Goal: Entertainment & Leisure: Consume media (video, audio)

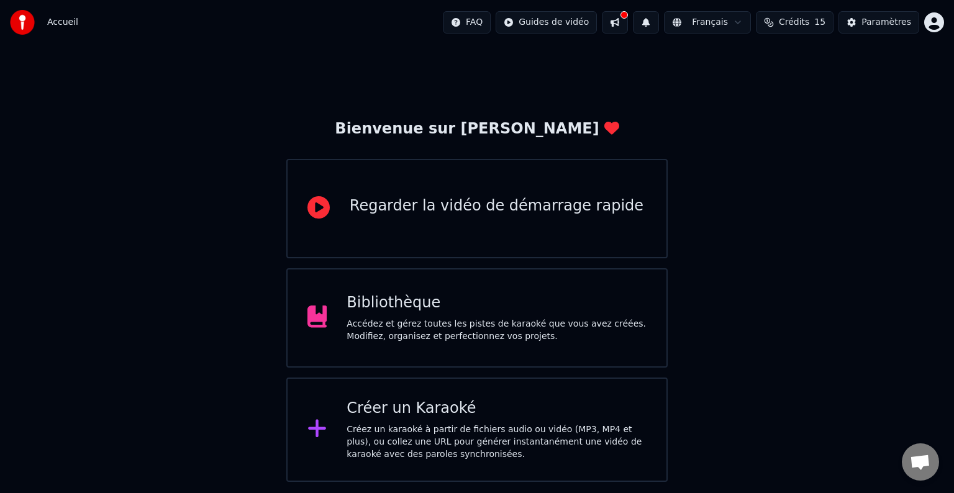
click at [462, 408] on div "Créer un Karaoké" at bounding box center [497, 409] width 300 height 20
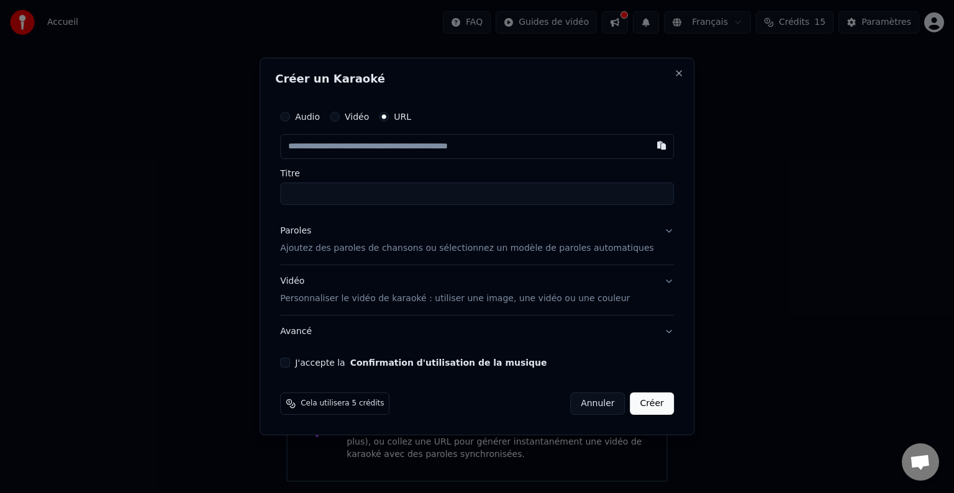
click at [340, 148] on input "text" at bounding box center [477, 146] width 394 height 25
type input "**********"
click at [381, 251] on p "Ajoutez des paroles de chansons ou sélectionnez un modèle de paroles automatiqu…" at bounding box center [467, 248] width 374 height 12
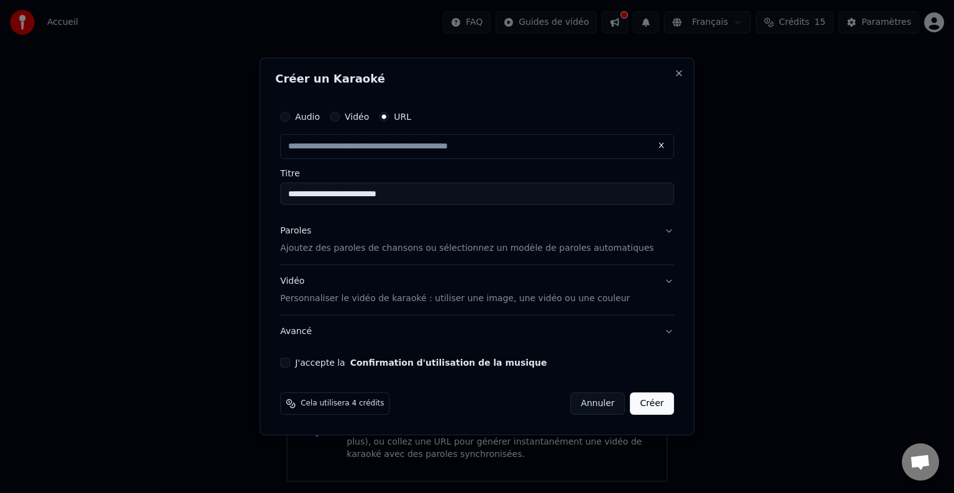
type input "**********"
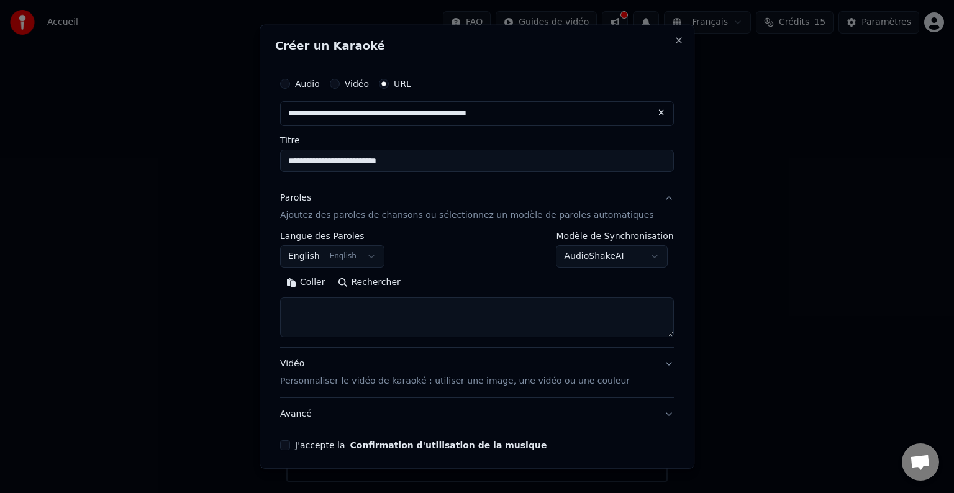
click at [345, 317] on textarea at bounding box center [477, 318] width 394 height 40
paste textarea "**********"
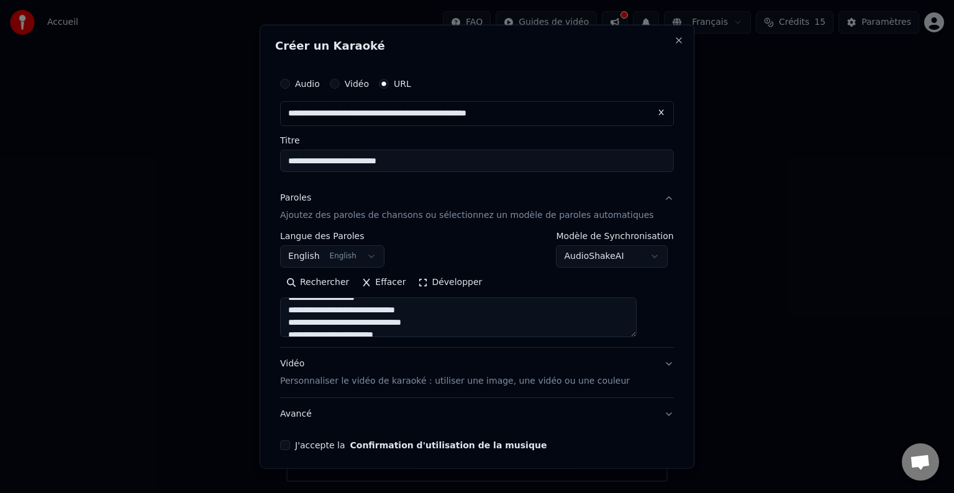
scroll to position [248, 0]
click at [421, 310] on textarea "**********" at bounding box center [458, 318] width 357 height 40
click at [416, 324] on textarea "**********" at bounding box center [458, 318] width 357 height 40
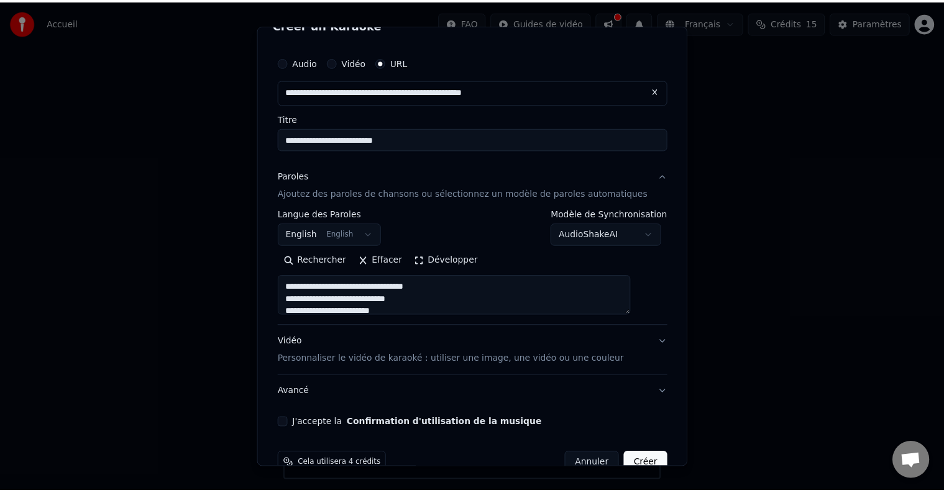
scroll to position [48, 0]
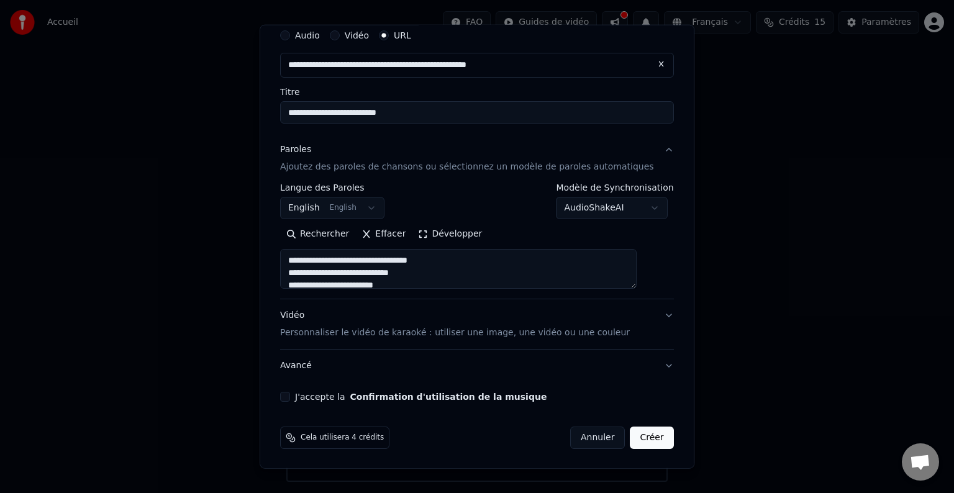
type textarea "**********"
click at [290, 396] on button "J'accepte la Confirmation d'utilisation de la musique" at bounding box center [285, 397] width 10 height 10
click at [631, 437] on button "Créer" at bounding box center [652, 438] width 43 height 22
select select "**"
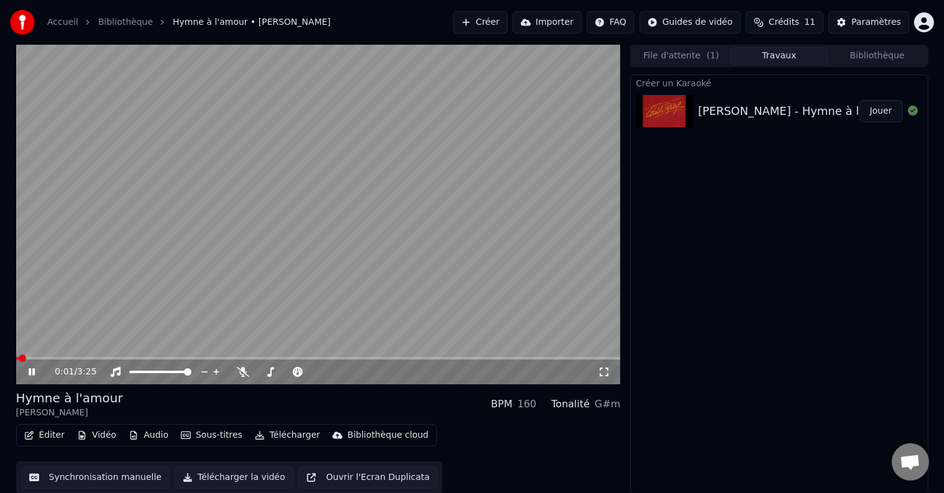
click at [19, 362] on span at bounding box center [22, 358] width 7 height 7
click at [239, 373] on icon at bounding box center [243, 372] width 12 height 10
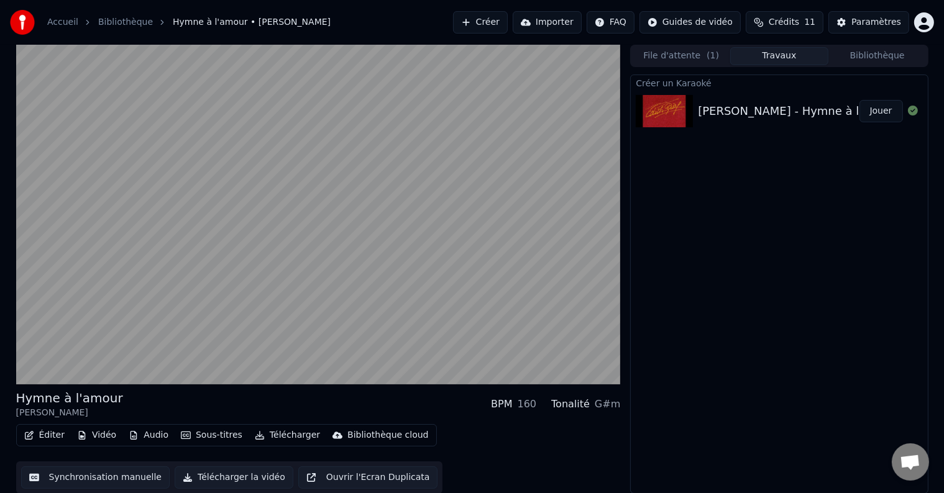
click at [882, 62] on button "Bibliothèque" at bounding box center [877, 56] width 98 height 18
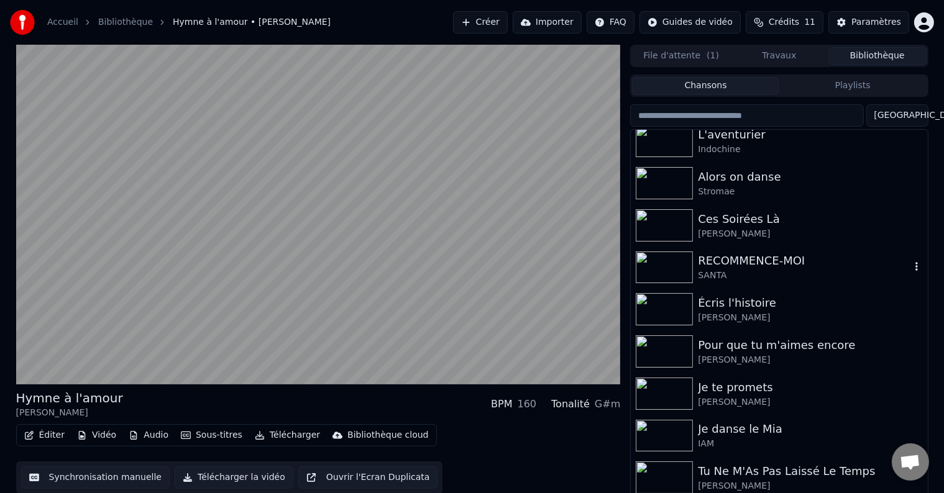
scroll to position [496, 0]
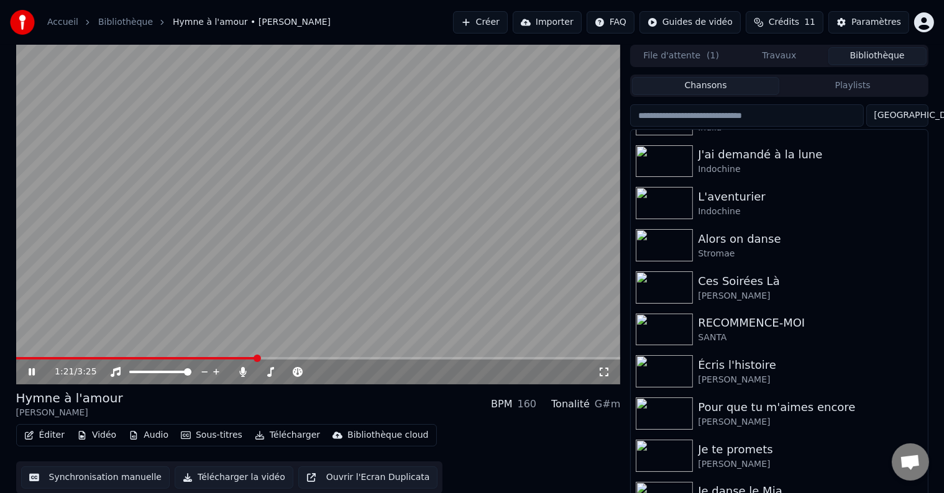
click at [271, 358] on span at bounding box center [318, 358] width 604 height 2
click at [286, 358] on span at bounding box center [318, 358] width 604 height 2
click at [308, 360] on span at bounding box center [318, 358] width 604 height 2
click at [321, 358] on span at bounding box center [318, 358] width 604 height 2
click at [350, 257] on video at bounding box center [318, 215] width 604 height 340
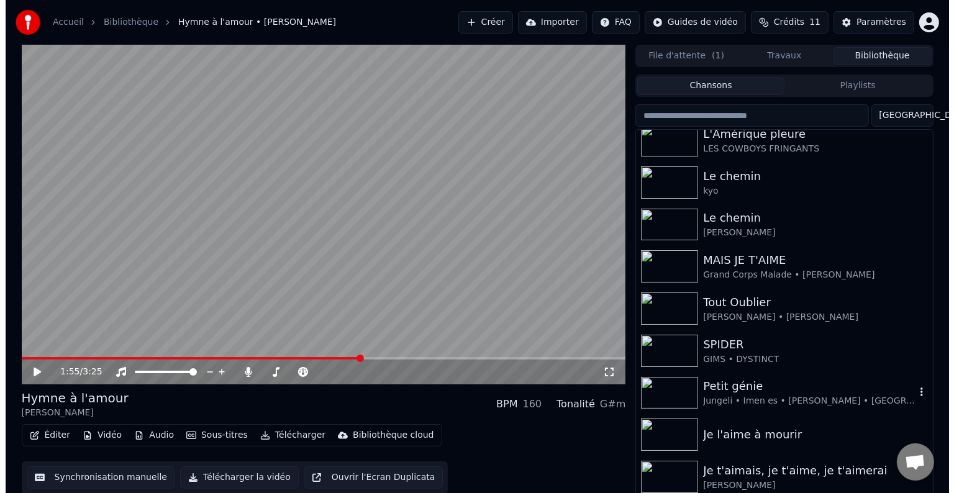
scroll to position [0, 0]
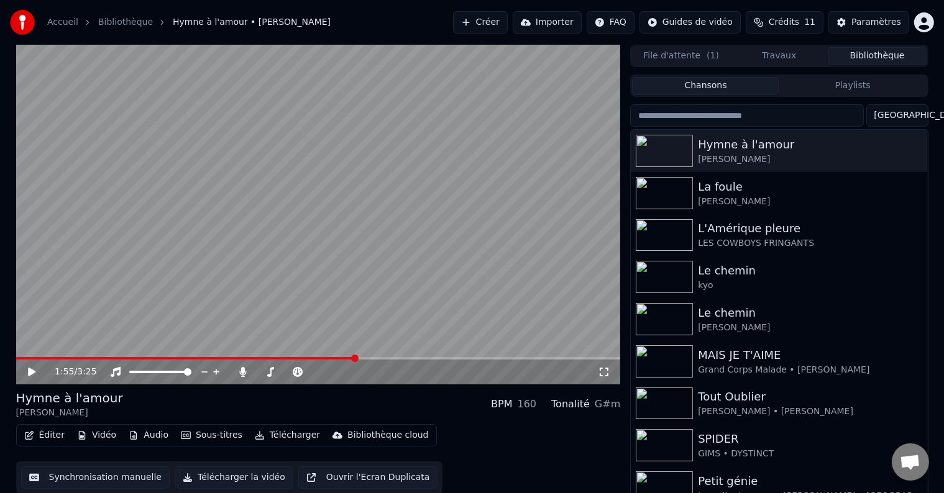
click at [682, 59] on button "File d'attente ( 1 )" at bounding box center [681, 56] width 98 height 18
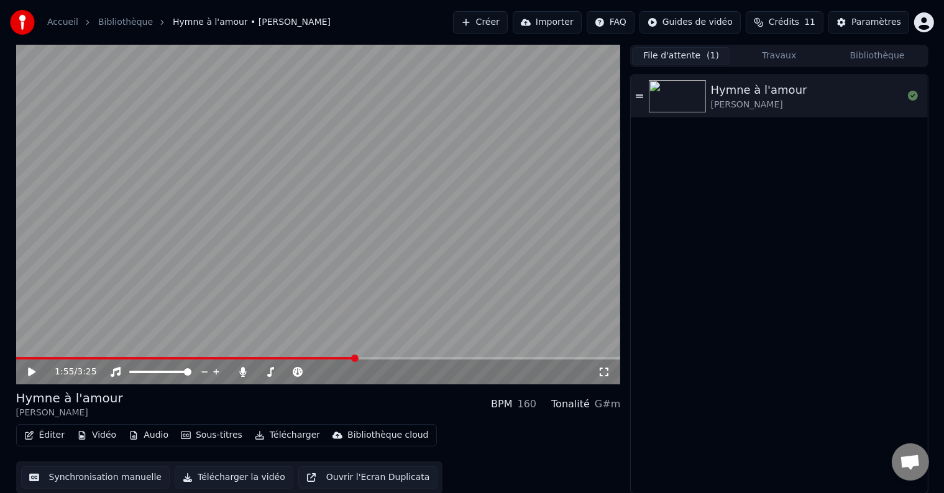
click at [508, 20] on button "Créer" at bounding box center [480, 22] width 55 height 22
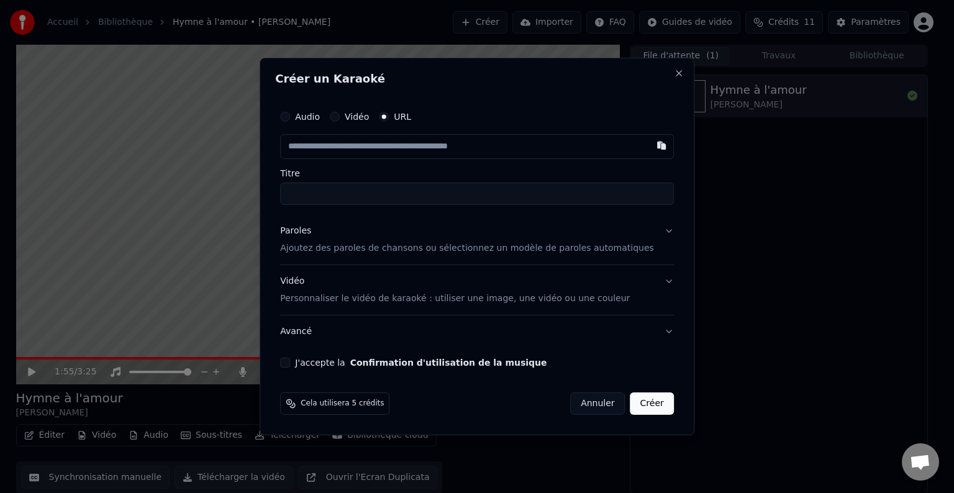
click at [380, 147] on input "text" at bounding box center [477, 146] width 394 height 25
type input "**********"
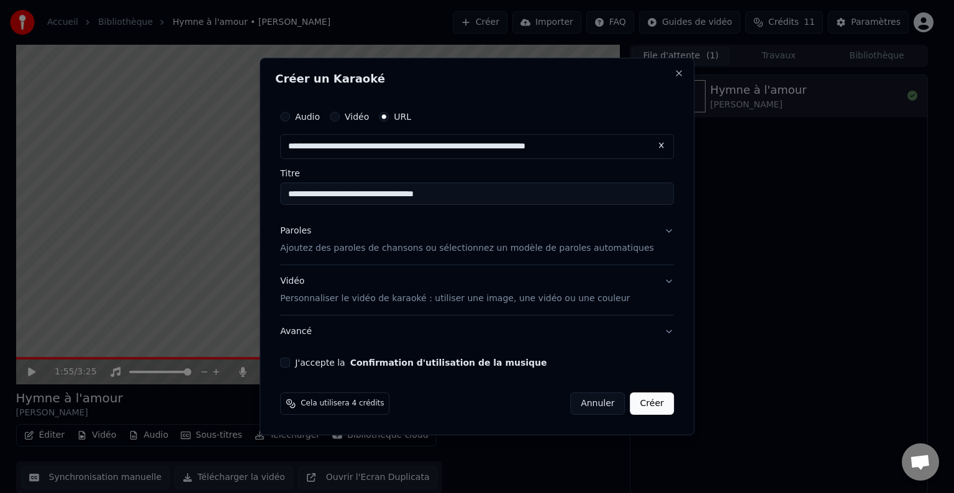
type input "**********"
click at [378, 251] on p "Ajoutez des paroles de chansons ou sélectionnez un modèle de paroles automatiqu…" at bounding box center [467, 248] width 374 height 12
type input "**********"
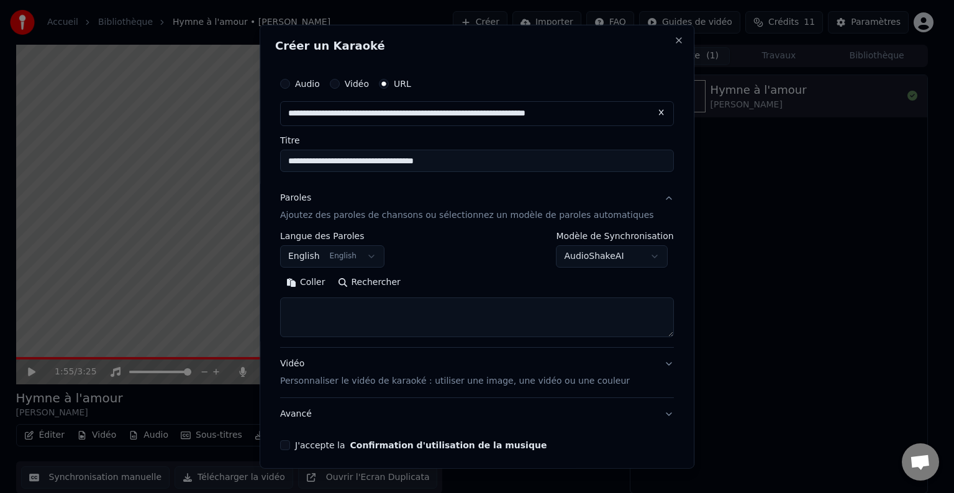
click at [339, 316] on textarea at bounding box center [477, 318] width 394 height 40
paste textarea "**********"
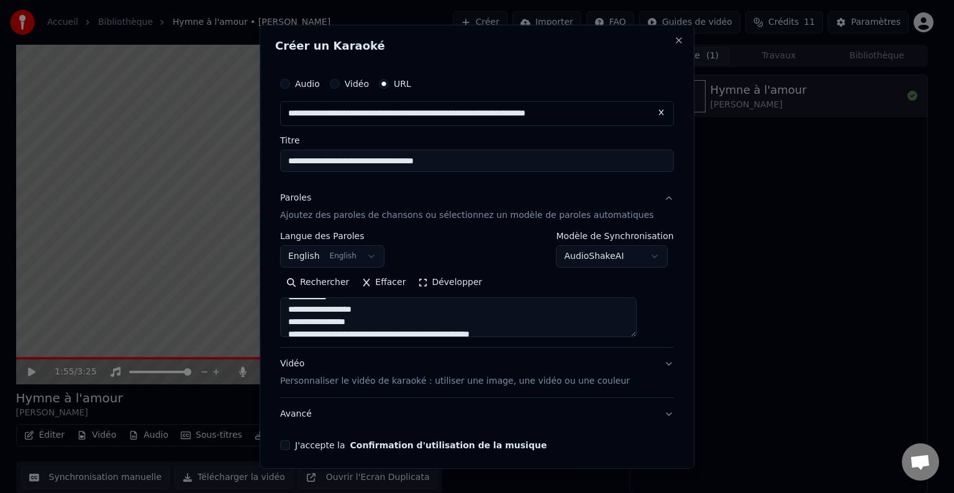
scroll to position [137, 0]
click at [371, 309] on textarea at bounding box center [458, 318] width 357 height 40
click at [376, 322] on textarea at bounding box center [458, 318] width 357 height 40
drag, startPoint x: 515, startPoint y: 306, endPoint x: 510, endPoint y: 310, distance: 6.6
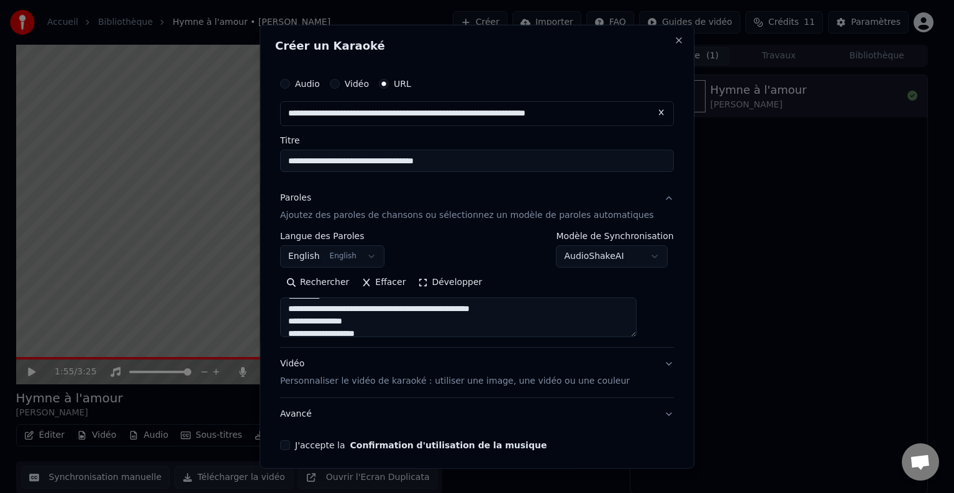
click at [516, 307] on textarea at bounding box center [458, 318] width 357 height 40
click at [376, 322] on textarea at bounding box center [458, 318] width 357 height 40
click at [381, 309] on textarea at bounding box center [458, 318] width 357 height 40
drag, startPoint x: 465, startPoint y: 321, endPoint x: 413, endPoint y: 310, distance: 53.2
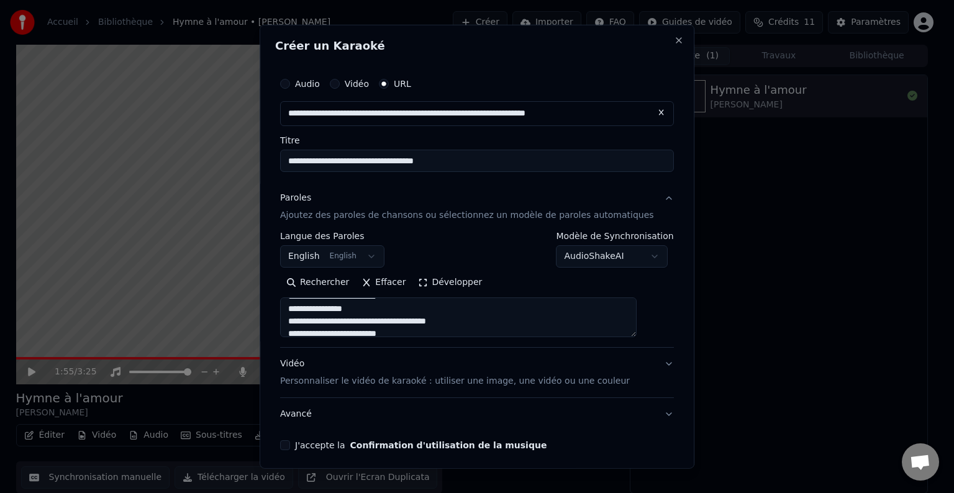
click at [413, 310] on textarea at bounding box center [458, 318] width 357 height 40
click at [462, 309] on textarea at bounding box center [458, 318] width 357 height 40
click at [408, 331] on textarea at bounding box center [458, 318] width 357 height 40
click at [463, 304] on textarea at bounding box center [458, 318] width 357 height 40
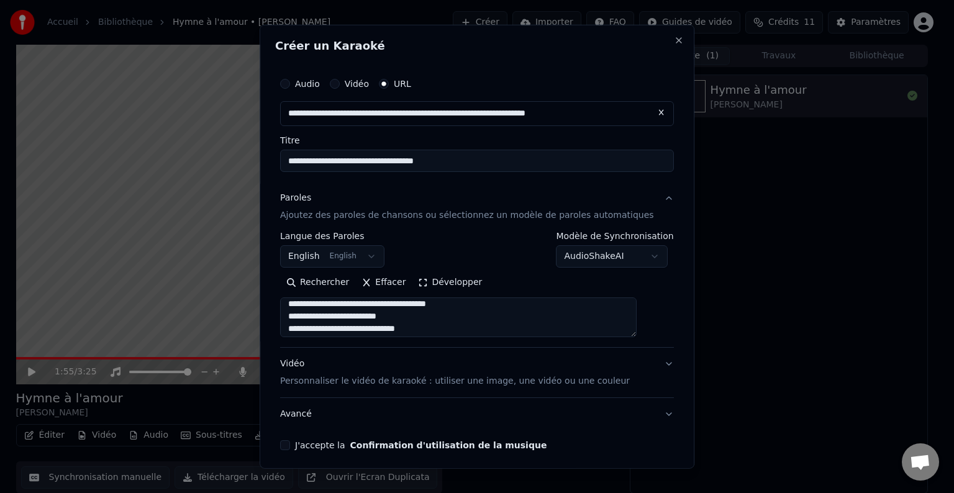
scroll to position [203, 0]
click at [427, 320] on textarea at bounding box center [458, 318] width 357 height 40
click at [427, 326] on textarea at bounding box center [458, 318] width 357 height 40
click at [397, 318] on textarea at bounding box center [458, 318] width 357 height 40
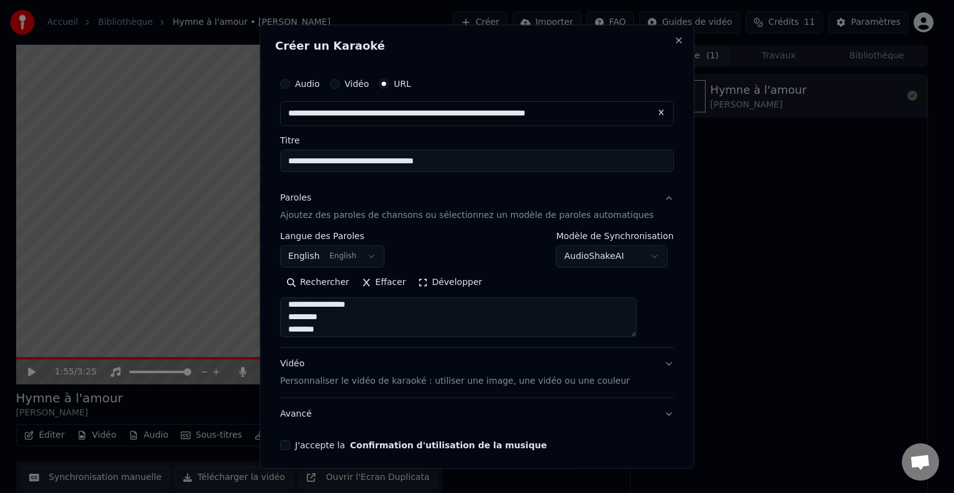
click at [335, 333] on textarea at bounding box center [458, 318] width 357 height 40
drag, startPoint x: 410, startPoint y: 322, endPoint x: 276, endPoint y: 331, distance: 133.9
click at [276, 331] on div "**********" at bounding box center [477, 247] width 435 height 444
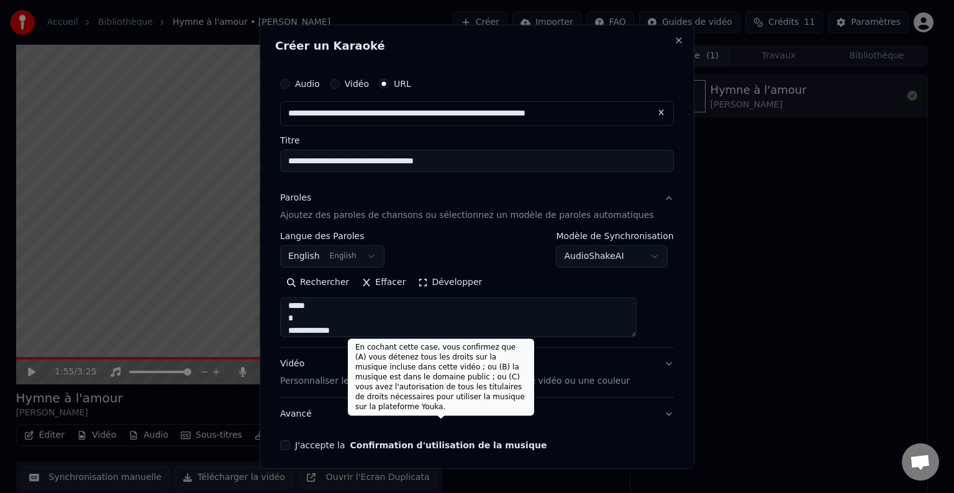
scroll to position [48, 0]
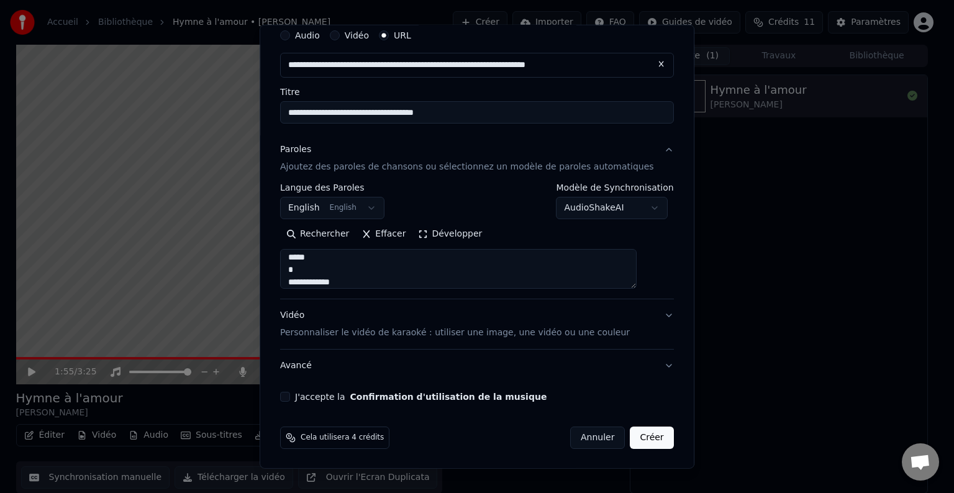
type textarea "**********"
click at [290, 399] on button "J'accepte la Confirmation d'utilisation de la musique" at bounding box center [285, 397] width 10 height 10
click at [638, 435] on button "Créer" at bounding box center [652, 438] width 43 height 22
select select "**"
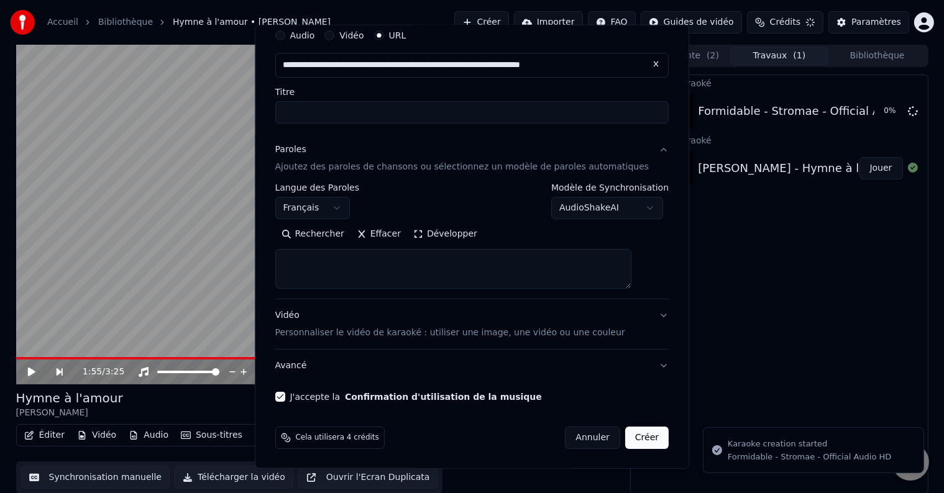
scroll to position [0, 0]
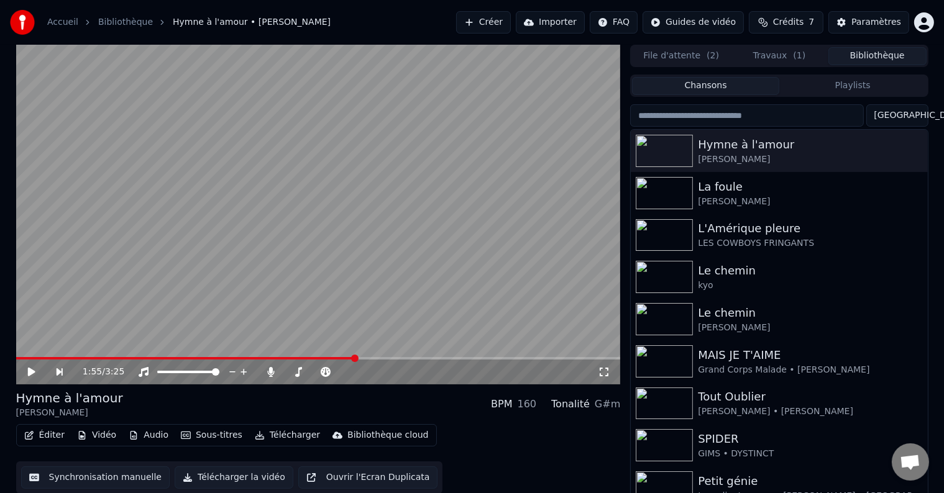
click at [864, 52] on button "Bibliothèque" at bounding box center [877, 56] width 98 height 18
click at [741, 362] on div "MAIS JE T'AIME" at bounding box center [804, 355] width 212 height 17
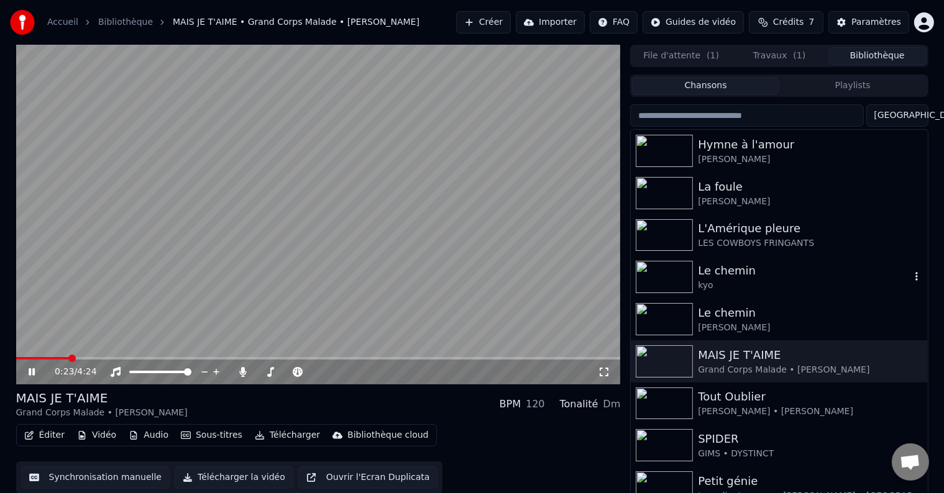
click at [686, 58] on button "File d'attente ( 1 )" at bounding box center [681, 56] width 98 height 18
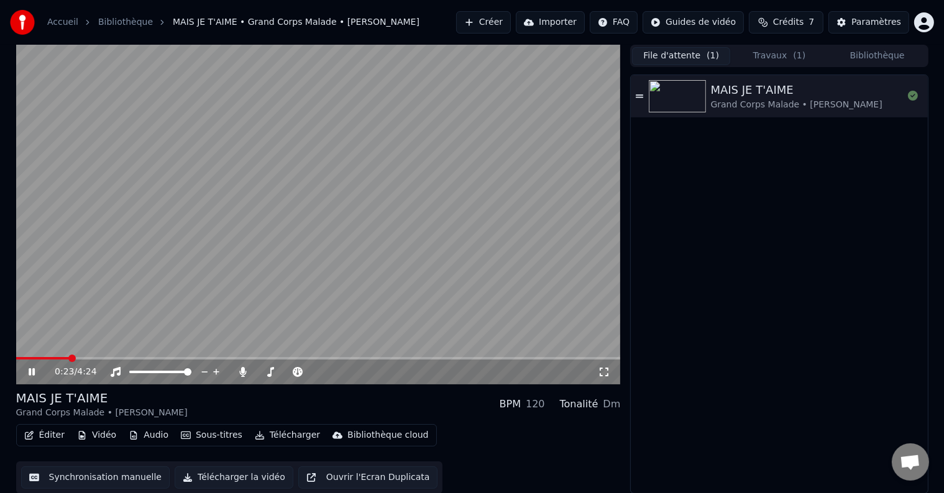
click at [783, 58] on button "Travaux ( 1 )" at bounding box center [779, 56] width 98 height 18
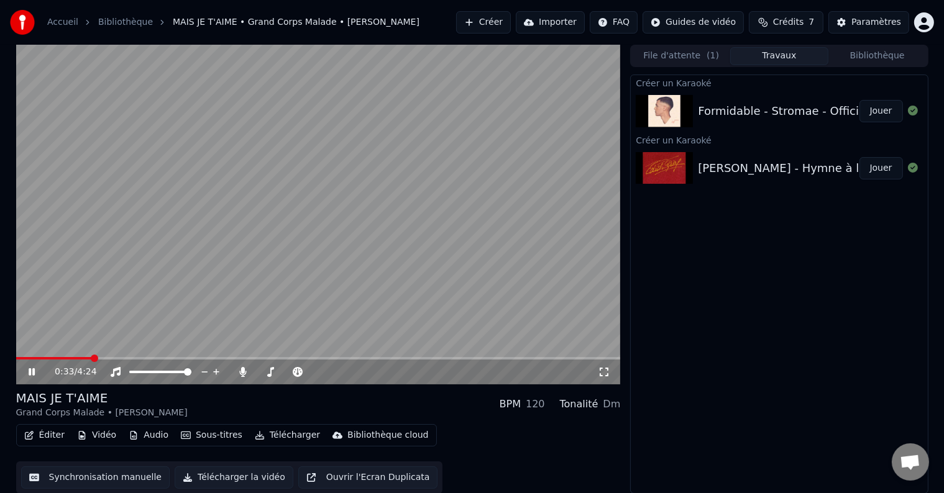
click at [301, 226] on video at bounding box center [318, 215] width 604 height 340
click at [873, 113] on button "Jouer" at bounding box center [880, 111] width 43 height 22
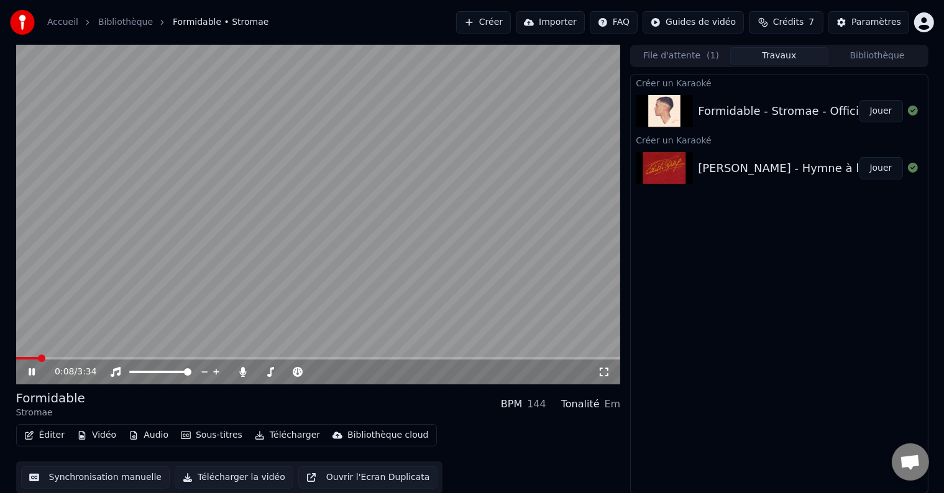
click at [40, 358] on span at bounding box center [318, 358] width 604 height 2
click at [221, 360] on span at bounding box center [119, 358] width 206 height 2
click at [204, 358] on span at bounding box center [119, 358] width 207 height 2
click at [191, 357] on video at bounding box center [318, 215] width 604 height 340
click at [177, 358] on span at bounding box center [96, 358] width 161 height 2
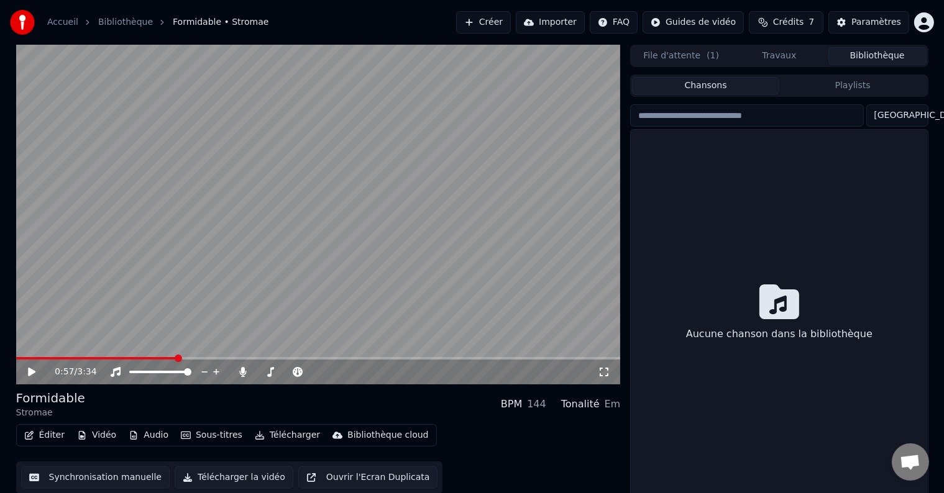
click at [875, 62] on button "Bibliothèque" at bounding box center [877, 56] width 98 height 18
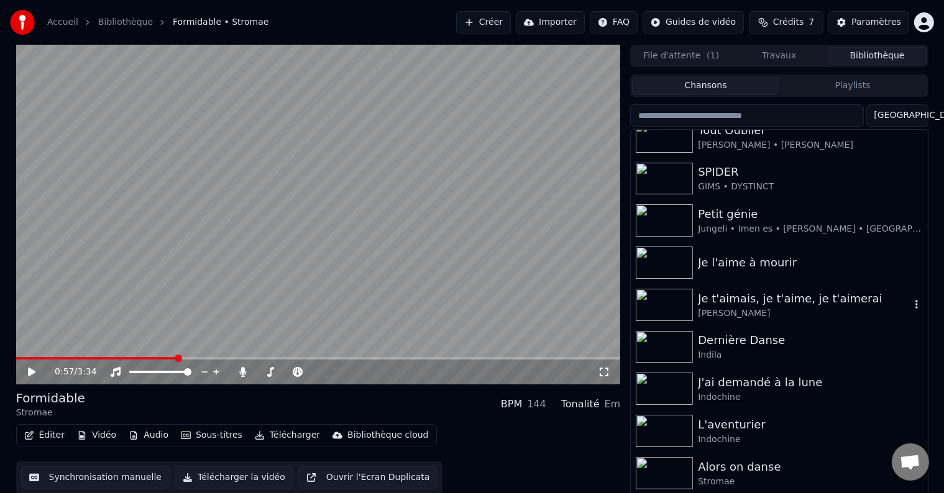
scroll to position [311, 0]
click at [772, 344] on div "Dernière Danse" at bounding box center [804, 339] width 212 height 17
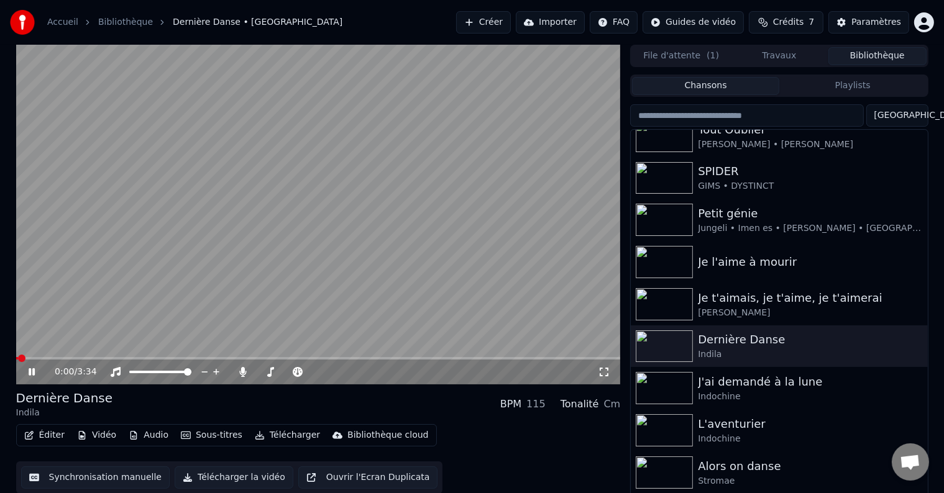
click at [73, 360] on div "0:00 / 3:34" at bounding box center [318, 372] width 604 height 25
click at [80, 358] on span at bounding box center [318, 358] width 604 height 2
click at [106, 358] on span at bounding box center [318, 358] width 604 height 2
click at [127, 358] on span at bounding box center [318, 358] width 604 height 2
click at [135, 357] on span at bounding box center [92, 358] width 152 height 2
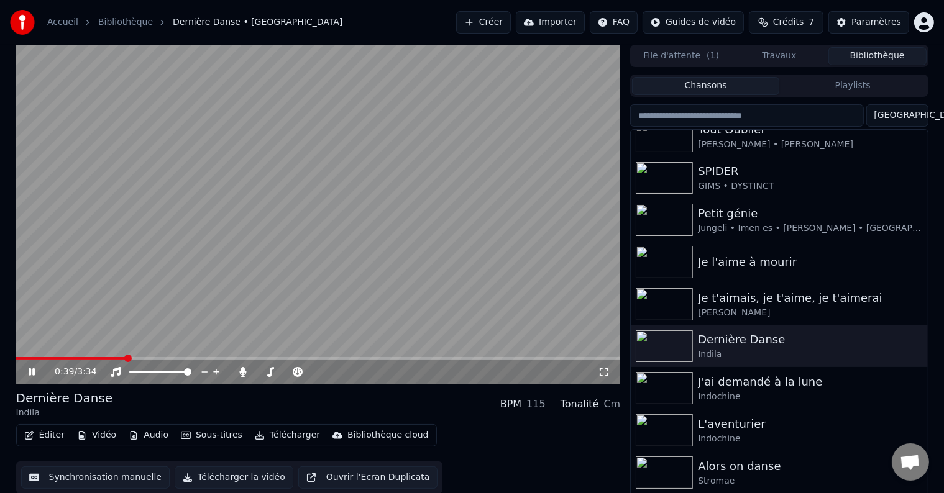
click at [124, 357] on span at bounding box center [71, 358] width 110 height 2
click at [131, 360] on span at bounding box center [74, 358] width 116 height 2
click at [119, 358] on span at bounding box center [76, 358] width 120 height 2
click at [178, 358] on span at bounding box center [318, 358] width 604 height 2
click at [193, 358] on span at bounding box center [318, 358] width 604 height 2
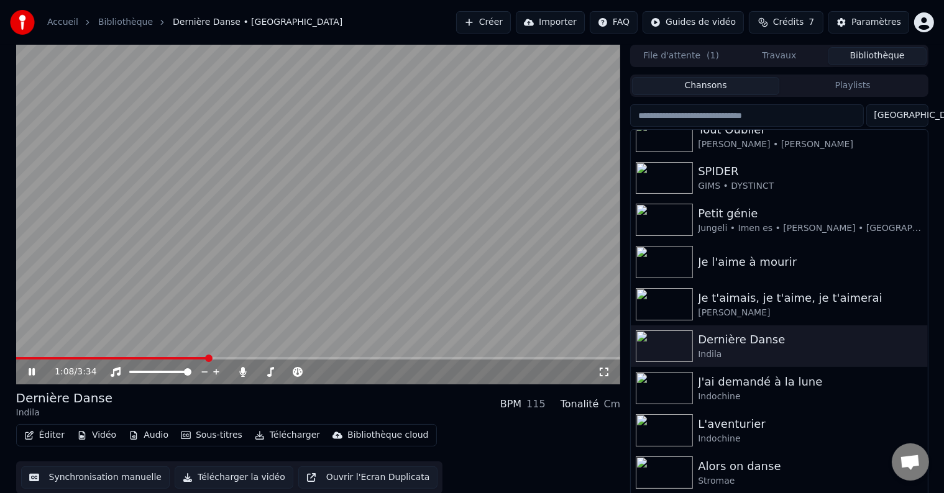
click at [208, 358] on span at bounding box center [318, 358] width 604 height 2
click at [226, 358] on span at bounding box center [318, 358] width 604 height 2
click at [240, 358] on span at bounding box center [318, 358] width 604 height 2
click at [252, 358] on span at bounding box center [318, 358] width 604 height 2
click at [266, 358] on span at bounding box center [318, 358] width 604 height 2
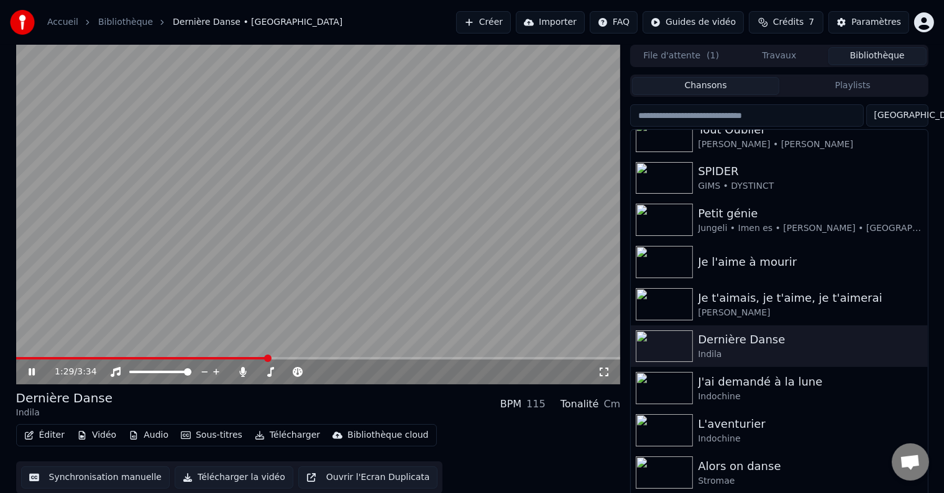
click at [277, 358] on span at bounding box center [318, 358] width 604 height 2
click at [290, 362] on div "1:33 / 3:34" at bounding box center [318, 372] width 604 height 25
click at [296, 360] on span at bounding box center [318, 358] width 604 height 2
click at [399, 360] on div "2:08 / 3:34" at bounding box center [318, 372] width 604 height 25
click at [406, 360] on div "2:09 / 3:34" at bounding box center [318, 372] width 604 height 25
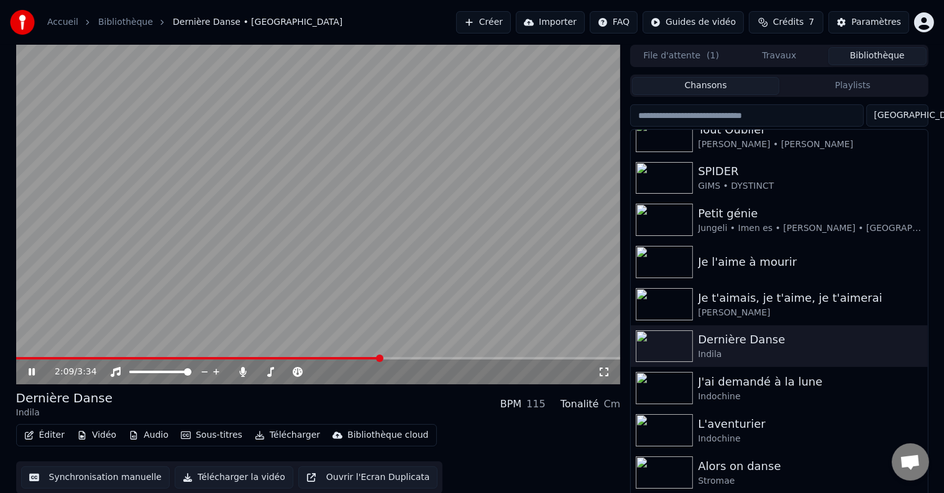
click at [413, 359] on span at bounding box center [318, 358] width 604 height 2
click at [432, 360] on div "2:21 / 3:34" at bounding box center [318, 372] width 604 height 25
click at [443, 357] on span at bounding box center [318, 358] width 604 height 2
click at [470, 358] on span at bounding box center [318, 358] width 604 height 2
click at [501, 359] on span at bounding box center [318, 358] width 604 height 2
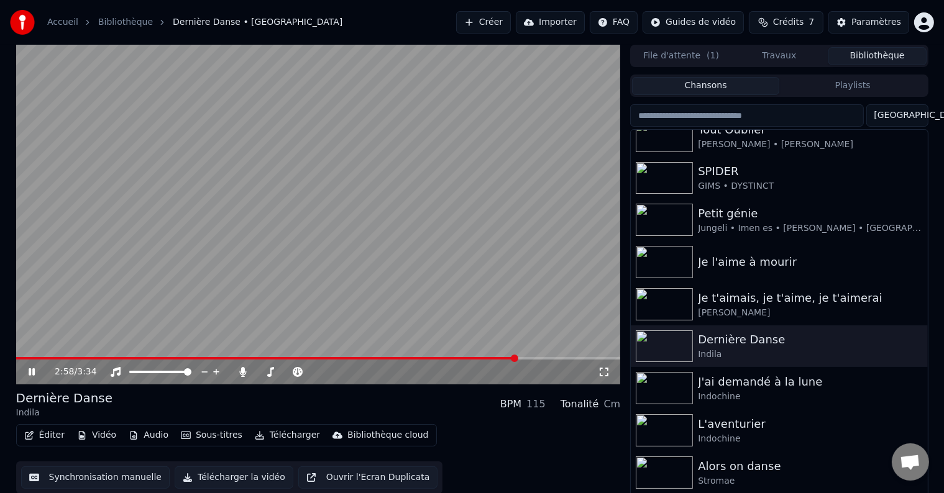
click at [518, 358] on span at bounding box center [318, 358] width 604 height 2
click at [388, 220] on video at bounding box center [318, 215] width 604 height 340
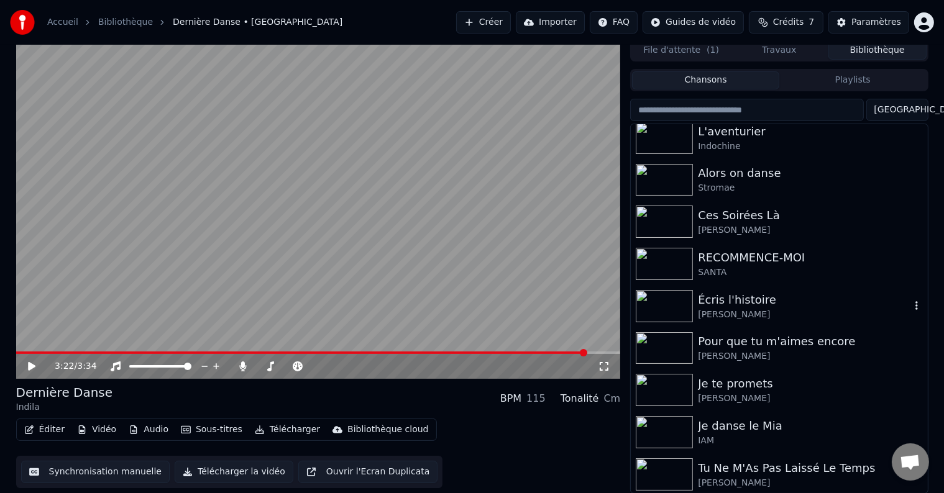
scroll to position [601, 0]
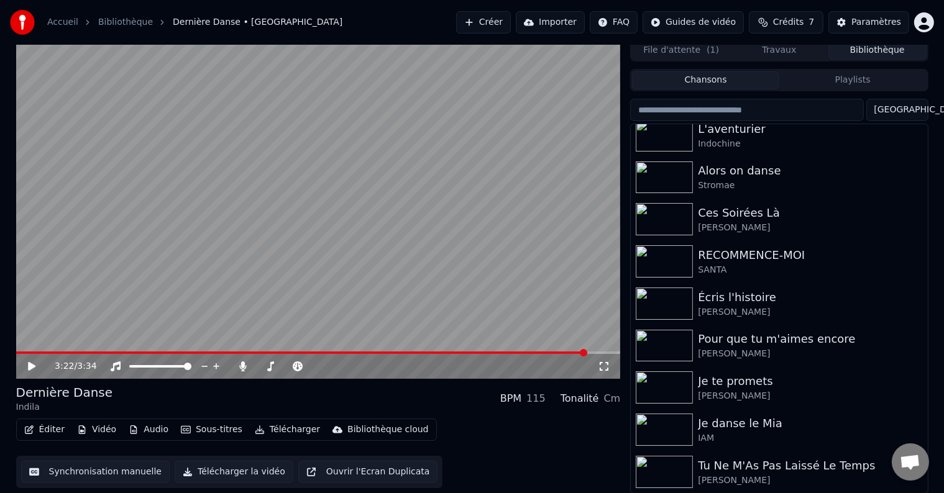
click at [734, 460] on div "Tu Ne M'As Pas Laissé Le Temps" at bounding box center [804, 465] width 212 height 17
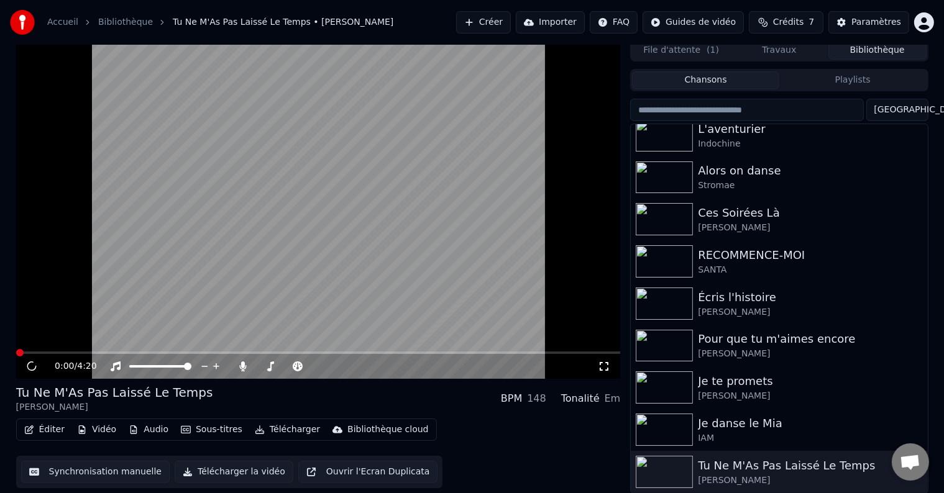
drag, startPoint x: 604, startPoint y: 363, endPoint x: 344, endPoint y: 331, distance: 262.9
click at [605, 363] on icon at bounding box center [604, 367] width 12 height 10
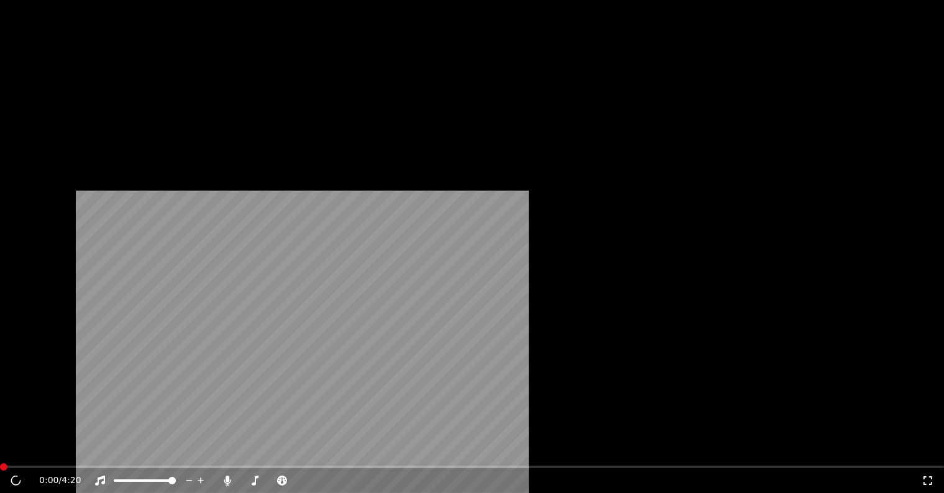
scroll to position [568, 0]
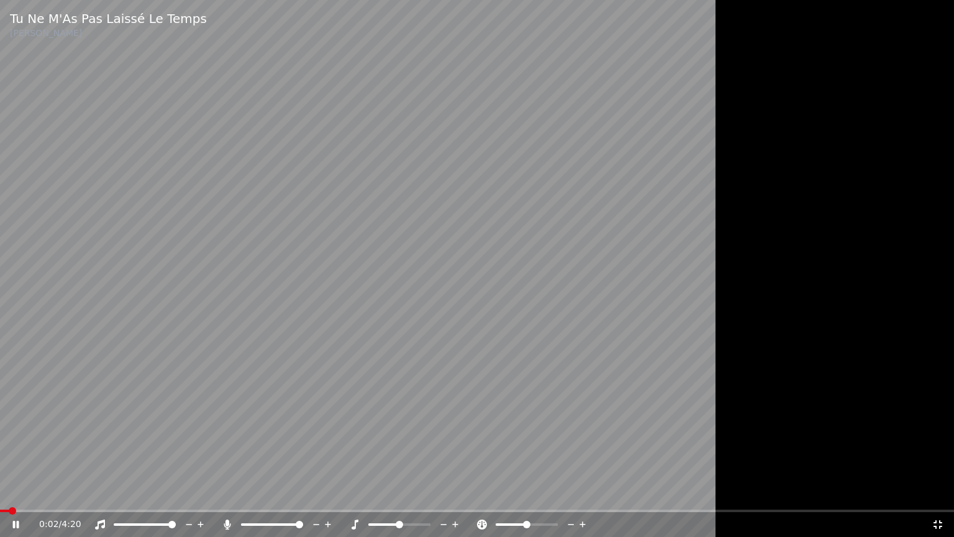
click at [122, 488] on video at bounding box center [477, 268] width 954 height 537
click at [70, 371] on video at bounding box center [477, 268] width 954 height 537
click at [241, 493] on span at bounding box center [244, 524] width 7 height 7
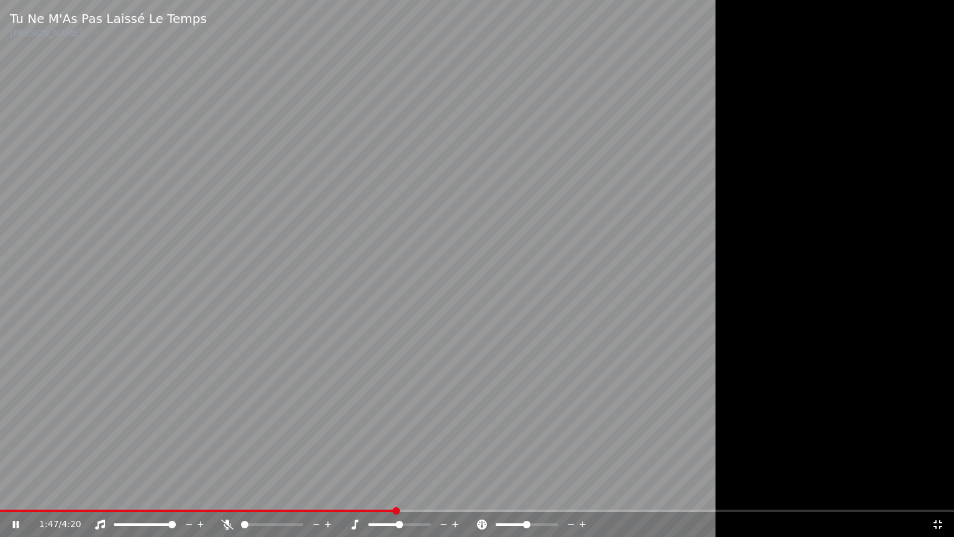
click at [343, 337] on video at bounding box center [477, 268] width 954 height 537
click at [334, 493] on span at bounding box center [167, 510] width 334 height 2
click at [311, 493] on span at bounding box center [156, 510] width 312 height 2
click at [292, 493] on span at bounding box center [156, 510] width 312 height 2
click at [278, 466] on video at bounding box center [477, 268] width 954 height 537
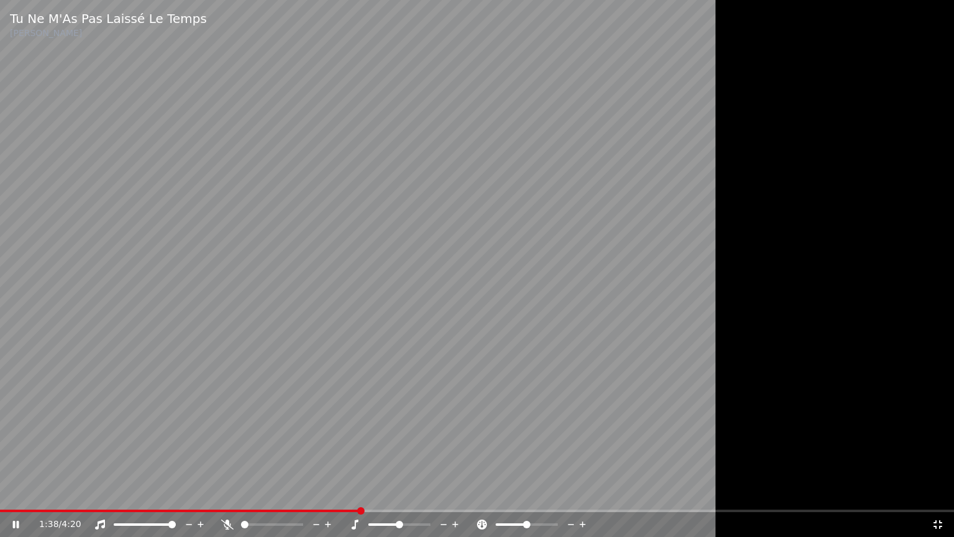
click at [203, 326] on video at bounding box center [477, 268] width 954 height 537
click at [352, 493] on span at bounding box center [181, 510] width 362 height 2
click at [345, 493] on div "1:36 / 4:20" at bounding box center [477, 524] width 954 height 25
click at [340, 493] on span at bounding box center [176, 510] width 352 height 2
click at [334, 493] on span at bounding box center [170, 510] width 341 height 2
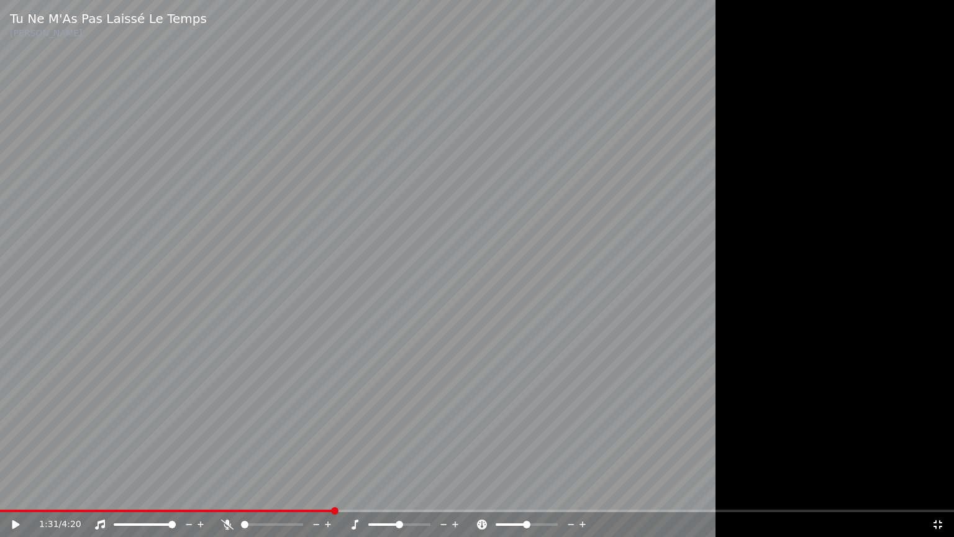
click at [325, 493] on span at bounding box center [167, 510] width 334 height 2
click at [316, 493] on span at bounding box center [163, 510] width 327 height 2
click at [315, 487] on video at bounding box center [477, 268] width 954 height 537
click at [332, 440] on video at bounding box center [477, 268] width 954 height 537
click at [347, 462] on video at bounding box center [477, 268] width 954 height 537
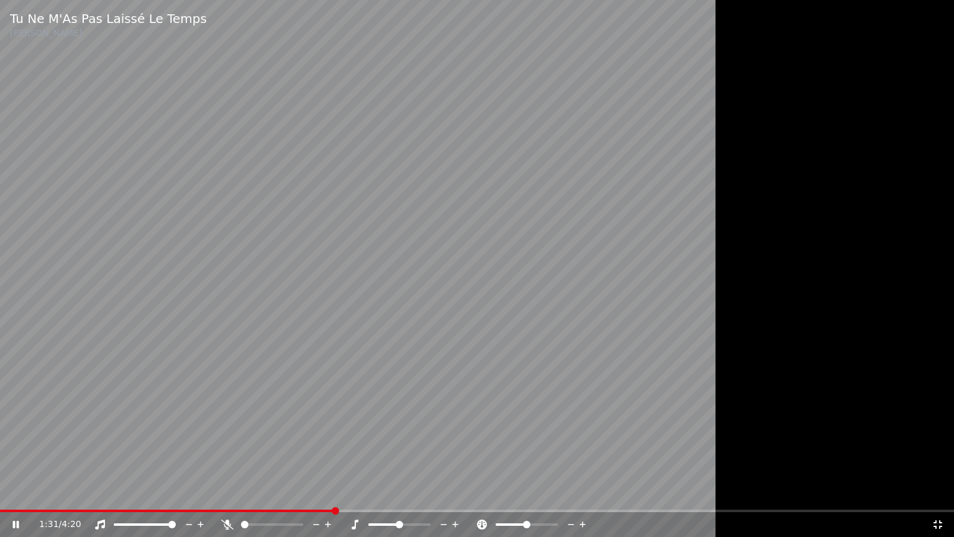
click at [360, 456] on video at bounding box center [477, 268] width 954 height 537
click at [303, 493] on div "1:31 / 4:20" at bounding box center [477, 524] width 954 height 25
click at [305, 493] on span at bounding box center [167, 510] width 335 height 2
click at [303, 493] on span at bounding box center [299, 524] width 7 height 7
click at [271, 414] on video at bounding box center [477, 268] width 954 height 537
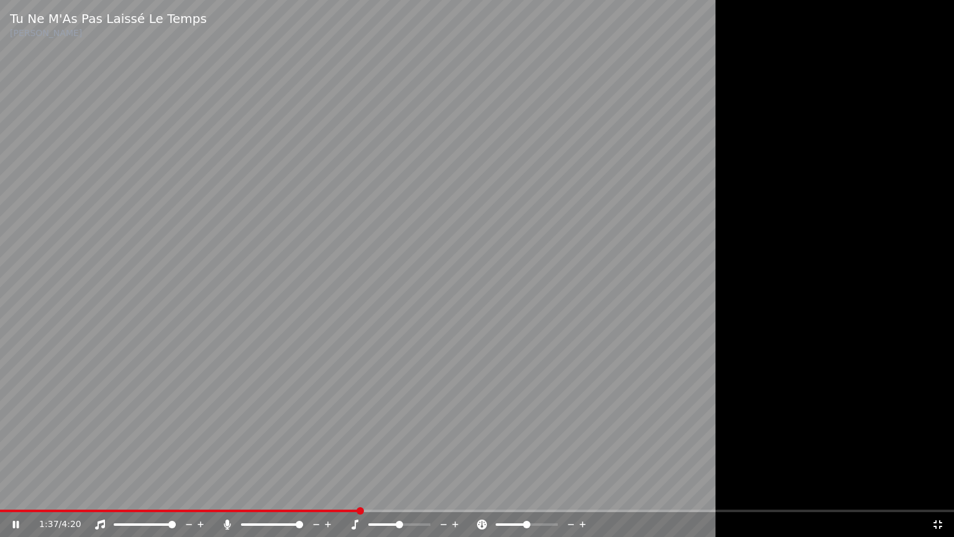
click at [250, 99] on video at bounding box center [477, 268] width 954 height 537
click at [539, 199] on video at bounding box center [477, 268] width 954 height 537
click at [538, 199] on video at bounding box center [477, 268] width 954 height 537
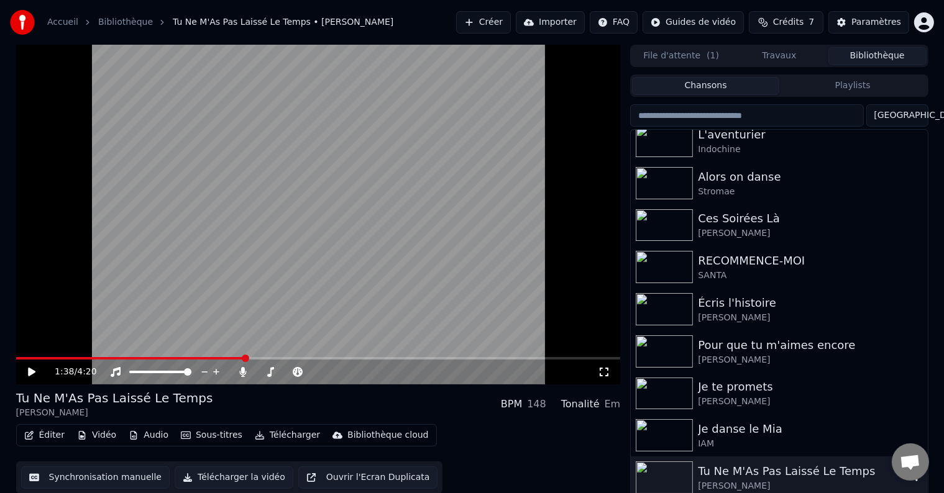
scroll to position [6, 0]
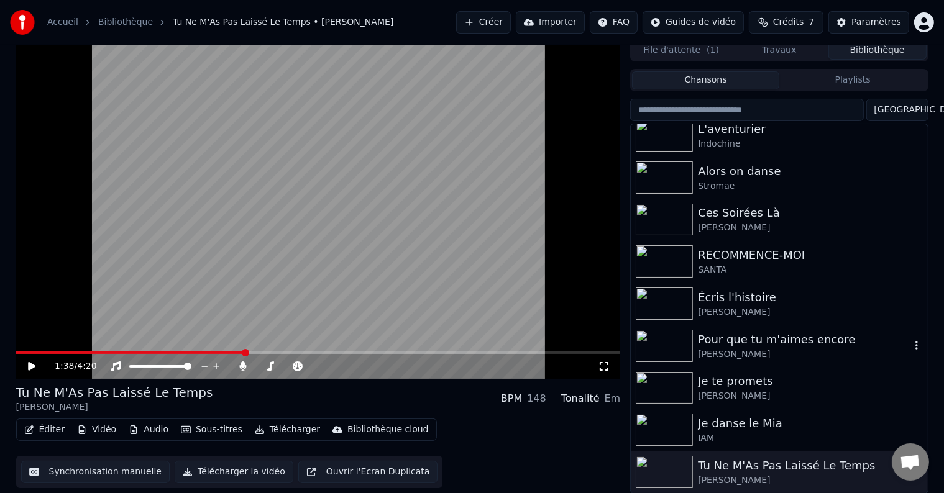
click at [734, 340] on div "Pour que tu m'aimes encore" at bounding box center [804, 339] width 212 height 17
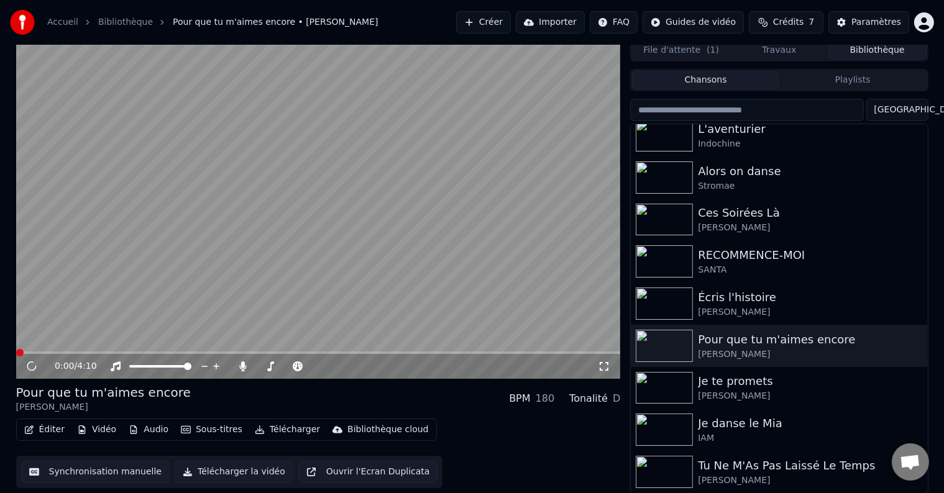
click at [606, 360] on div "0:00 / 4:10" at bounding box center [318, 366] width 604 height 25
click at [604, 363] on icon at bounding box center [604, 367] width 12 height 10
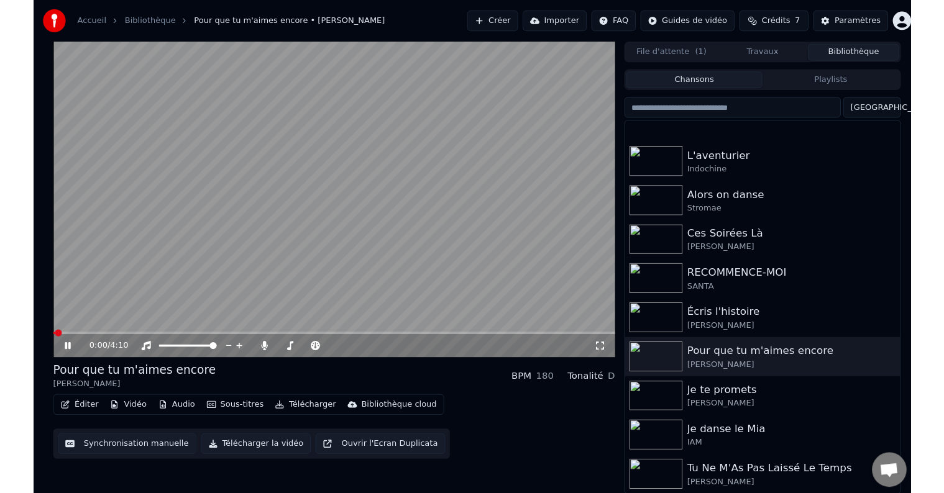
scroll to position [568, 0]
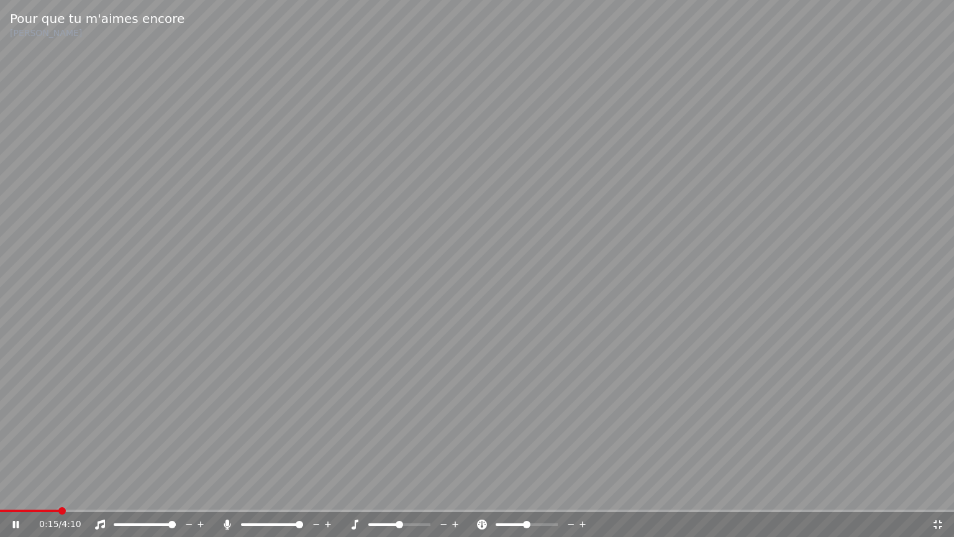
click at [21, 1] on div "Pour que tu m'aimes encore [PERSON_NAME]" at bounding box center [477, 25] width 954 height 50
click at [0, 493] on span at bounding box center [3, 510] width 7 height 7
click at [17, 493] on icon at bounding box center [15, 524] width 7 height 9
click at [241, 493] on span at bounding box center [244, 524] width 7 height 7
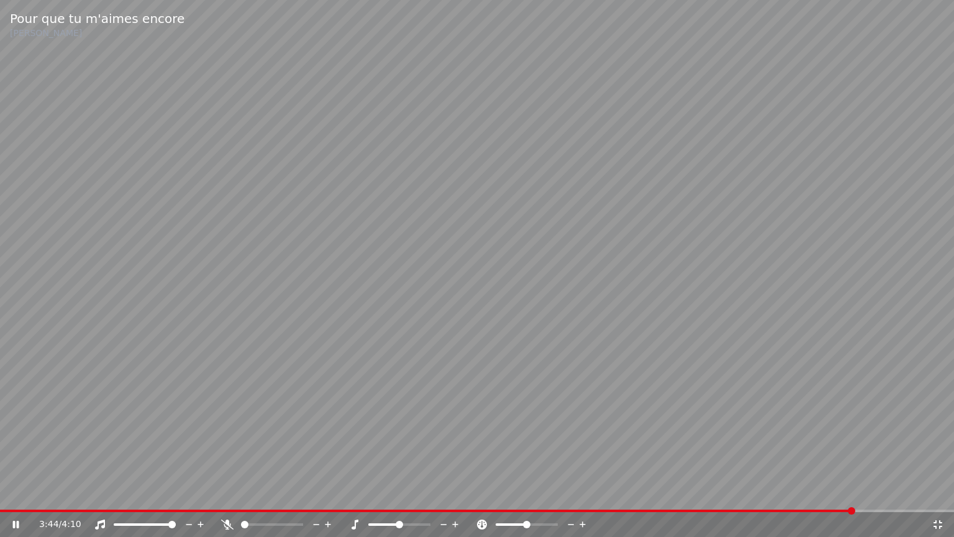
click at [224, 211] on video at bounding box center [477, 268] width 954 height 537
click at [690, 493] on span at bounding box center [427, 510] width 855 height 2
click at [637, 493] on span at bounding box center [318, 510] width 637 height 2
click at [583, 493] on div "Pour que tu m'aimes encore [PERSON_NAME] 2:47 / 4:10" at bounding box center [477, 268] width 954 height 537
click at [581, 493] on span at bounding box center [319, 510] width 638 height 2
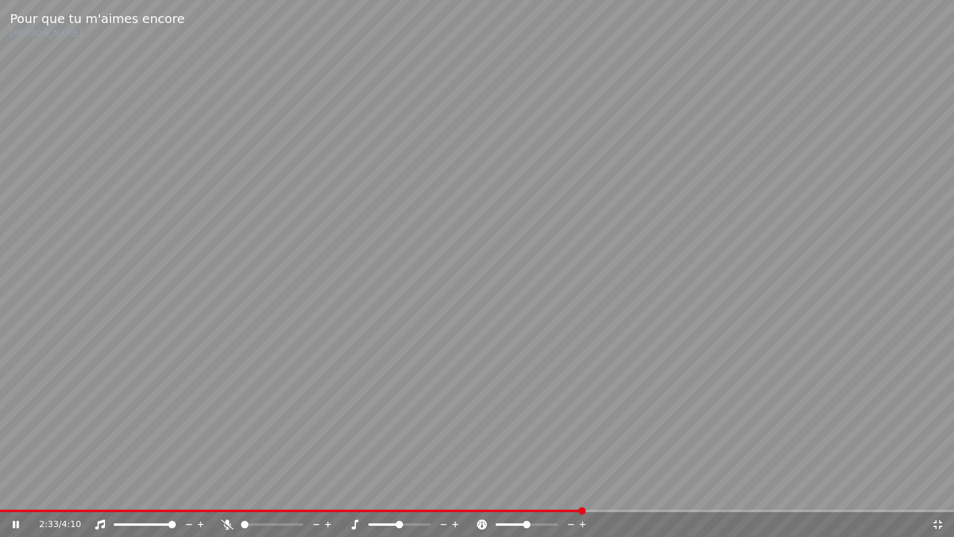
click at [568, 493] on span at bounding box center [291, 510] width 583 height 2
click at [171, 423] on video at bounding box center [477, 268] width 954 height 537
click at [248, 399] on video at bounding box center [477, 268] width 954 height 537
click at [243, 291] on video at bounding box center [477, 268] width 954 height 537
click at [323, 435] on video at bounding box center [477, 268] width 954 height 537
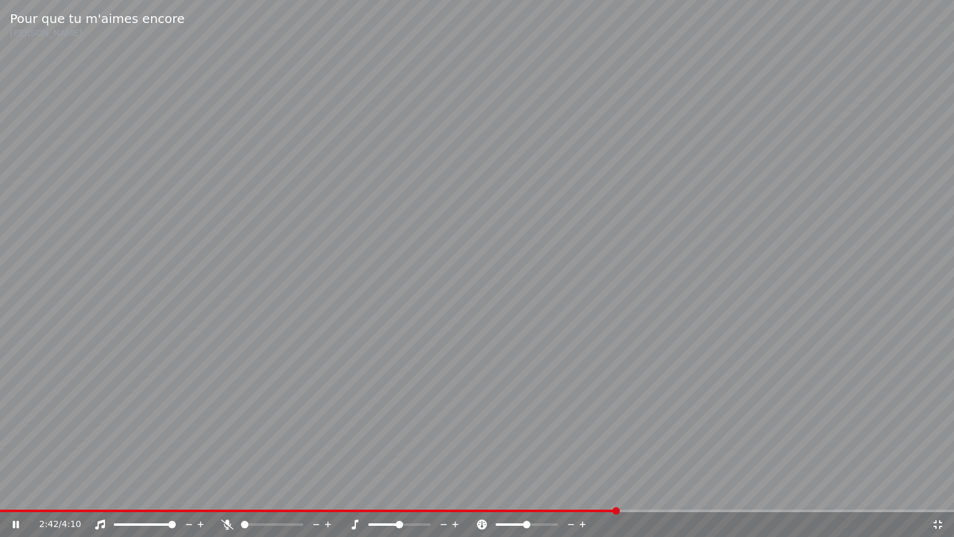
click at [421, 450] on video at bounding box center [477, 268] width 954 height 537
click at [586, 493] on span at bounding box center [293, 510] width 587 height 2
click at [226, 493] on icon at bounding box center [227, 524] width 12 height 10
click at [244, 467] on video at bounding box center [477, 268] width 954 height 537
drag, startPoint x: 229, startPoint y: 348, endPoint x: 238, endPoint y: 348, distance: 9.3
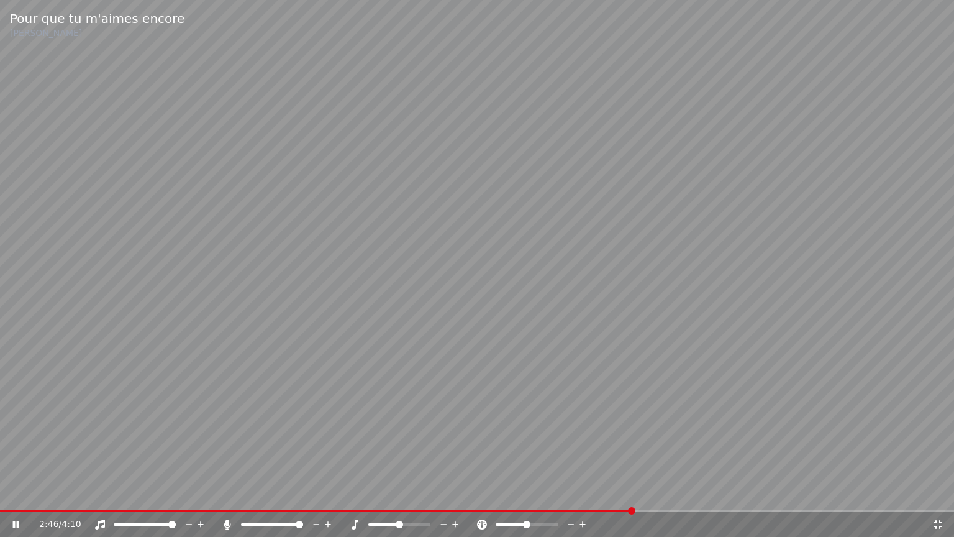
click at [229, 348] on video at bounding box center [477, 268] width 954 height 537
click at [355, 317] on video at bounding box center [477, 268] width 954 height 537
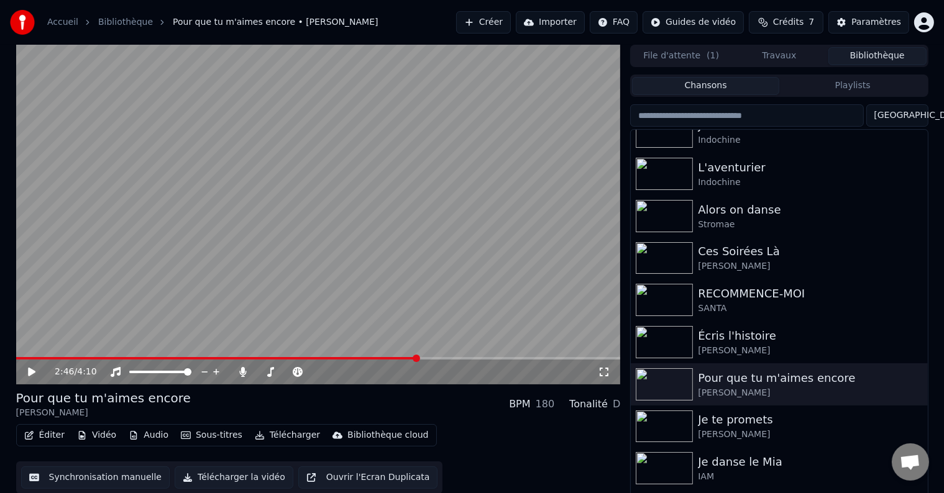
click at [606, 369] on icon at bounding box center [604, 372] width 12 height 10
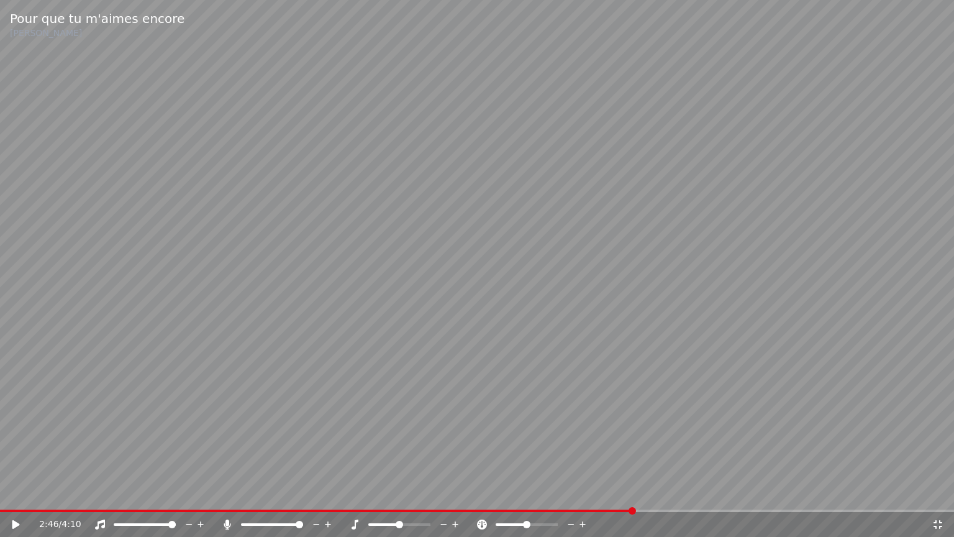
click at [597, 227] on video at bounding box center [477, 268] width 954 height 537
click at [597, 226] on video at bounding box center [477, 268] width 954 height 537
click at [529, 306] on video at bounding box center [477, 268] width 954 height 537
click at [529, 304] on video at bounding box center [477, 268] width 954 height 537
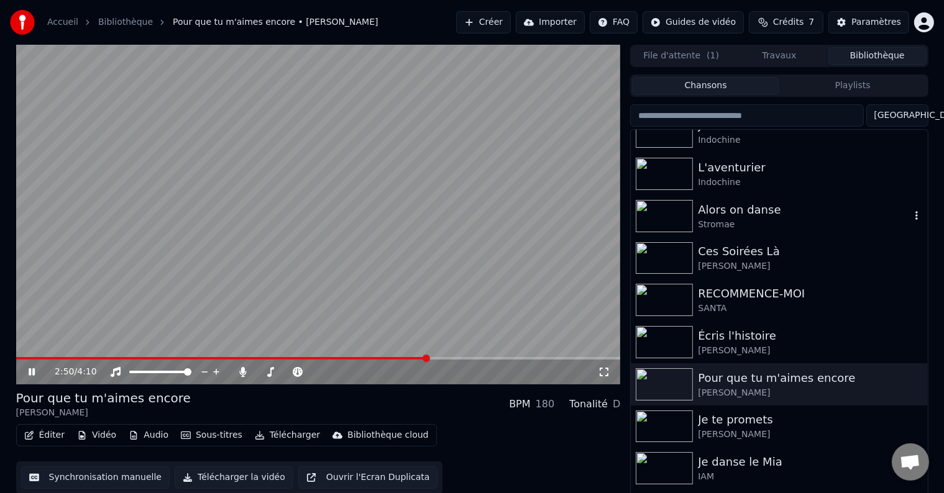
click at [732, 213] on div "Alors on danse" at bounding box center [804, 209] width 212 height 17
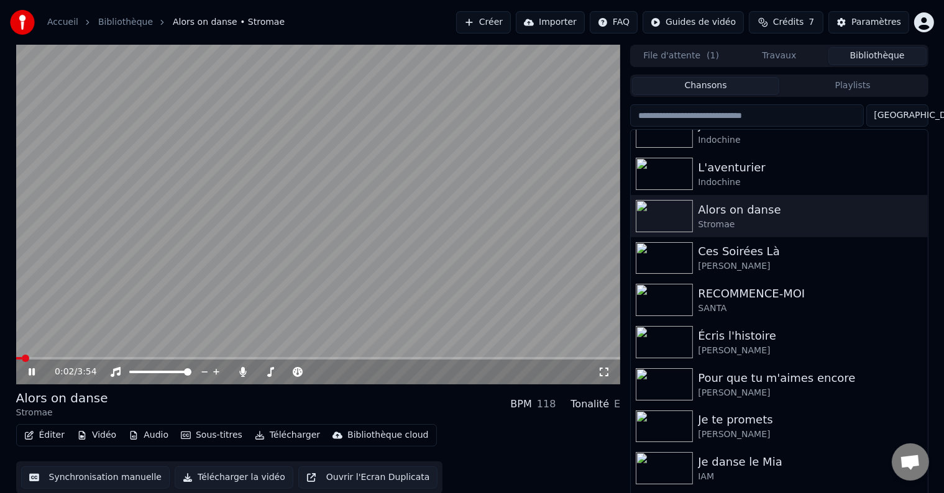
click at [601, 374] on icon at bounding box center [604, 372] width 12 height 10
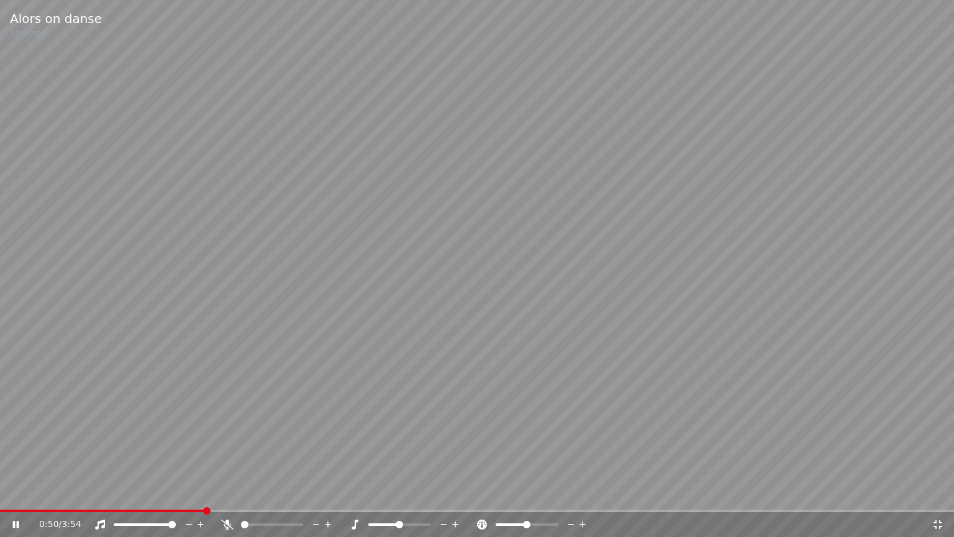
click at [241, 493] on span at bounding box center [244, 524] width 7 height 7
drag, startPoint x: 631, startPoint y: 360, endPoint x: 634, endPoint y: 306, distance: 54.1
click at [631, 340] on video at bounding box center [477, 268] width 954 height 537
click at [421, 493] on span at bounding box center [228, 510] width 457 height 2
click at [437, 415] on video at bounding box center [477, 268] width 954 height 537
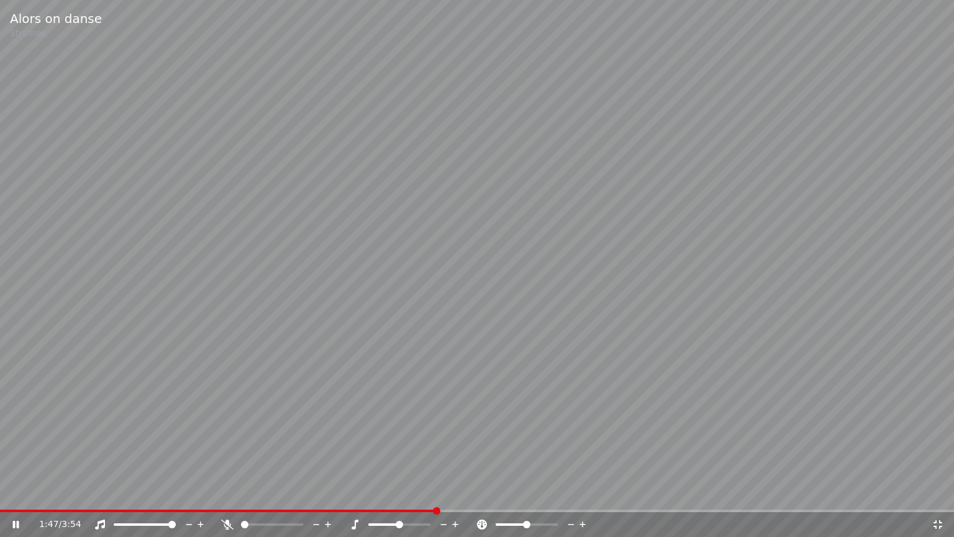
click at [365, 388] on video at bounding box center [477, 268] width 954 height 537
click at [422, 493] on video at bounding box center [477, 268] width 954 height 537
click at [385, 459] on video at bounding box center [477, 268] width 954 height 537
click at [419, 493] on span at bounding box center [209, 510] width 419 height 2
click at [303, 493] on span at bounding box center [299, 524] width 7 height 7
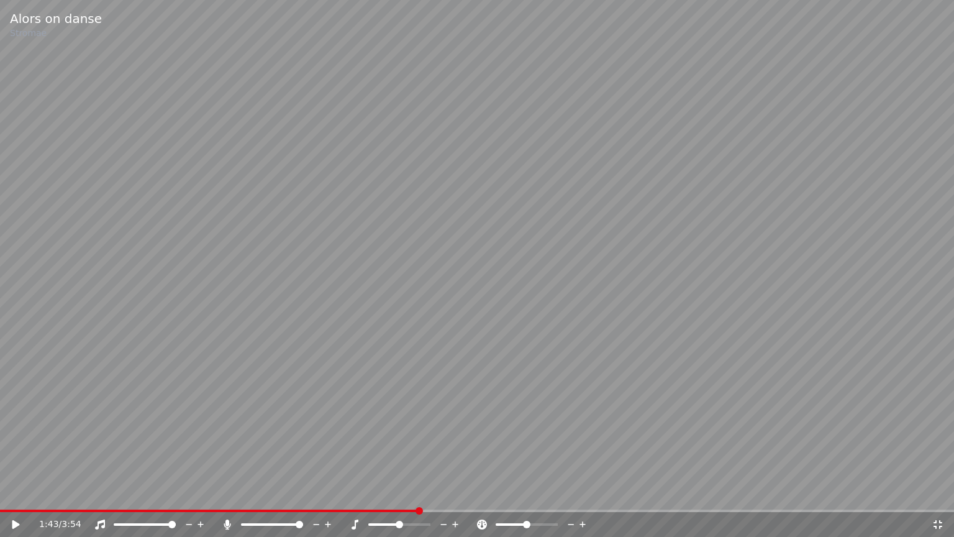
click at [83, 383] on video at bounding box center [477, 268] width 954 height 537
click at [81, 339] on video at bounding box center [477, 268] width 954 height 537
click at [239, 322] on video at bounding box center [477, 268] width 954 height 537
click at [239, 321] on video at bounding box center [477, 268] width 954 height 537
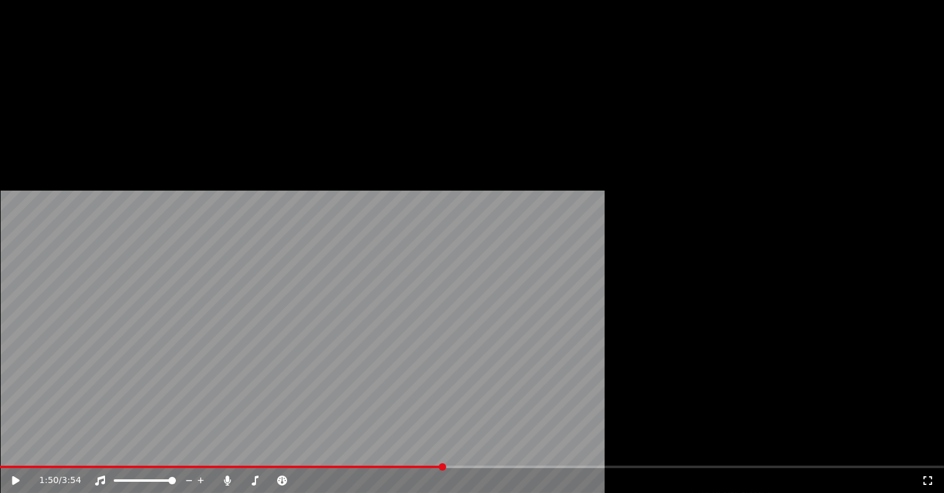
scroll to position [506, 0]
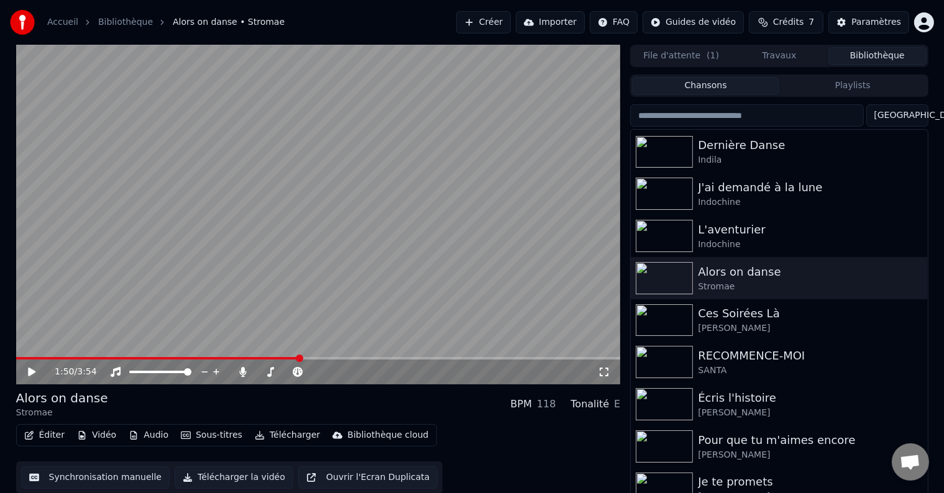
click at [607, 370] on icon at bounding box center [604, 372] width 12 height 10
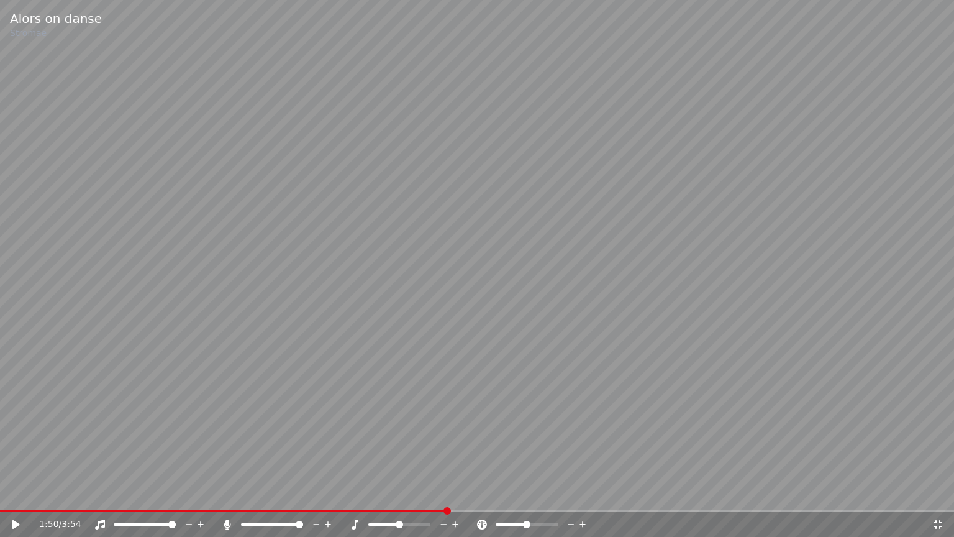
click at [442, 338] on video at bounding box center [477, 268] width 954 height 537
click at [442, 336] on video at bounding box center [477, 268] width 954 height 537
click at [444, 334] on video at bounding box center [477, 268] width 954 height 537
click at [444, 333] on video at bounding box center [477, 268] width 954 height 537
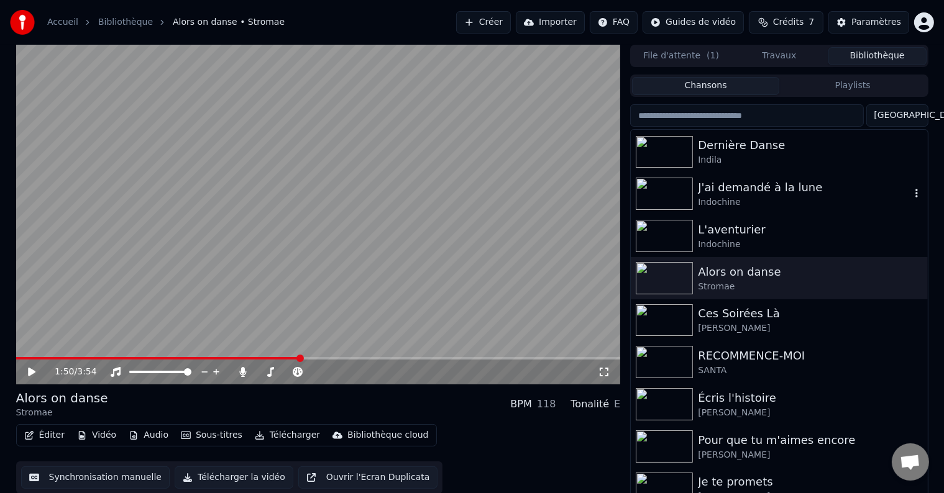
click at [736, 207] on div "Indochine" at bounding box center [804, 202] width 212 height 12
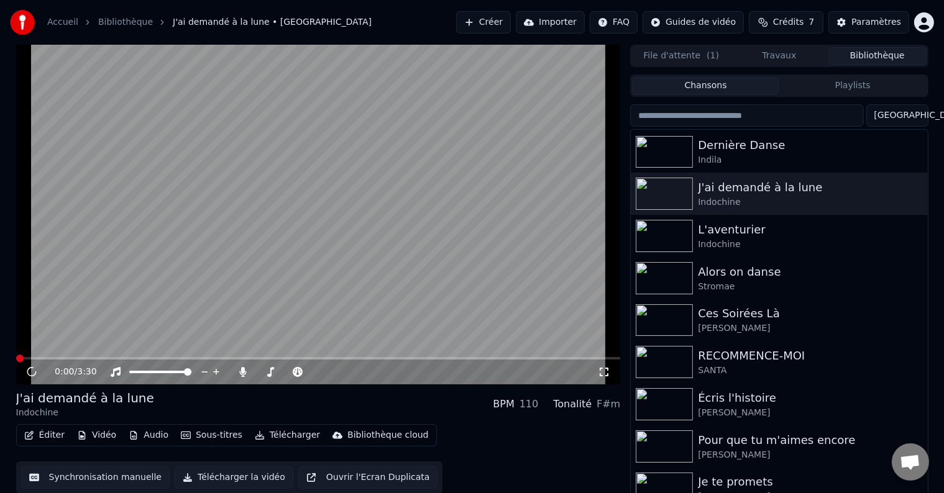
click at [606, 370] on icon at bounding box center [604, 372] width 12 height 10
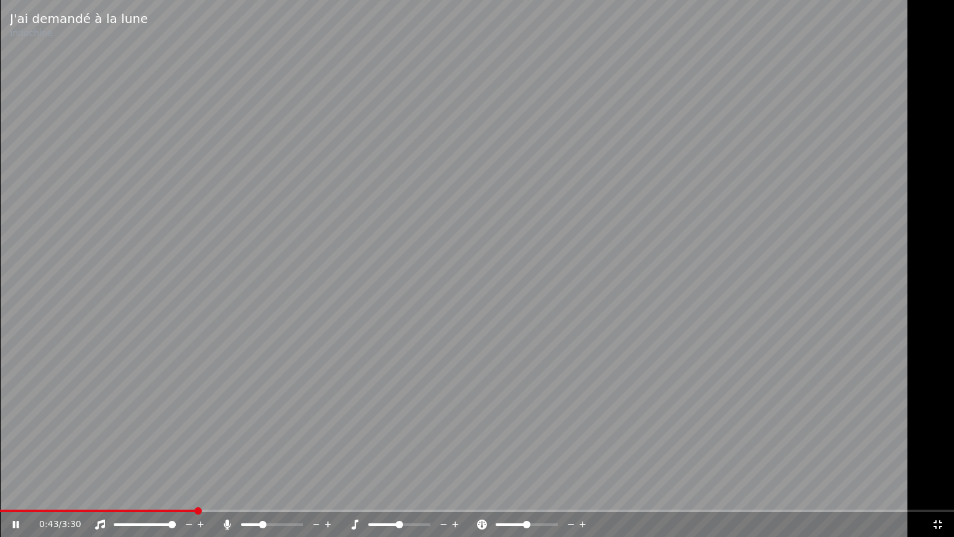
click at [259, 493] on span at bounding box center [262, 524] width 7 height 7
drag, startPoint x: 149, startPoint y: 284, endPoint x: 113, endPoint y: 260, distance: 43.4
click at [126, 273] on video at bounding box center [477, 268] width 954 height 537
click at [390, 493] on span at bounding box center [195, 510] width 390 height 2
click at [303, 493] on span at bounding box center [299, 524] width 7 height 7
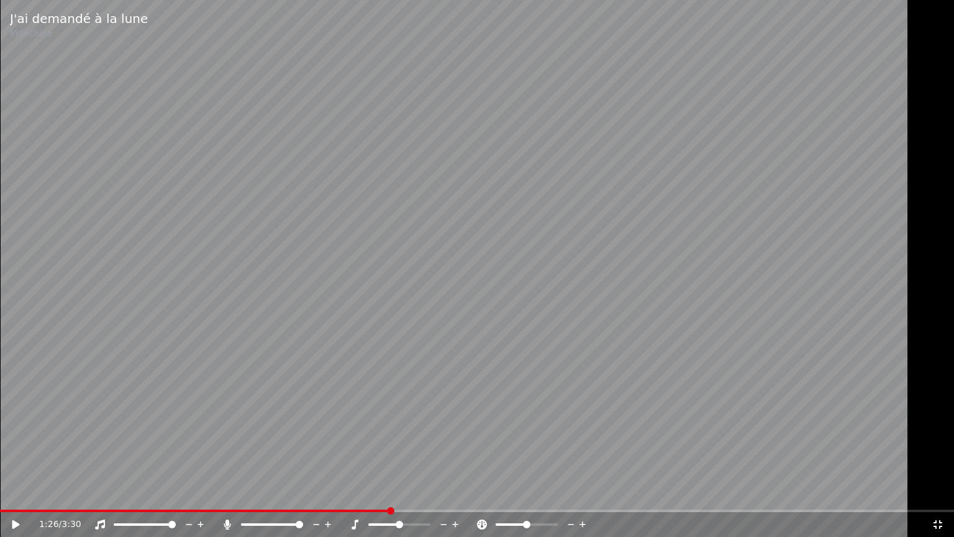
click at [104, 175] on video at bounding box center [477, 268] width 954 height 537
click at [13, 196] on video at bounding box center [477, 268] width 954 height 537
click at [427, 493] on span at bounding box center [218, 510] width 436 height 2
click at [378, 255] on video at bounding box center [477, 268] width 954 height 537
click at [378, 253] on video at bounding box center [477, 268] width 954 height 537
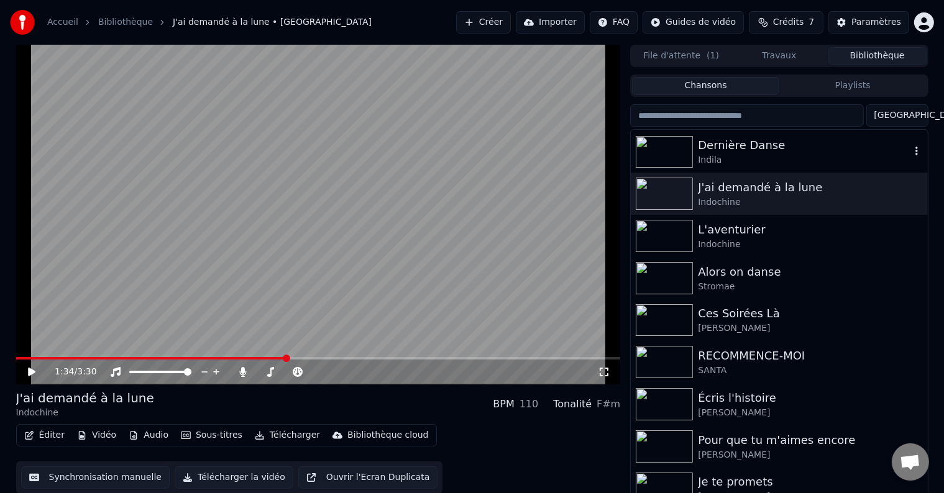
click at [744, 152] on div "Dernière Danse" at bounding box center [804, 145] width 212 height 17
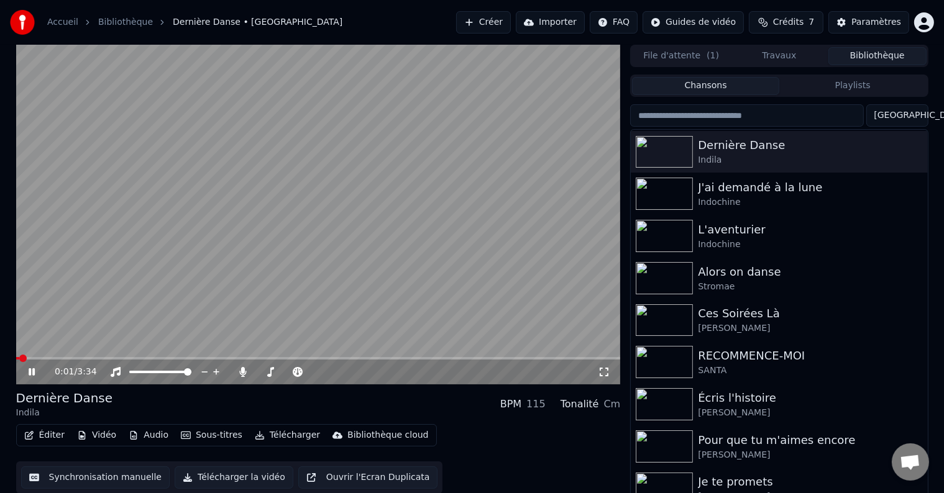
click at [441, 250] on video at bounding box center [318, 215] width 604 height 340
click at [605, 375] on icon at bounding box center [604, 372] width 12 height 10
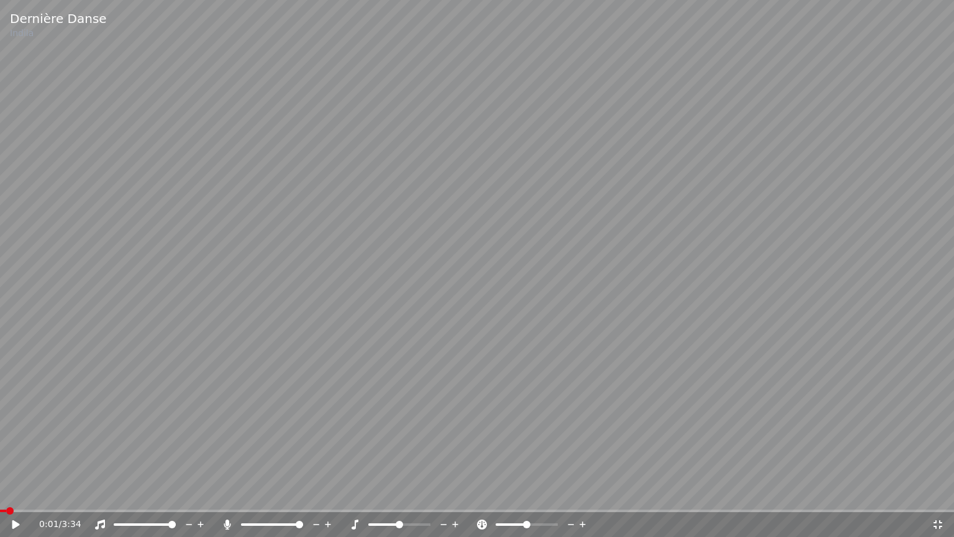
click at [569, 335] on video at bounding box center [477, 268] width 954 height 537
click at [530, 317] on video at bounding box center [477, 268] width 954 height 537
click at [594, 301] on video at bounding box center [477, 268] width 954 height 537
drag, startPoint x: 251, startPoint y: 524, endPoint x: 267, endPoint y: 533, distance: 17.8
click at [267, 493] on div "Dernière Danse Indila 0:29 / 3:34" at bounding box center [477, 268] width 954 height 537
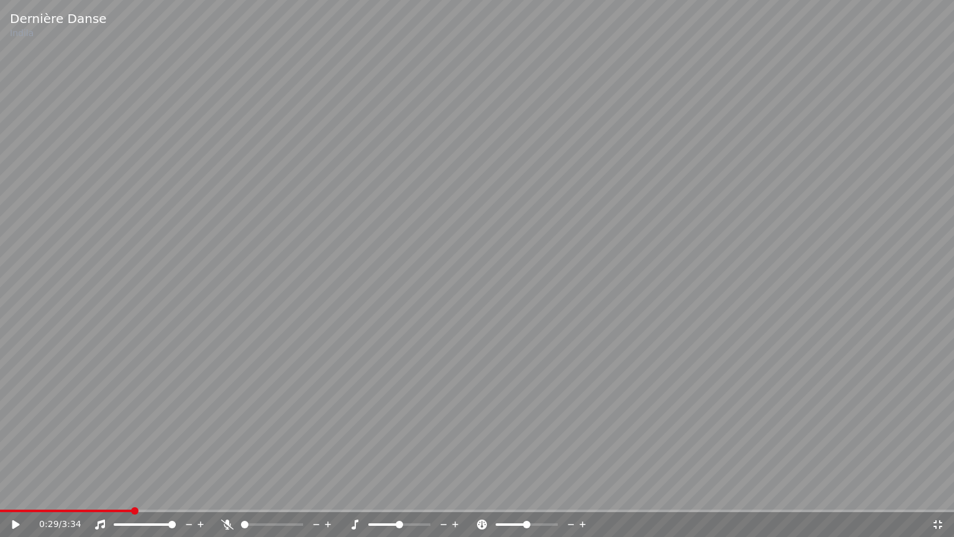
click at [241, 493] on span at bounding box center [241, 524] width 0 height 2
click at [101, 308] on video at bounding box center [477, 268] width 954 height 537
click at [173, 373] on video at bounding box center [477, 268] width 954 height 537
click at [31, 493] on span at bounding box center [34, 510] width 7 height 7
click at [303, 493] on span at bounding box center [299, 524] width 7 height 7
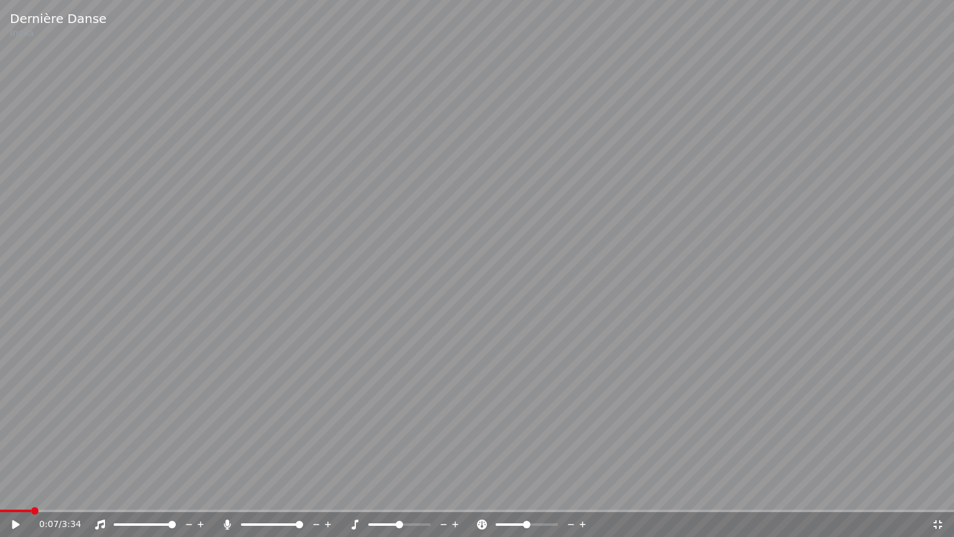
click at [282, 454] on video at bounding box center [477, 268] width 954 height 537
drag, startPoint x: 293, startPoint y: 521, endPoint x: 244, endPoint y: 532, distance: 50.9
click at [244, 493] on div "0:30 / 3:34" at bounding box center [477, 524] width 954 height 25
click at [248, 493] on div at bounding box center [284, 524] width 100 height 12
click at [244, 493] on span at bounding box center [242, 524] width 2 height 2
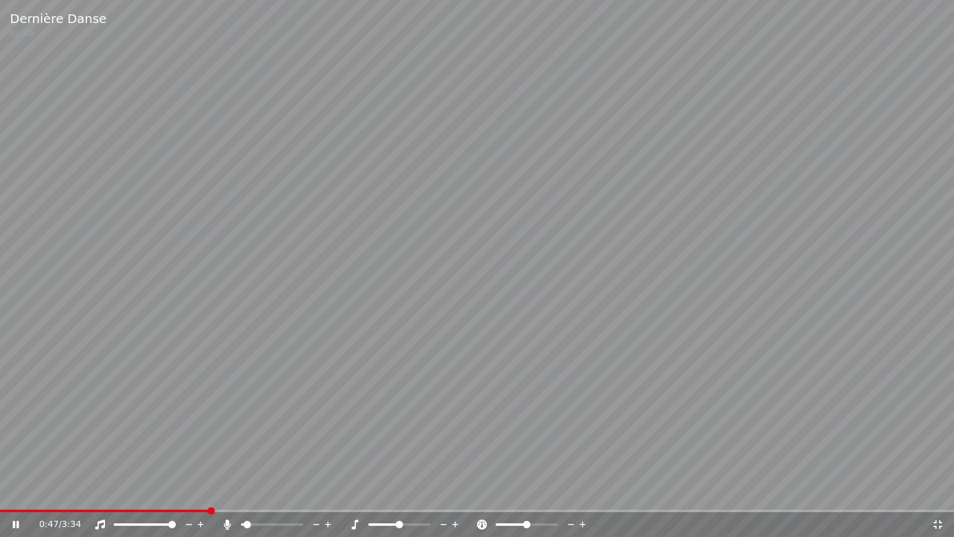
click at [257, 493] on span at bounding box center [272, 524] width 62 height 2
click at [258, 427] on video at bounding box center [477, 268] width 954 height 537
click at [98, 493] on span at bounding box center [49, 510] width 98 height 2
click at [17, 493] on icon at bounding box center [15, 524] width 7 height 9
click at [102, 493] on span at bounding box center [104, 510] width 7 height 7
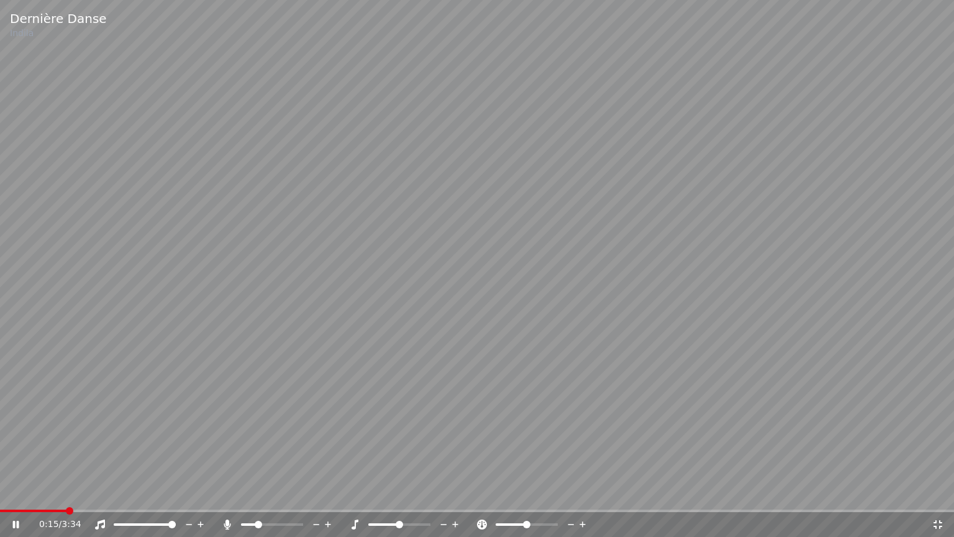
click at [66, 493] on span at bounding box center [69, 510] width 7 height 7
click at [296, 493] on span at bounding box center [292, 524] width 7 height 7
drag, startPoint x: 384, startPoint y: 299, endPoint x: 386, endPoint y: 291, distance: 9.0
click at [385, 296] on video at bounding box center [477, 268] width 954 height 537
click at [458, 211] on video at bounding box center [477, 268] width 954 height 537
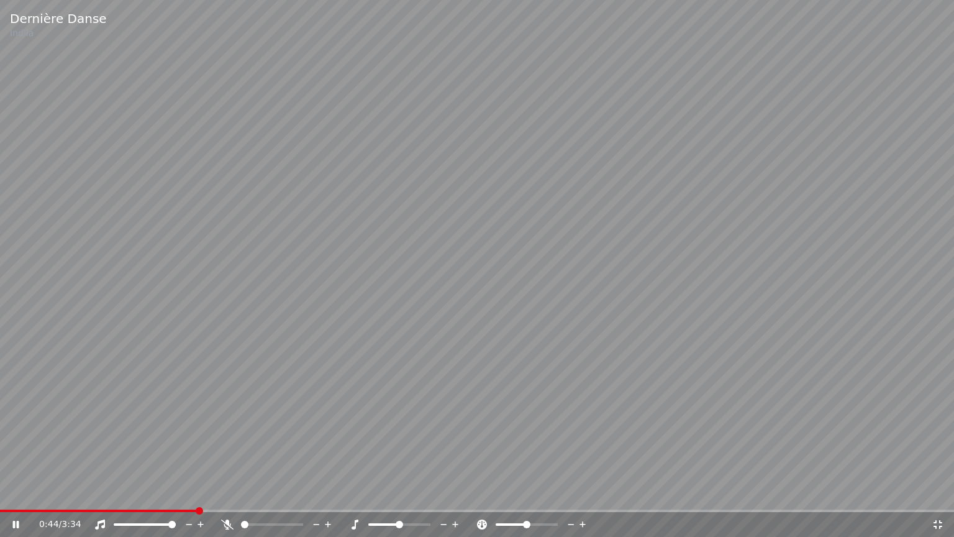
click at [467, 224] on video at bounding box center [477, 268] width 954 height 537
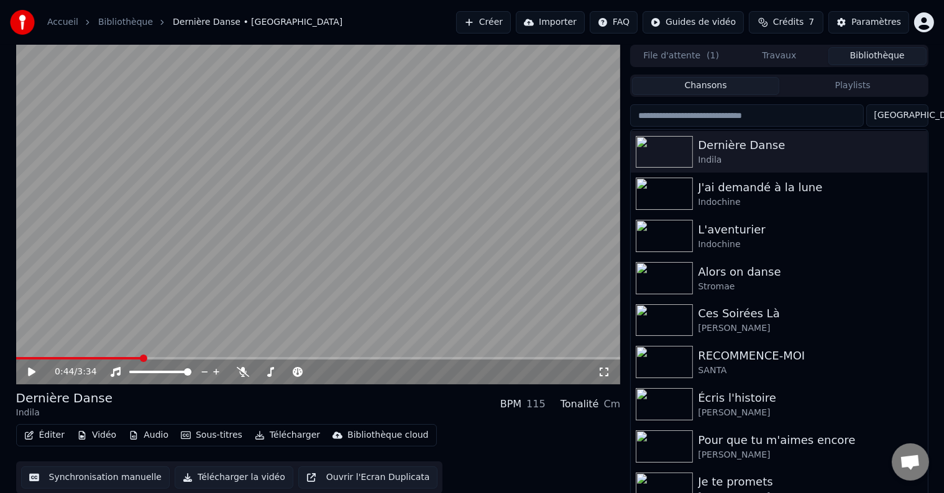
click at [30, 358] on span at bounding box center [78, 358] width 125 height 2
click at [32, 375] on icon at bounding box center [40, 372] width 29 height 10
drag, startPoint x: 608, startPoint y: 370, endPoint x: 608, endPoint y: 385, distance: 15.5
click at [608, 371] on icon at bounding box center [604, 372] width 12 height 10
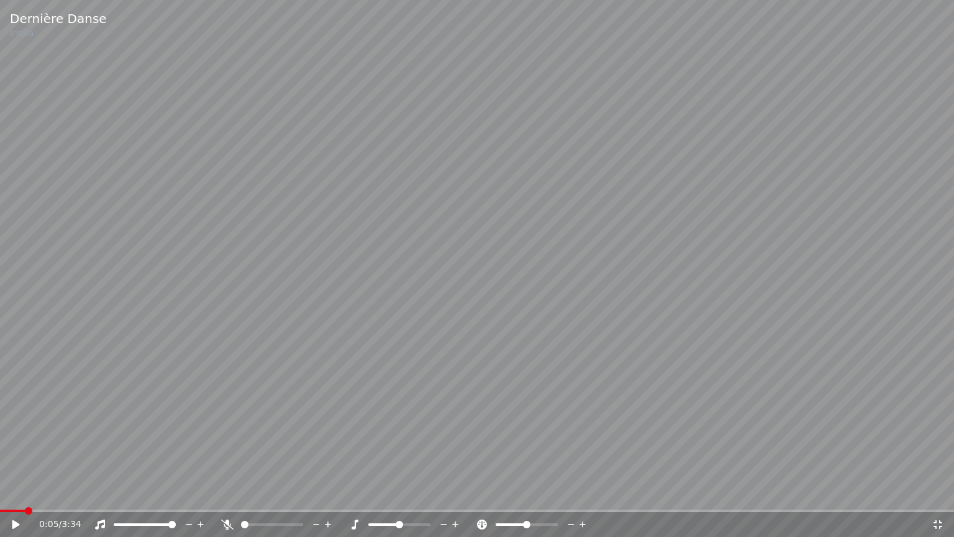
click at [17, 493] on icon at bounding box center [24, 524] width 29 height 10
click at [837, 144] on video at bounding box center [477, 268] width 954 height 537
click at [70, 493] on span at bounding box center [78, 510] width 157 height 2
click at [52, 493] on span at bounding box center [35, 510] width 71 height 2
click at [51, 447] on video at bounding box center [477, 268] width 954 height 537
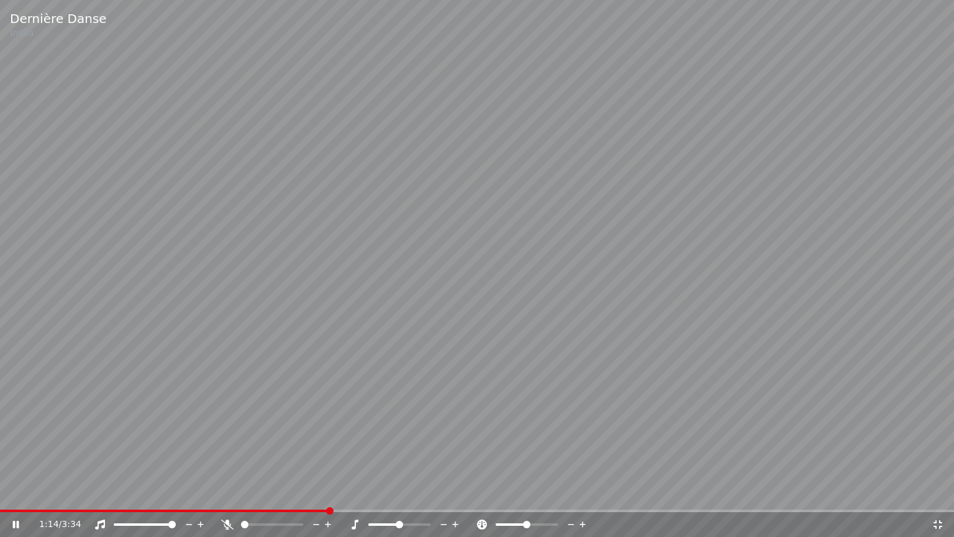
click at [22, 370] on video at bounding box center [477, 268] width 954 height 537
click at [70, 194] on video at bounding box center [477, 268] width 954 height 537
click at [70, 193] on video at bounding box center [477, 268] width 954 height 537
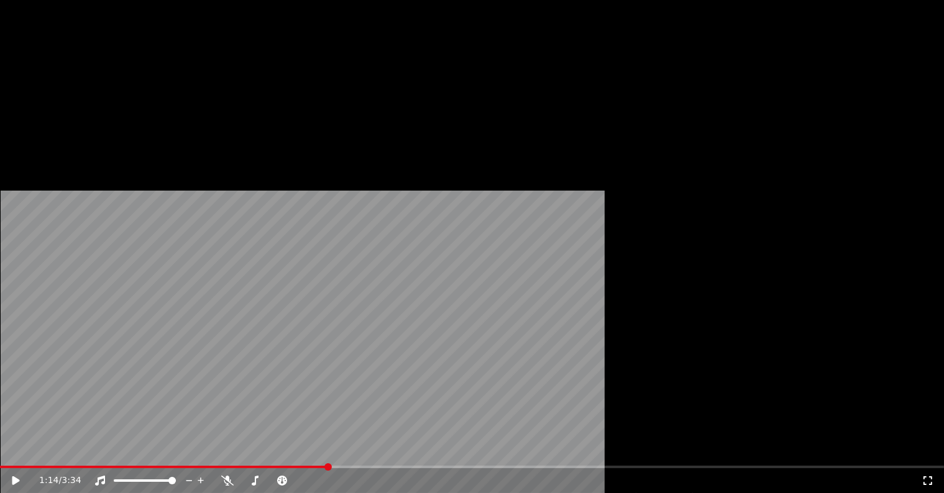
scroll to position [290, 0]
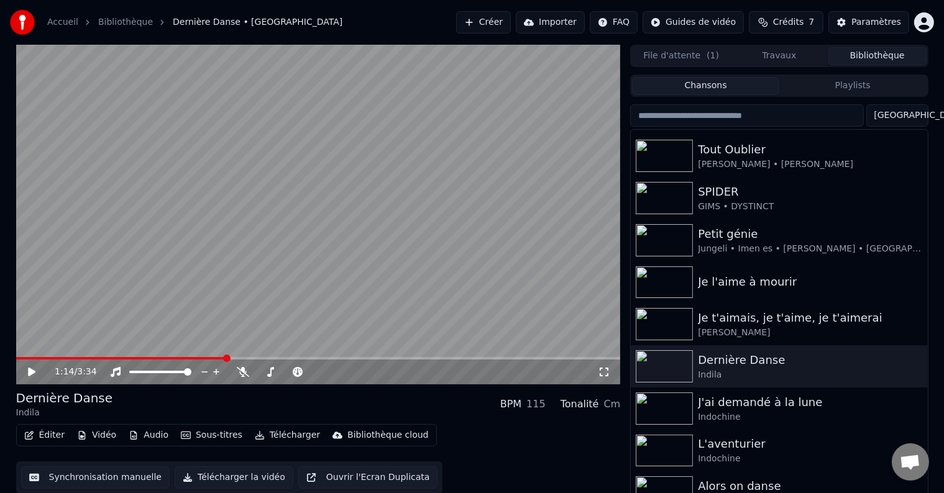
click at [599, 368] on icon at bounding box center [604, 372] width 12 height 10
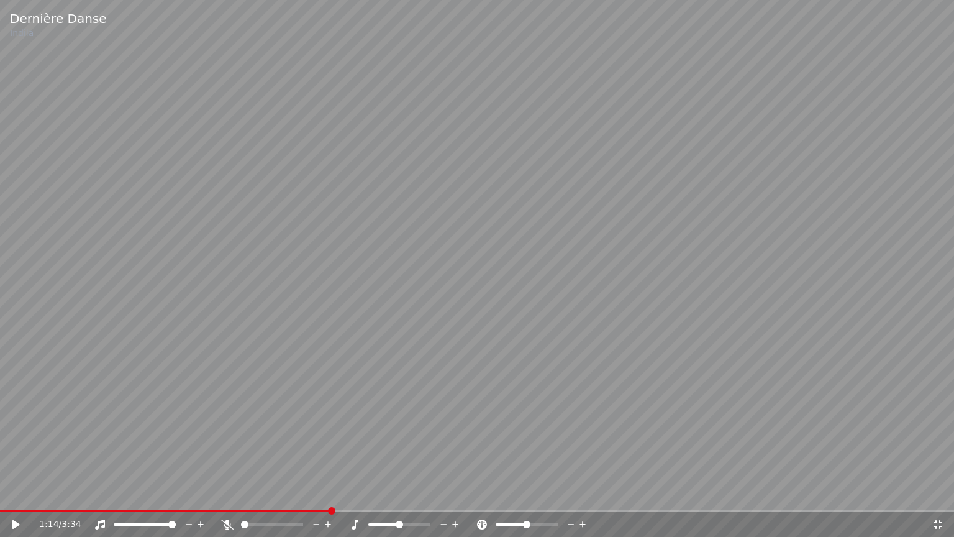
click at [211, 312] on video at bounding box center [477, 268] width 954 height 537
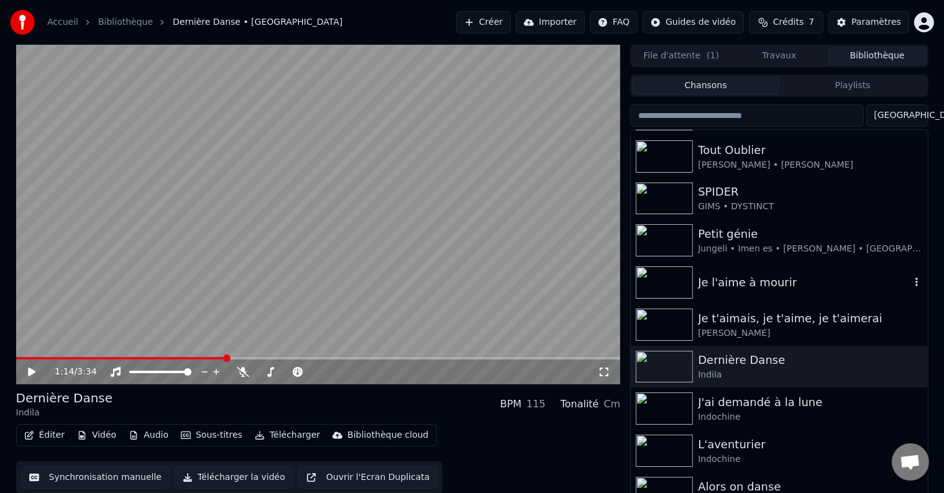
click at [750, 290] on div "Je l'aime à mourir" at bounding box center [804, 282] width 212 height 17
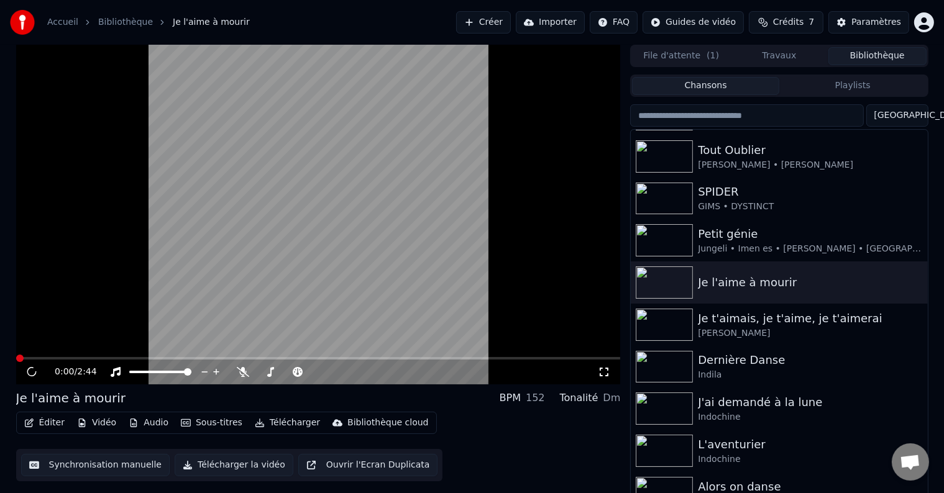
click at [604, 375] on icon at bounding box center [604, 372] width 12 height 10
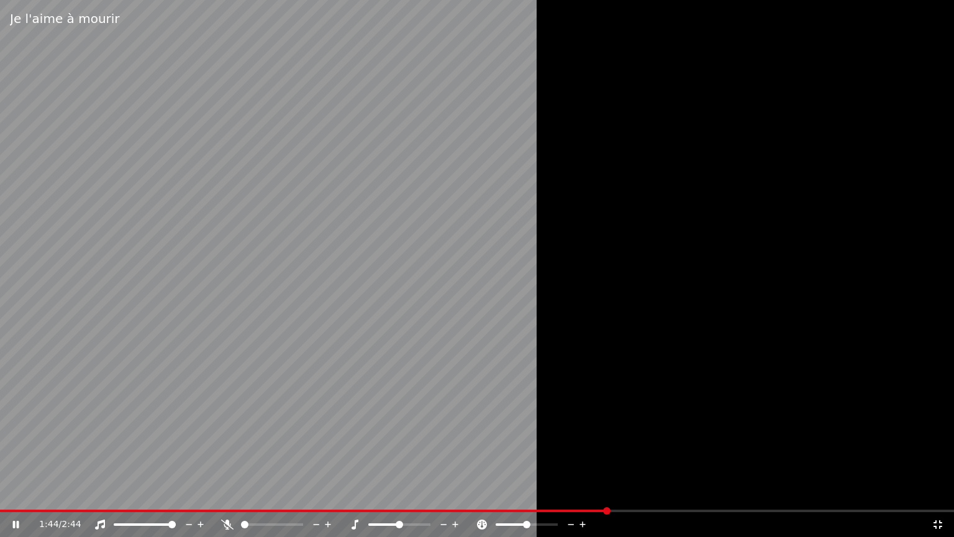
click at [251, 360] on video at bounding box center [477, 268] width 954 height 537
click at [576, 493] on span at bounding box center [288, 510] width 576 height 2
click at [550, 493] on span at bounding box center [288, 510] width 576 height 2
click at [360, 318] on video at bounding box center [477, 268] width 954 height 537
click at [368, 296] on video at bounding box center [477, 268] width 954 height 537
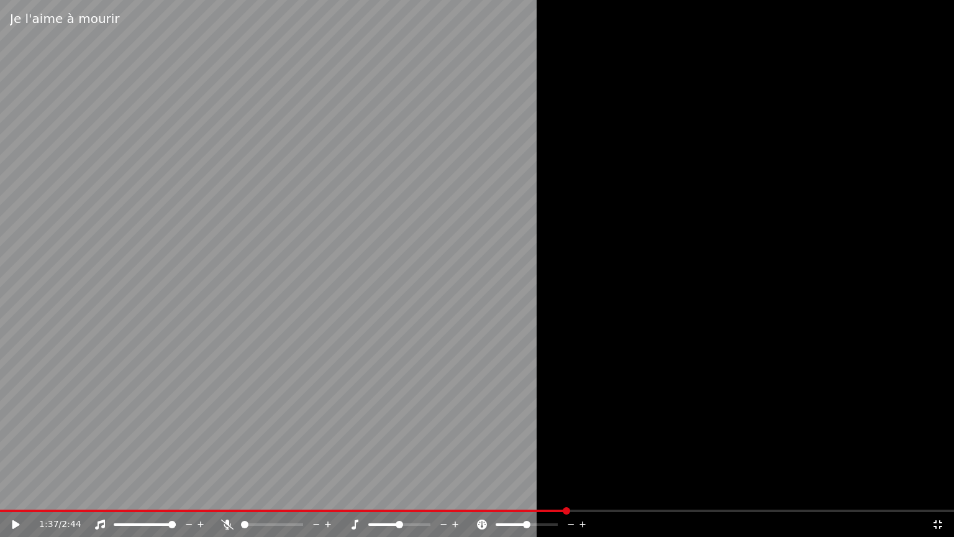
click at [524, 493] on span at bounding box center [283, 510] width 567 height 2
click at [20, 493] on icon at bounding box center [24, 524] width 29 height 10
drag, startPoint x: 245, startPoint y: 519, endPoint x: 252, endPoint y: 525, distance: 9.3
click at [259, 493] on div at bounding box center [284, 524] width 100 height 12
click at [532, 493] on span at bounding box center [278, 510] width 557 height 2
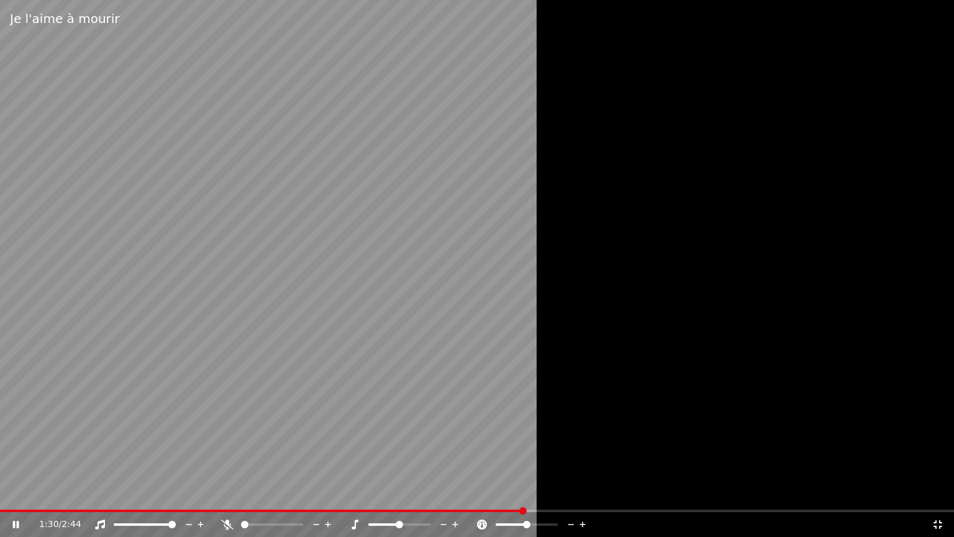
click at [524, 493] on span at bounding box center [262, 510] width 524 height 2
click at [289, 493] on span at bounding box center [285, 524] width 7 height 7
click at [303, 493] on span at bounding box center [299, 524] width 7 height 7
click at [76, 329] on video at bounding box center [477, 268] width 954 height 537
click at [253, 303] on video at bounding box center [477, 268] width 954 height 537
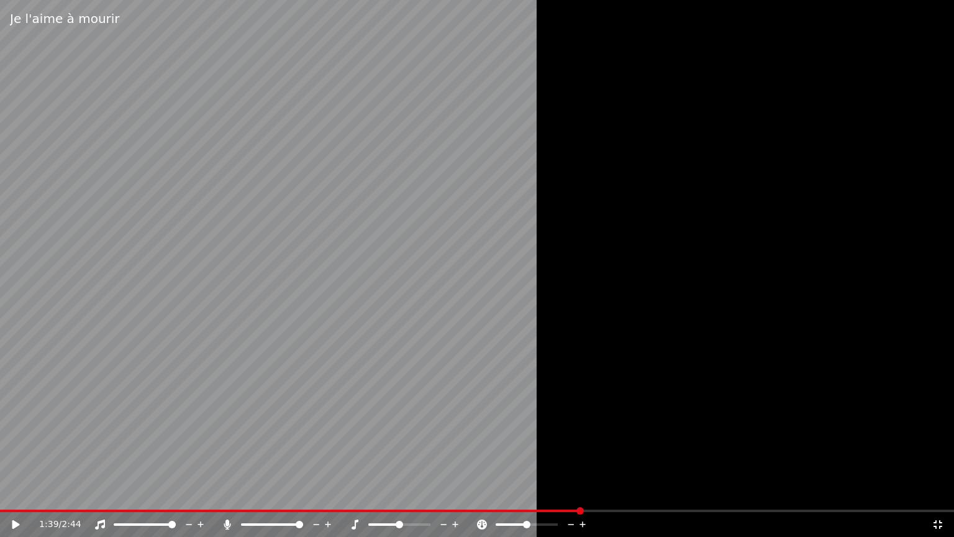
click at [253, 303] on video at bounding box center [477, 268] width 954 height 537
click at [258, 308] on video at bounding box center [477, 268] width 954 height 537
click at [935, 493] on icon at bounding box center [938, 524] width 12 height 10
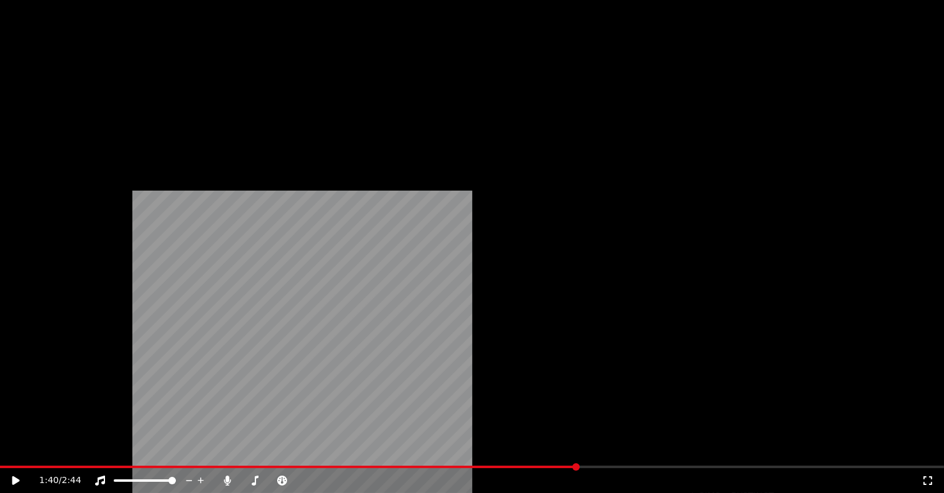
scroll to position [186, 0]
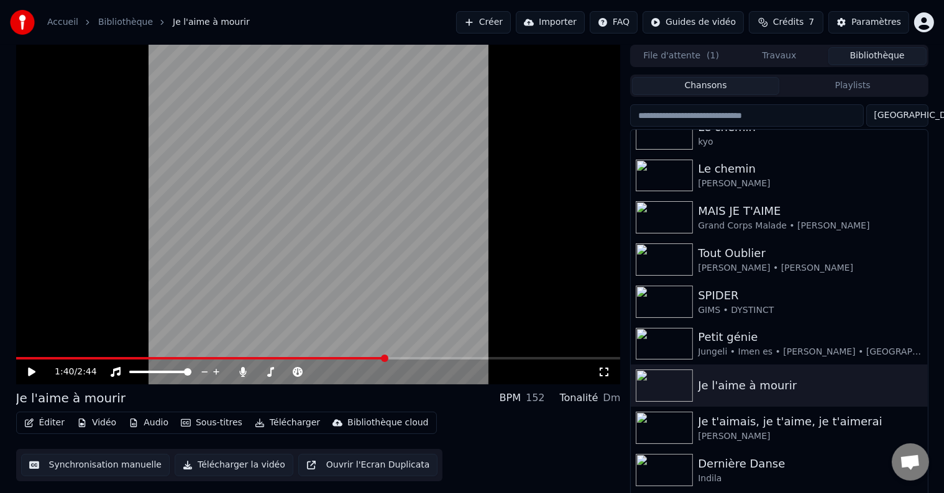
click at [601, 367] on icon at bounding box center [604, 372] width 12 height 10
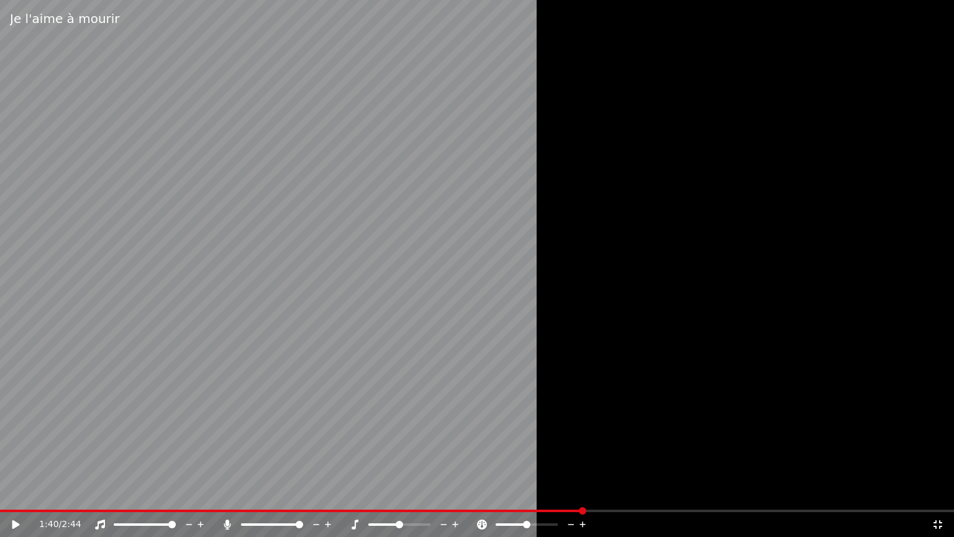
click at [440, 0] on div "Je l'aime à mourir" at bounding box center [477, 18] width 954 height 37
click at [419, 206] on video at bounding box center [477, 268] width 954 height 537
click at [422, 209] on video at bounding box center [477, 268] width 954 height 537
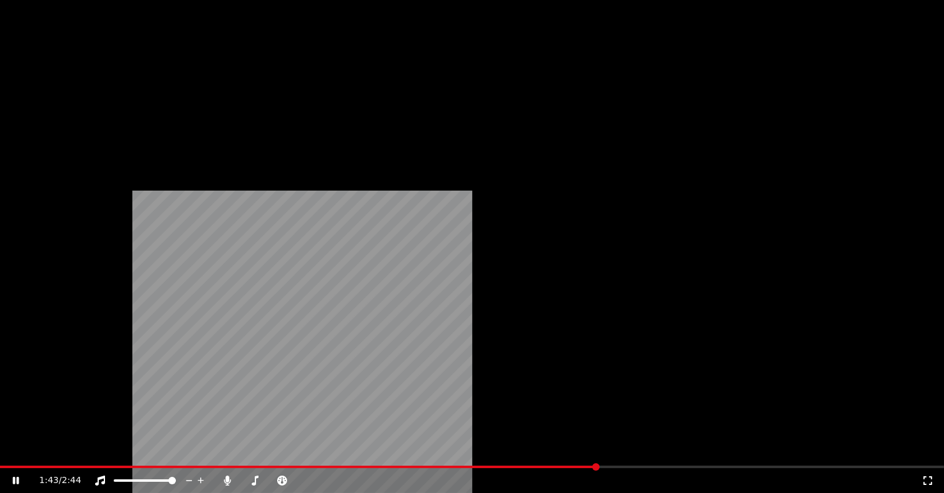
scroll to position [62, 0]
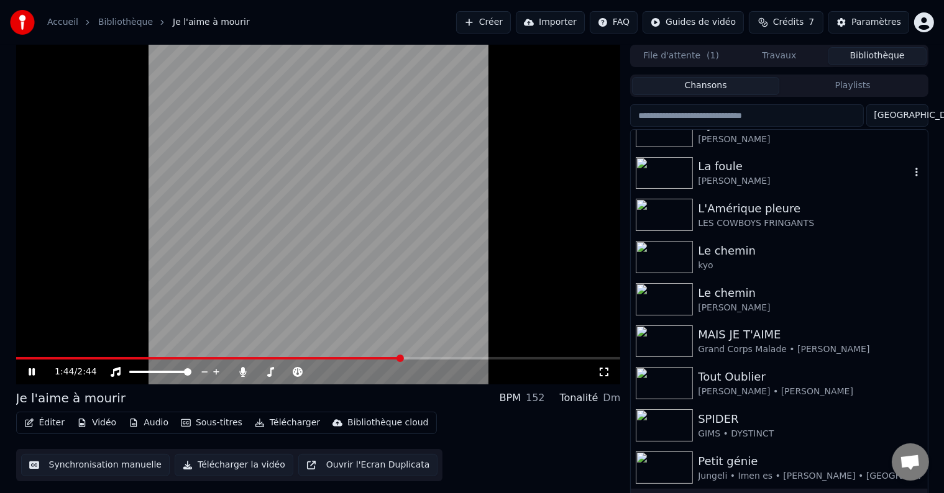
click at [711, 168] on div "La foule" at bounding box center [804, 166] width 212 height 17
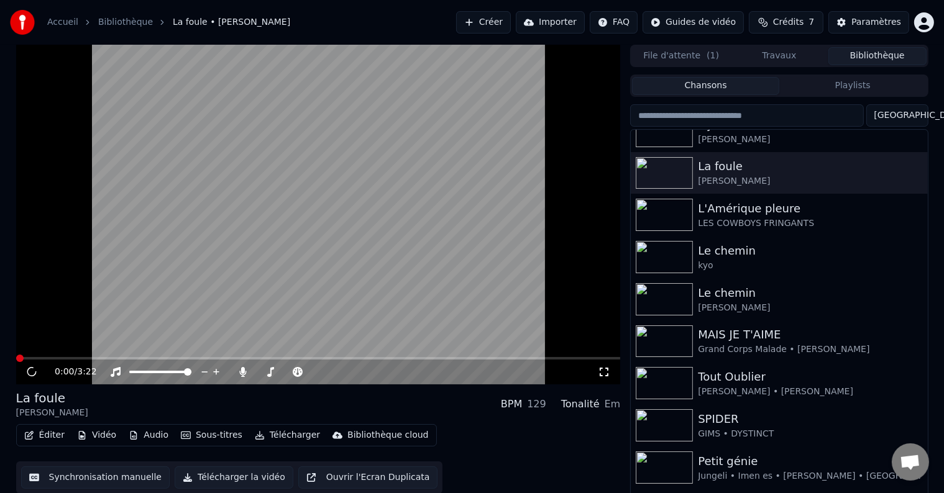
click at [609, 370] on icon at bounding box center [604, 372] width 12 height 10
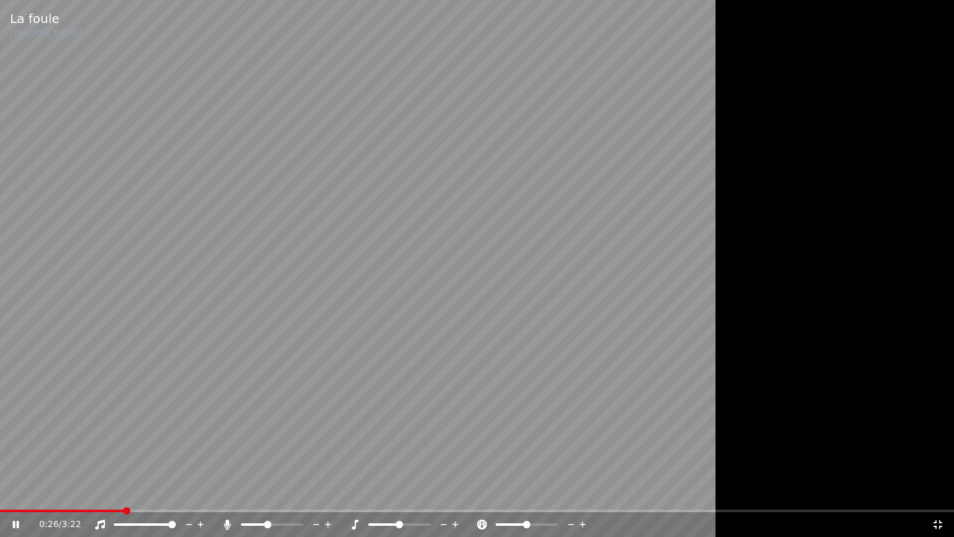
click at [264, 493] on span at bounding box center [267, 524] width 7 height 7
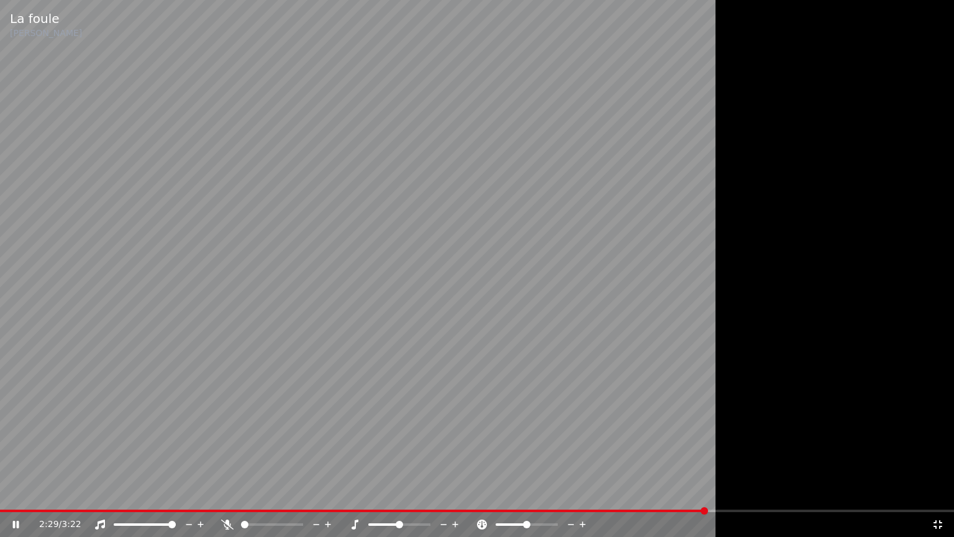
click at [358, 301] on video at bounding box center [477, 268] width 954 height 537
click at [465, 493] on span at bounding box center [354, 510] width 708 height 2
click at [495, 493] on video at bounding box center [477, 268] width 954 height 537
click at [499, 493] on span at bounding box center [477, 510] width 954 height 2
click at [520, 493] on span at bounding box center [477, 510] width 954 height 2
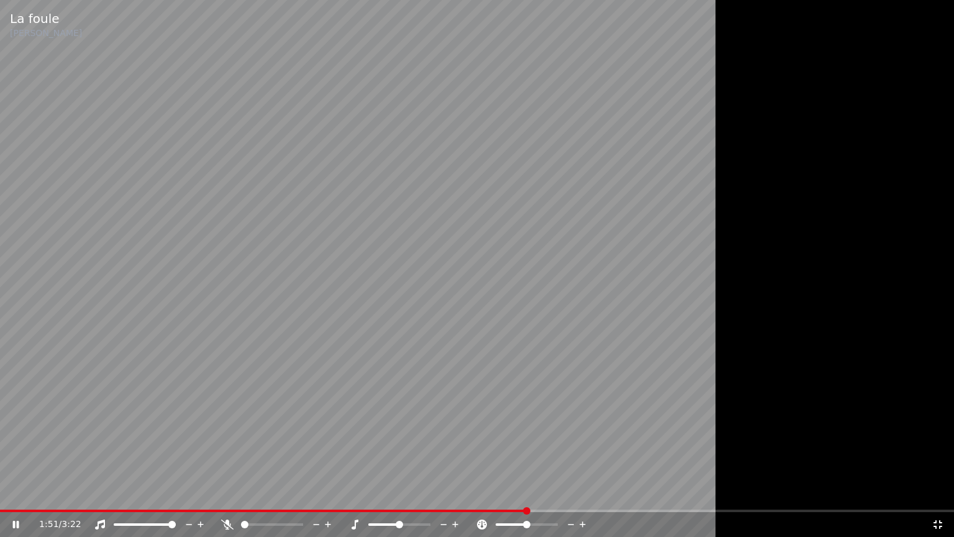
click at [408, 493] on video at bounding box center [477, 268] width 954 height 537
click at [397, 493] on div "1:51 / 3:22" at bounding box center [477, 524] width 954 height 25
click at [392, 493] on video at bounding box center [477, 268] width 954 height 537
click at [386, 493] on span at bounding box center [265, 510] width 531 height 2
click at [408, 493] on span at bounding box center [477, 510] width 954 height 2
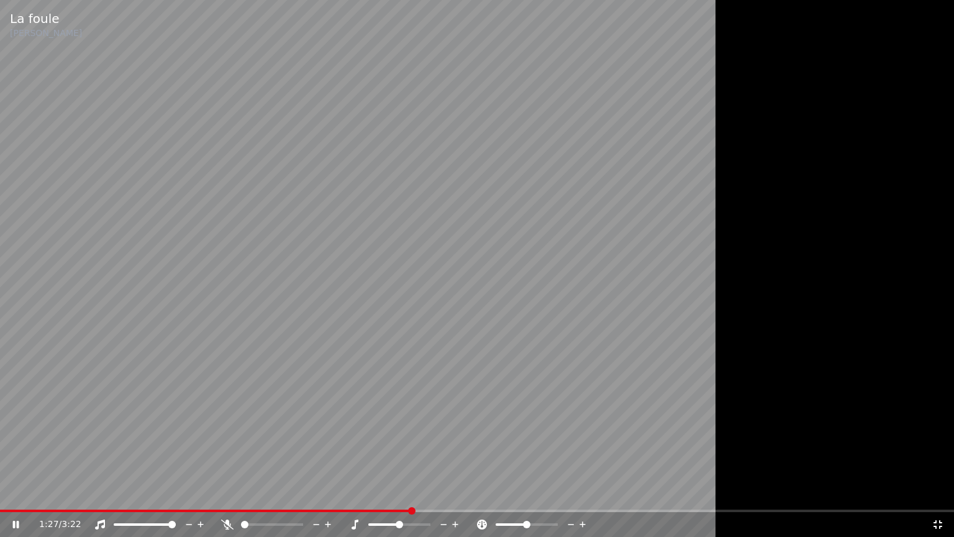
click at [431, 493] on div "1:27 / 3:22" at bounding box center [477, 524] width 954 height 25
click at [436, 493] on div "1:27 / 3:22" at bounding box center [477, 524] width 954 height 25
click at [440, 493] on span at bounding box center [477, 510] width 954 height 2
click at [318, 399] on video at bounding box center [477, 268] width 954 height 537
click at [226, 493] on icon at bounding box center [227, 524] width 12 height 10
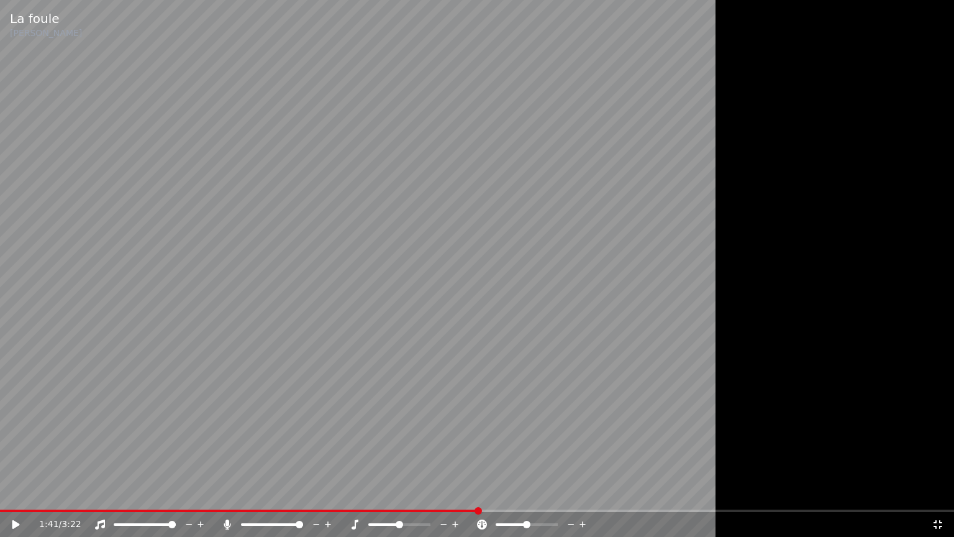
click at [54, 372] on video at bounding box center [477, 268] width 954 height 537
click at [174, 342] on video at bounding box center [477, 268] width 954 height 537
click at [174, 188] on video at bounding box center [477, 268] width 954 height 537
click at [173, 188] on video at bounding box center [477, 268] width 954 height 537
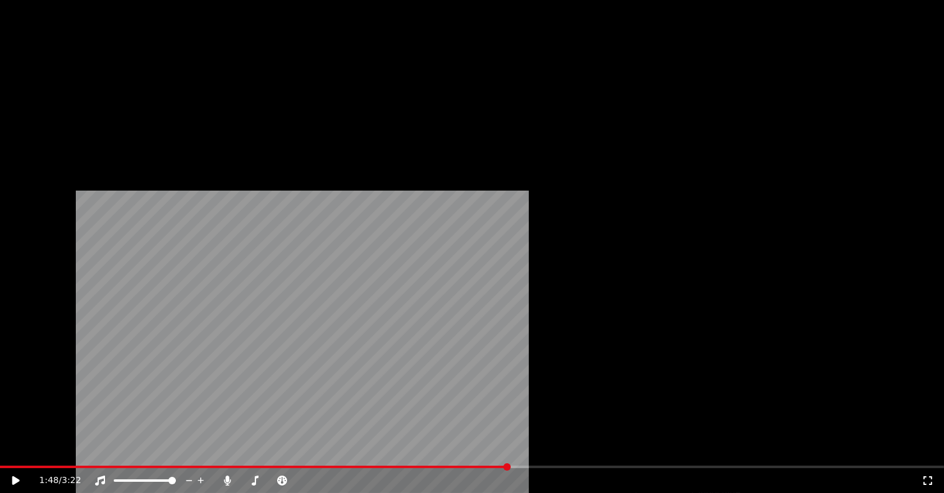
scroll to position [248, 0]
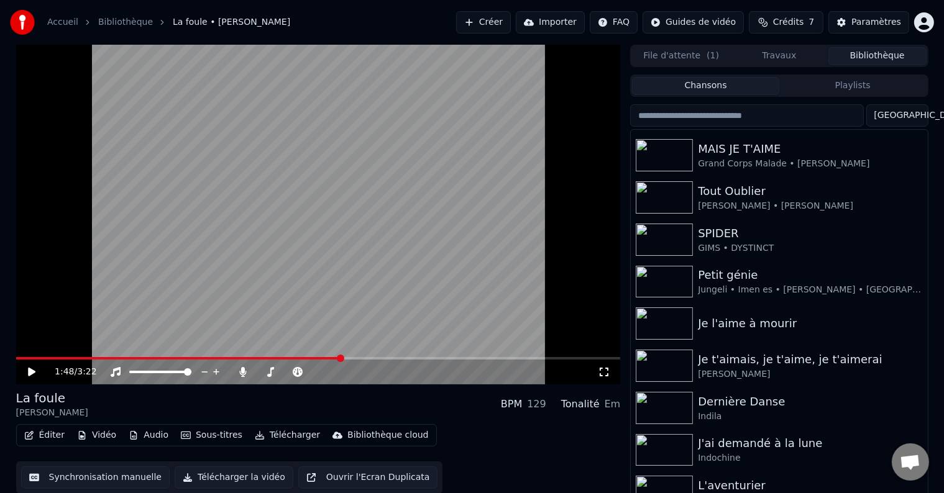
drag, startPoint x: 601, startPoint y: 371, endPoint x: 602, endPoint y: 385, distance: 14.3
click at [602, 371] on icon at bounding box center [604, 372] width 12 height 10
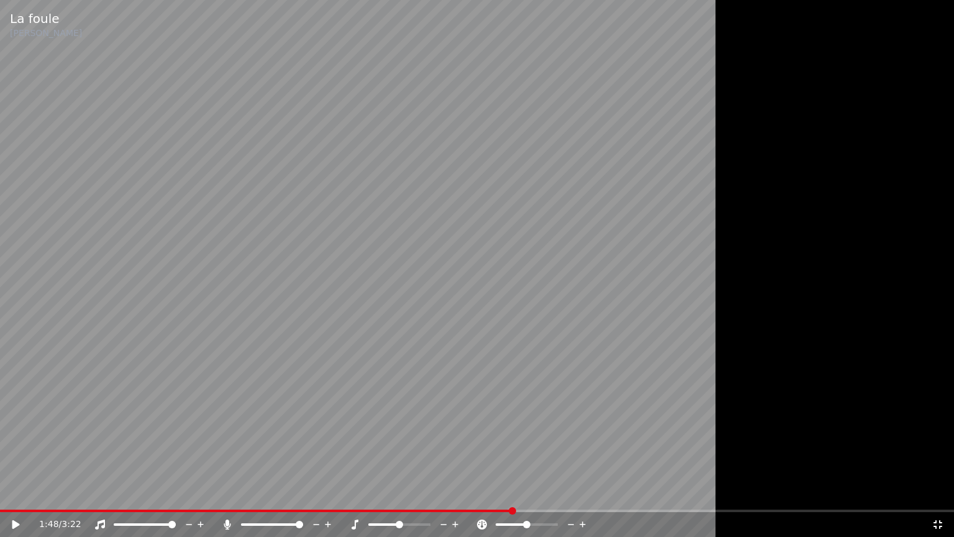
click at [499, 417] on video at bounding box center [477, 268] width 954 height 537
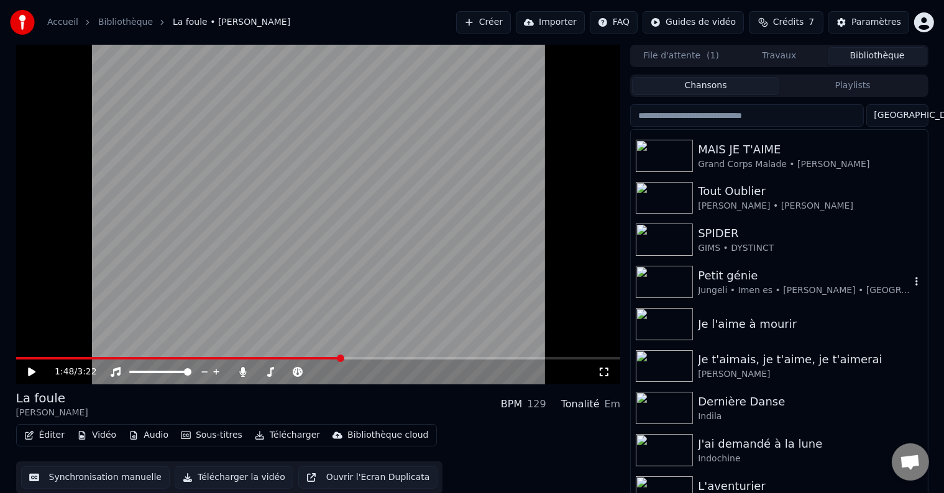
click at [742, 271] on div "Petit génie" at bounding box center [804, 275] width 212 height 17
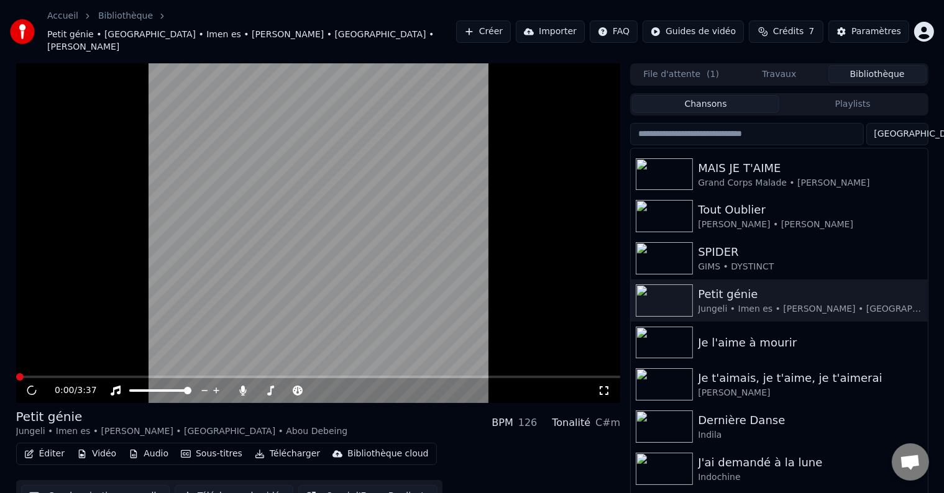
drag, startPoint x: 602, startPoint y: 372, endPoint x: 603, endPoint y: 386, distance: 14.3
click at [603, 386] on icon at bounding box center [604, 391] width 12 height 10
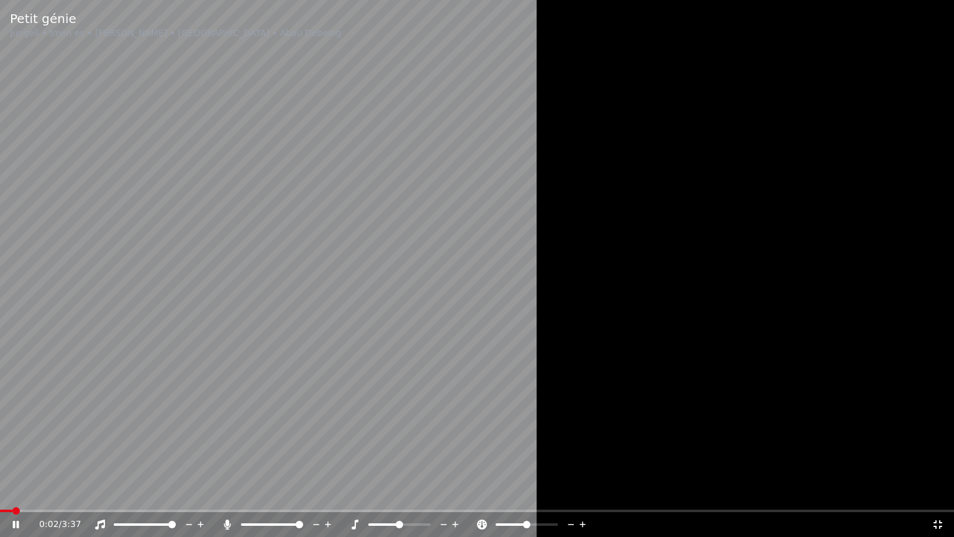
click at [798, 113] on div at bounding box center [477, 268] width 954 height 537
click at [740, 217] on div at bounding box center [477, 268] width 954 height 537
click at [227, 493] on icon at bounding box center [227, 524] width 12 height 10
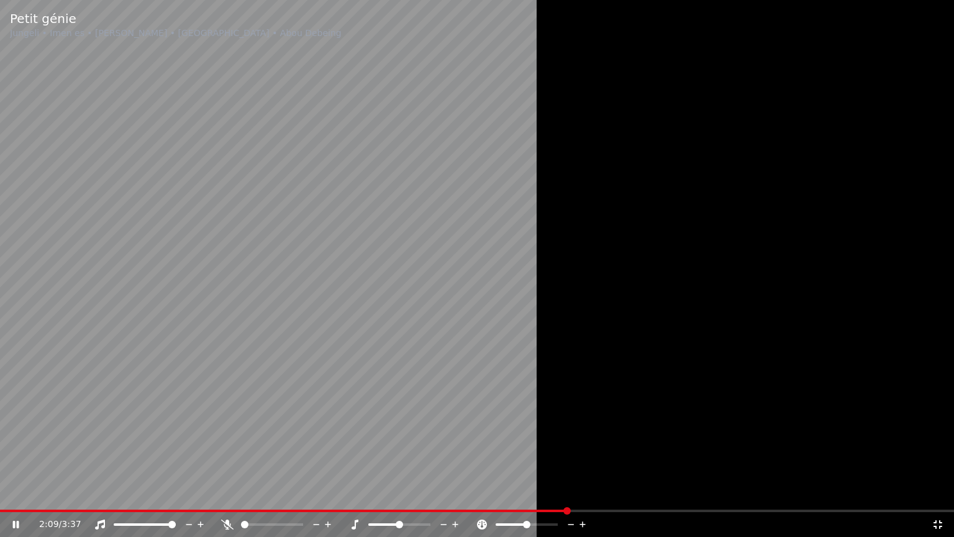
drag, startPoint x: 186, startPoint y: 312, endPoint x: 172, endPoint y: 302, distance: 17.4
click at [186, 312] on video at bounding box center [477, 268] width 954 height 537
click at [522, 493] on span at bounding box center [261, 510] width 523 height 2
click at [450, 438] on video at bounding box center [477, 268] width 954 height 537
click at [480, 475] on video at bounding box center [477, 268] width 954 height 537
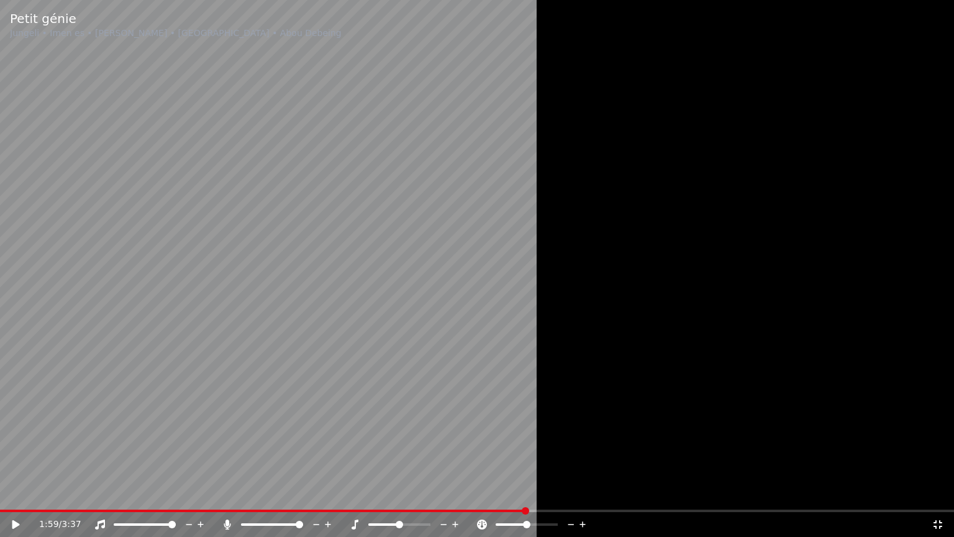
click at [303, 493] on span at bounding box center [299, 524] width 7 height 7
click at [364, 383] on video at bounding box center [477, 268] width 954 height 537
click at [329, 435] on video at bounding box center [477, 268] width 954 height 537
click at [509, 493] on span at bounding box center [254, 510] width 509 height 2
click at [473, 447] on video at bounding box center [477, 268] width 954 height 537
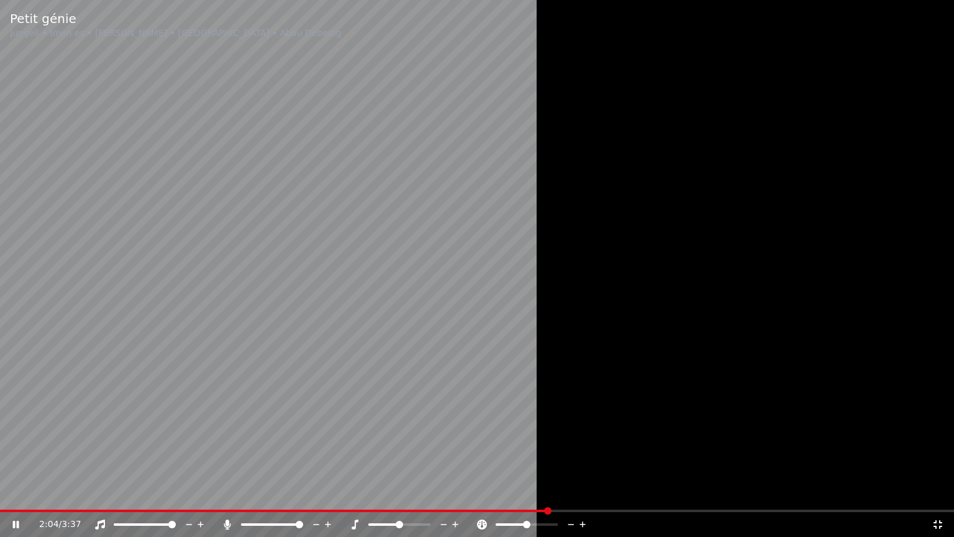
click at [651, 372] on div at bounding box center [477, 268] width 954 height 537
click at [496, 493] on span at bounding box center [248, 510] width 496 height 2
click at [435, 431] on video at bounding box center [477, 268] width 954 height 537
click at [766, 349] on div at bounding box center [477, 268] width 954 height 537
click at [486, 493] on span at bounding box center [244, 510] width 488 height 2
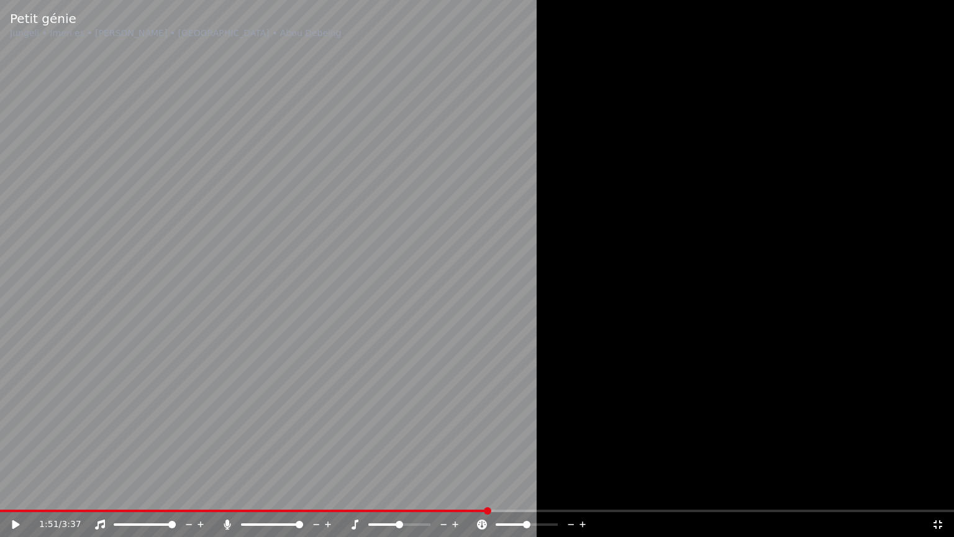
click at [35, 365] on video at bounding box center [477, 268] width 954 height 537
click at [191, 348] on video at bounding box center [477, 268] width 954 height 537
click at [278, 296] on video at bounding box center [477, 268] width 954 height 537
click at [271, 290] on video at bounding box center [477, 268] width 954 height 537
click at [609, 283] on div at bounding box center [477, 268] width 954 height 537
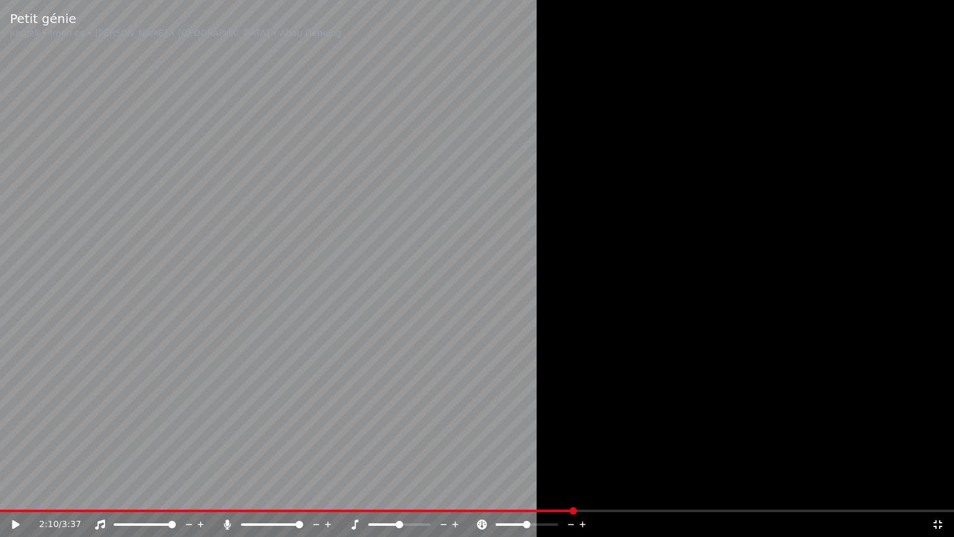
click at [607, 280] on div at bounding box center [477, 268] width 954 height 537
click at [606, 280] on div at bounding box center [477, 268] width 954 height 537
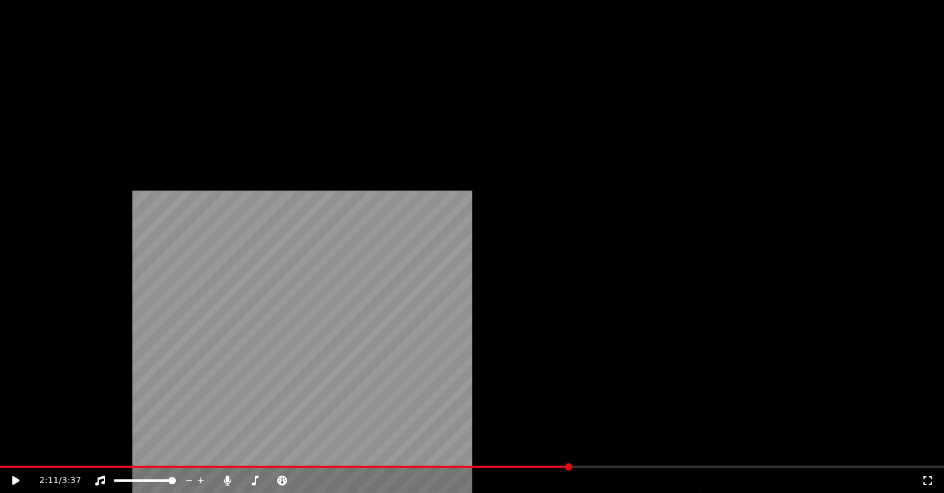
scroll to position [186, 0]
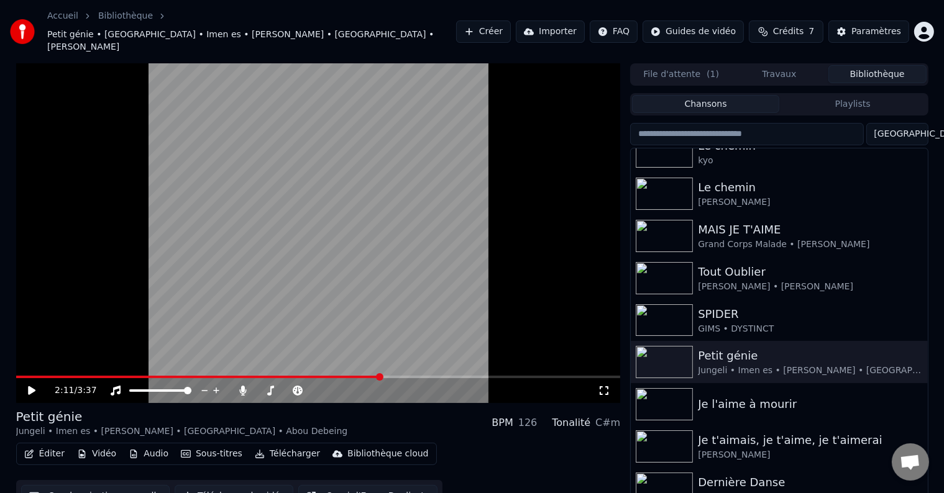
drag, startPoint x: 601, startPoint y: 368, endPoint x: 604, endPoint y: 381, distance: 13.4
click at [601, 386] on icon at bounding box center [604, 391] width 12 height 10
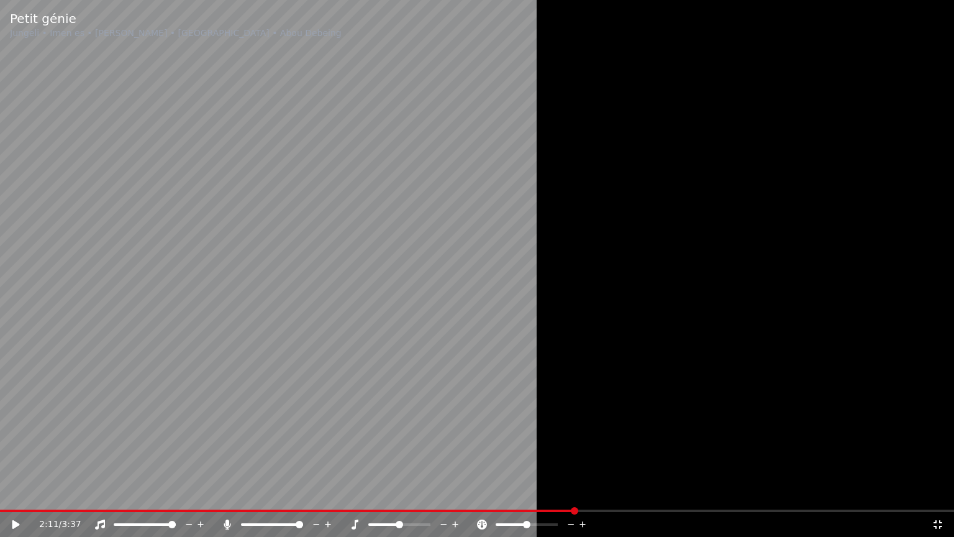
click at [611, 232] on div at bounding box center [477, 268] width 954 height 537
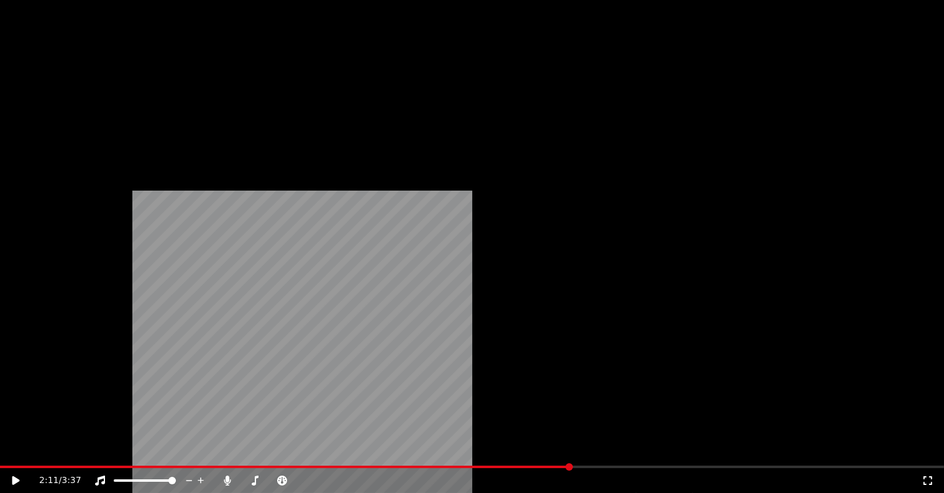
scroll to position [311, 0]
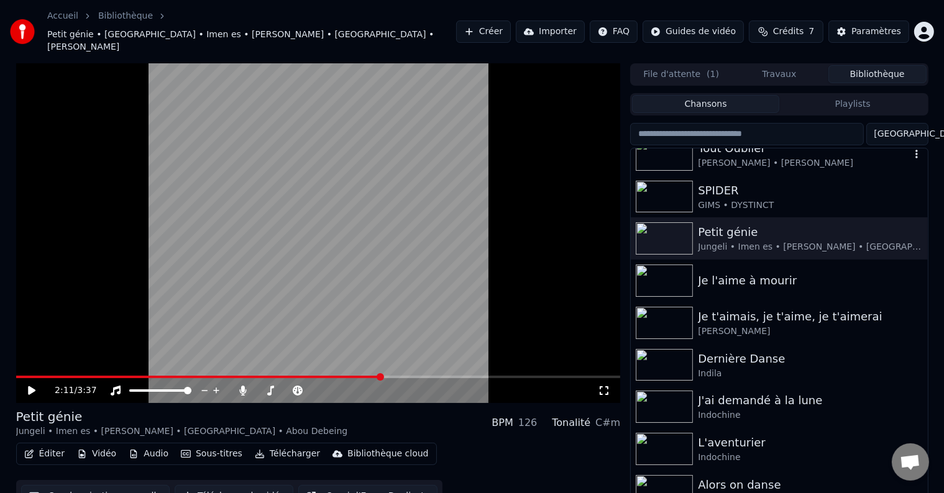
click at [745, 157] on div "[PERSON_NAME] • [PERSON_NAME]" at bounding box center [804, 163] width 212 height 12
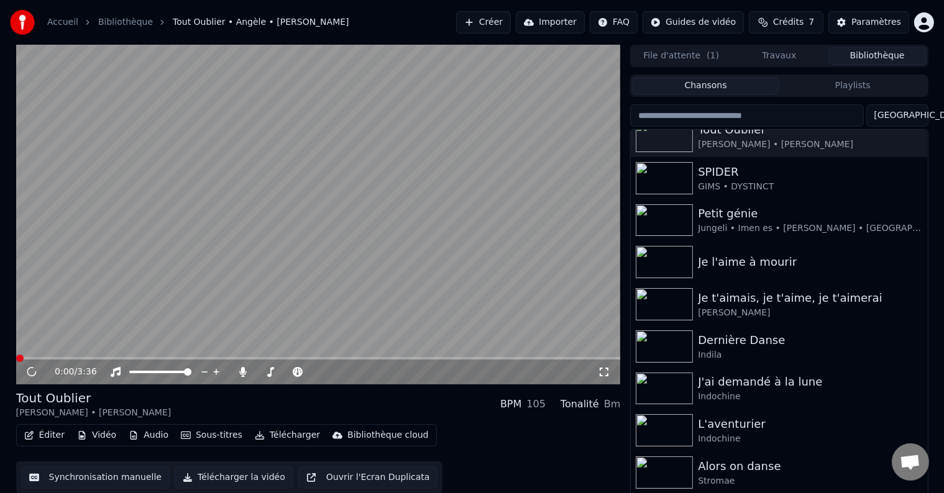
click at [607, 372] on icon at bounding box center [604, 372] width 12 height 10
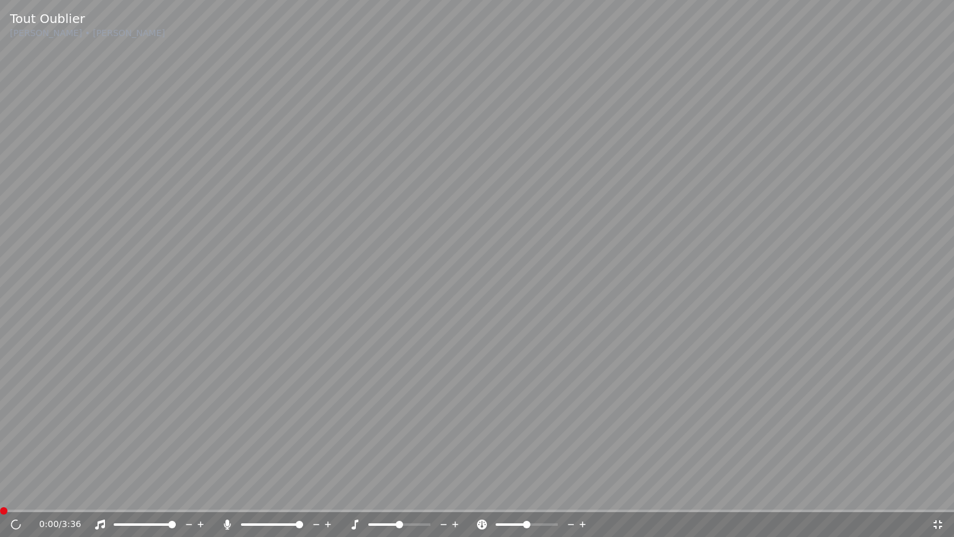
click at [11, 215] on video at bounding box center [477, 268] width 954 height 537
click at [241, 493] on span at bounding box center [244, 524] width 7 height 7
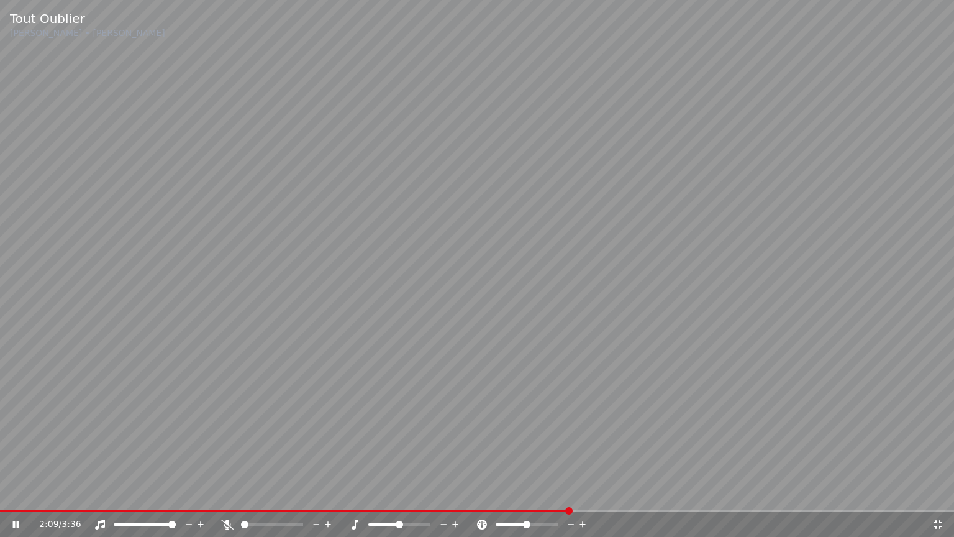
click at [178, 317] on video at bounding box center [477, 268] width 954 height 537
click at [490, 493] on span at bounding box center [285, 510] width 571 height 2
click at [470, 493] on span at bounding box center [244, 510] width 489 height 2
click at [405, 376] on video at bounding box center [477, 268] width 954 height 537
drag, startPoint x: 406, startPoint y: 218, endPoint x: 396, endPoint y: 216, distance: 10.2
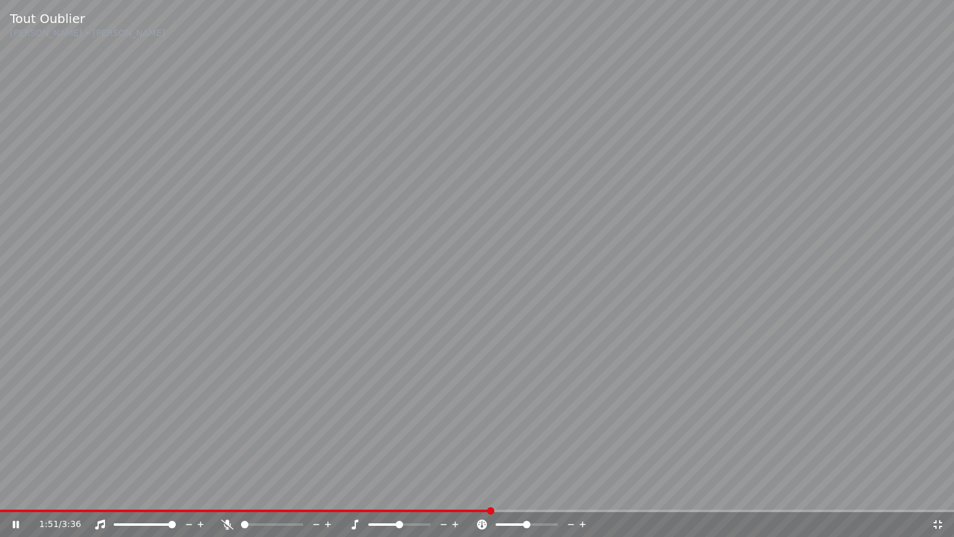
click at [402, 216] on video at bounding box center [477, 268] width 954 height 537
click at [467, 493] on span at bounding box center [246, 510] width 492 height 2
click at [455, 438] on video at bounding box center [477, 268] width 954 height 537
click at [285, 324] on video at bounding box center [477, 268] width 954 height 537
click at [480, 493] on span at bounding box center [257, 510] width 514 height 2
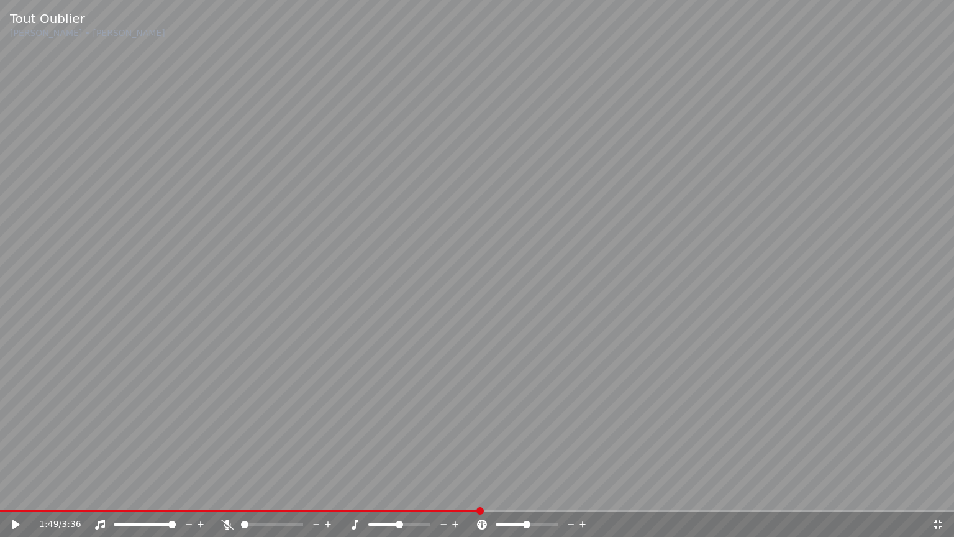
click at [449, 459] on video at bounding box center [477, 268] width 954 height 537
click at [440, 284] on video at bounding box center [477, 268] width 954 height 537
click at [476, 493] on span at bounding box center [248, 510] width 496 height 2
click at [228, 493] on icon at bounding box center [227, 524] width 12 height 10
click at [149, 388] on video at bounding box center [477, 268] width 954 height 537
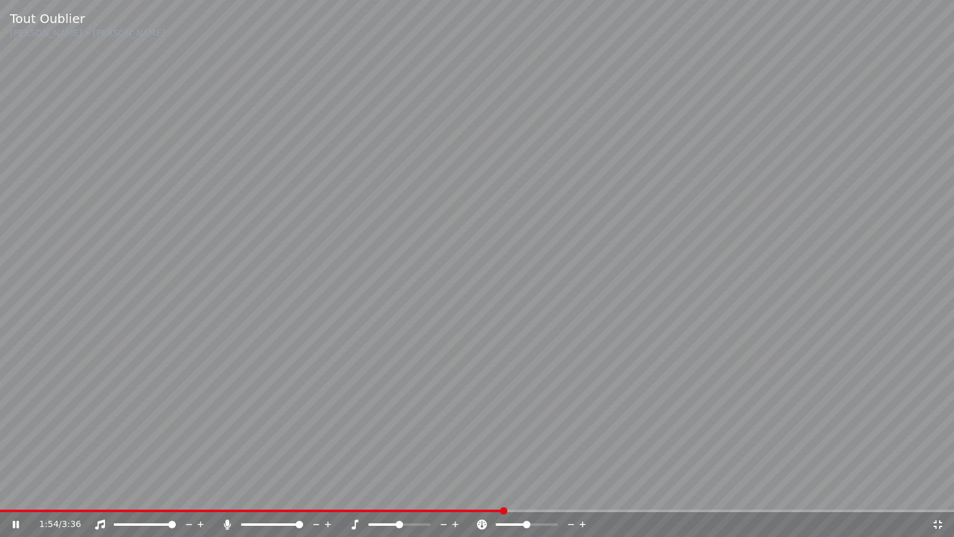
click at [86, 308] on video at bounding box center [477, 268] width 954 height 537
drag, startPoint x: 224, startPoint y: 245, endPoint x: 219, endPoint y: 239, distance: 8.0
click at [221, 241] on video at bounding box center [477, 268] width 954 height 537
click at [219, 239] on video at bounding box center [477, 268] width 954 height 537
click at [388, 255] on video at bounding box center [477, 268] width 954 height 537
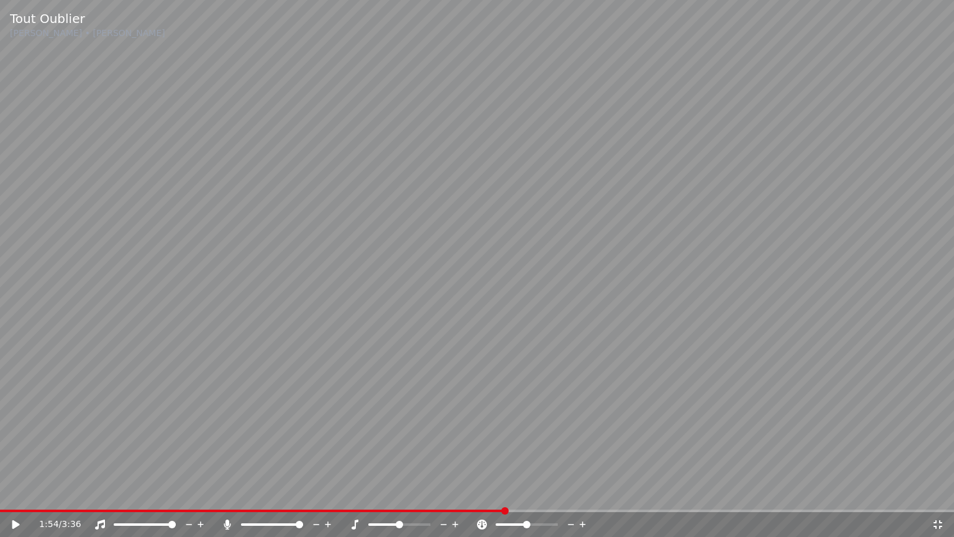
click at [387, 255] on video at bounding box center [477, 268] width 954 height 537
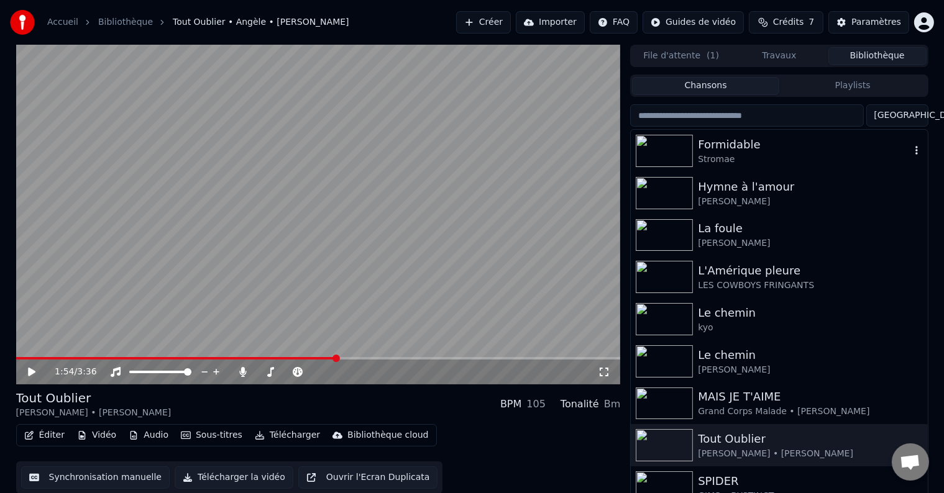
click at [730, 156] on div "Stromae" at bounding box center [804, 159] width 212 height 12
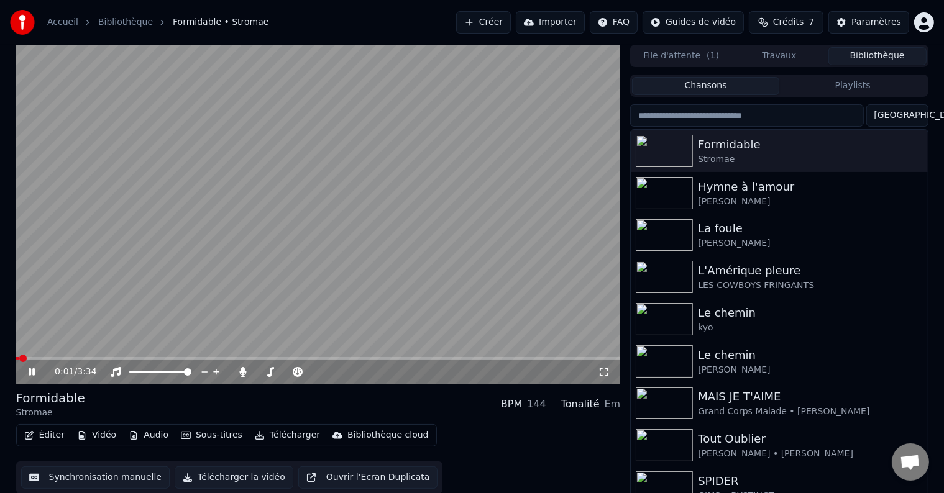
drag, startPoint x: 607, startPoint y: 373, endPoint x: 606, endPoint y: 385, distance: 11.9
click at [607, 373] on icon at bounding box center [604, 372] width 12 height 10
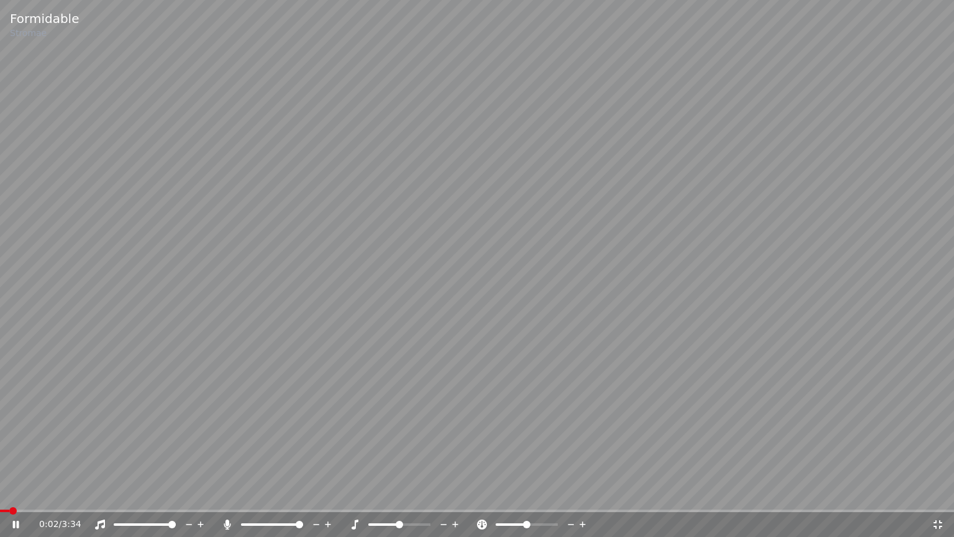
click at [581, 326] on video at bounding box center [477, 268] width 954 height 537
click at [99, 434] on video at bounding box center [477, 268] width 954 height 537
click at [241, 493] on span at bounding box center [244, 524] width 7 height 7
drag, startPoint x: 48, startPoint y: 378, endPoint x: 1, endPoint y: 366, distance: 48.7
click at [0, 368] on video at bounding box center [477, 268] width 954 height 537
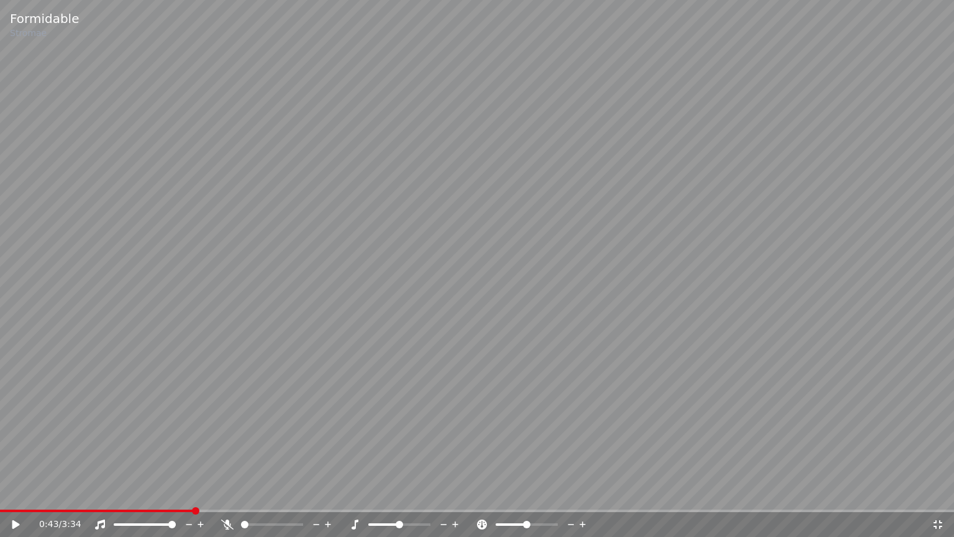
click at [130, 493] on div "0:43 / 3:34" at bounding box center [477, 524] width 954 height 25
click at [127, 493] on span at bounding box center [97, 510] width 194 height 2
click at [51, 444] on video at bounding box center [477, 268] width 954 height 537
click at [148, 268] on video at bounding box center [477, 268] width 954 height 537
click at [108, 350] on video at bounding box center [477, 268] width 954 height 537
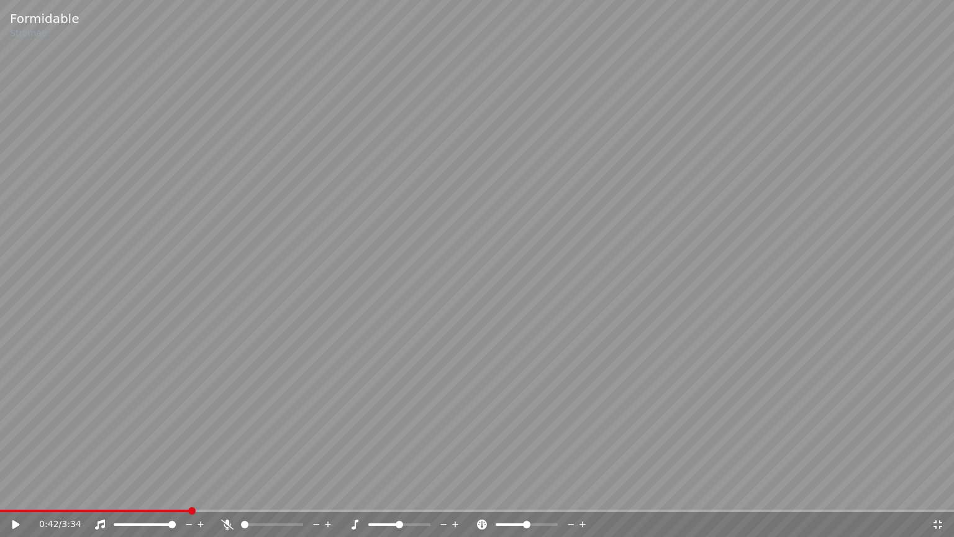
click at [108, 350] on video at bounding box center [477, 268] width 954 height 537
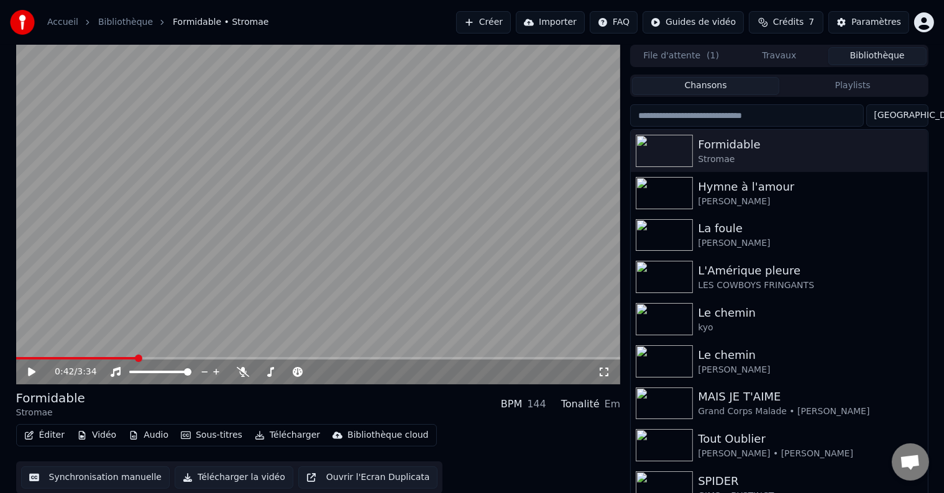
click at [600, 372] on icon at bounding box center [604, 372] width 12 height 10
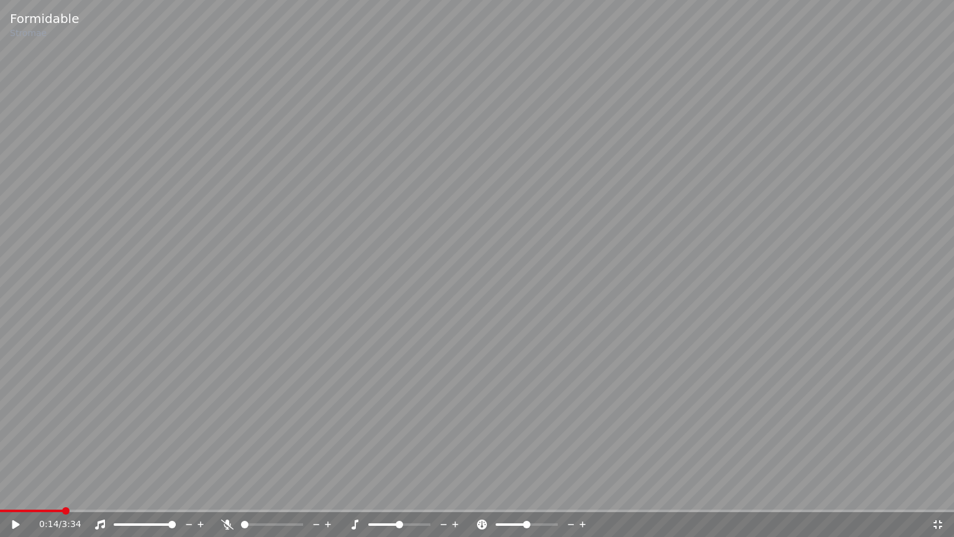
click at [62, 493] on span at bounding box center [65, 510] width 7 height 7
click at [18, 493] on span at bounding box center [9, 510] width 18 height 2
click at [20, 493] on icon at bounding box center [24, 524] width 29 height 10
click at [266, 303] on video at bounding box center [477, 268] width 954 height 537
click at [35, 493] on span at bounding box center [98, 510] width 196 height 2
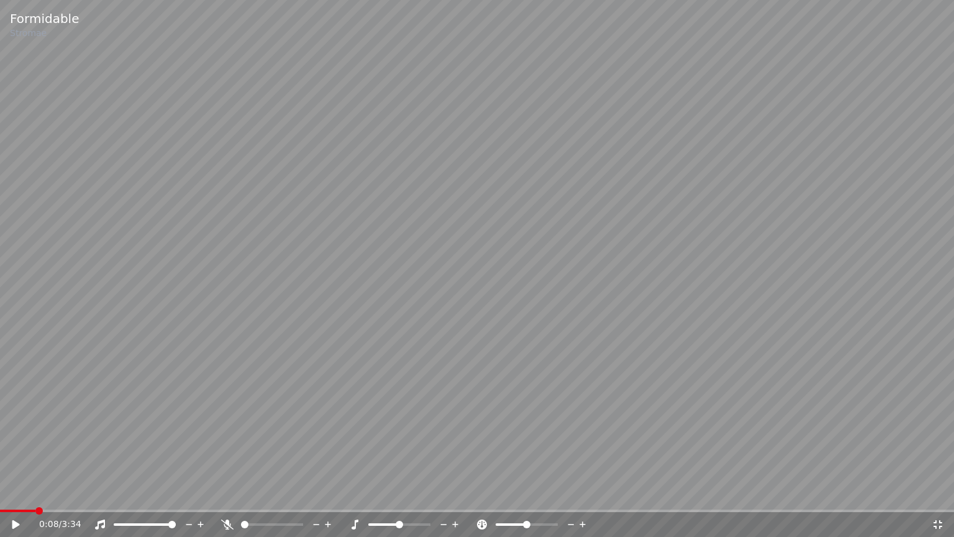
click at [47, 435] on video at bounding box center [477, 268] width 954 height 537
click at [191, 73] on video at bounding box center [477, 268] width 954 height 537
click at [104, 306] on video at bounding box center [477, 268] width 954 height 537
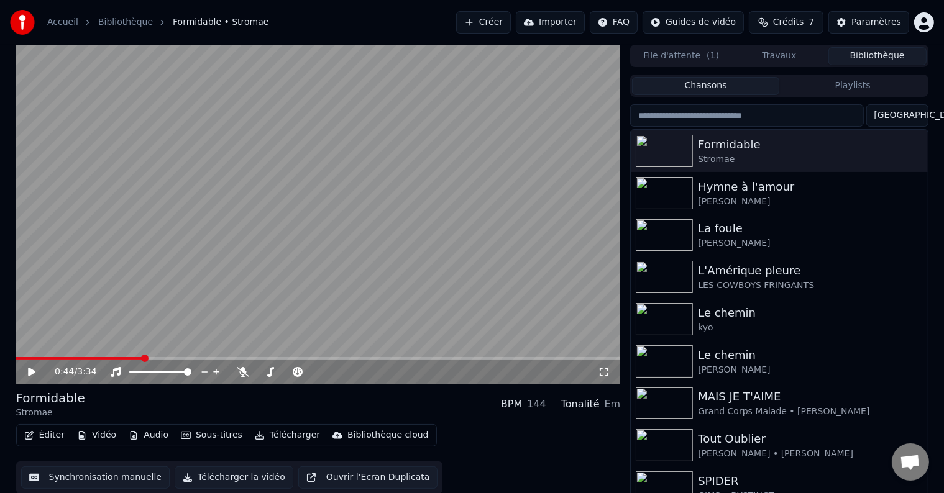
click at [134, 273] on video at bounding box center [318, 215] width 604 height 340
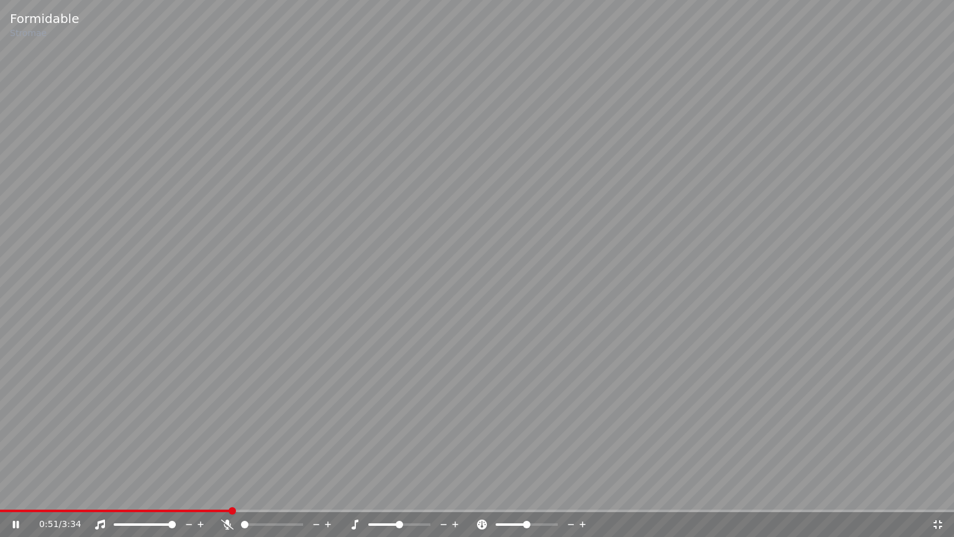
click at [13, 493] on div "0:51 / 3:34" at bounding box center [477, 524] width 944 height 12
click at [15, 493] on icon at bounding box center [16, 524] width 6 height 7
click at [232, 301] on video at bounding box center [477, 268] width 954 height 537
click at [232, 299] on video at bounding box center [477, 268] width 954 height 537
click at [469, 221] on video at bounding box center [477, 268] width 954 height 537
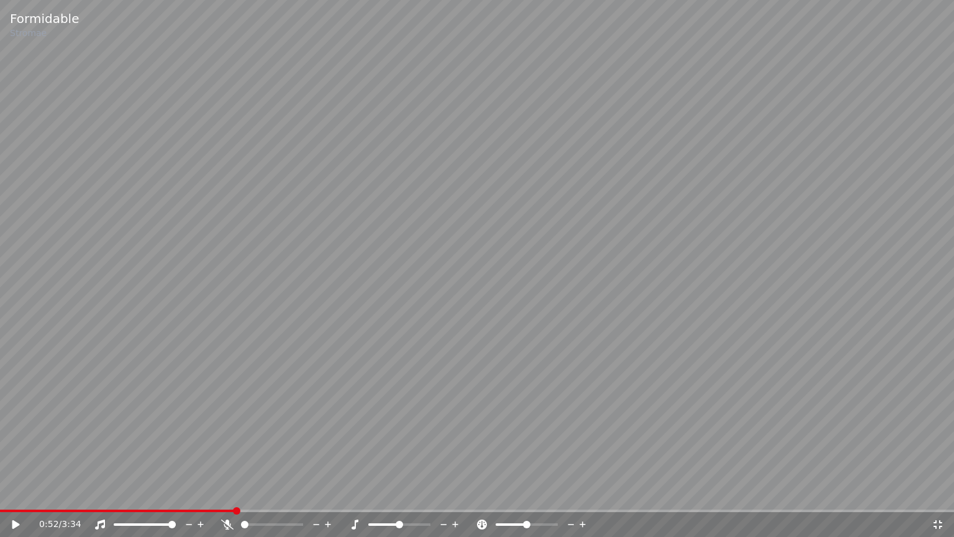
click at [469, 221] on video at bounding box center [477, 268] width 954 height 537
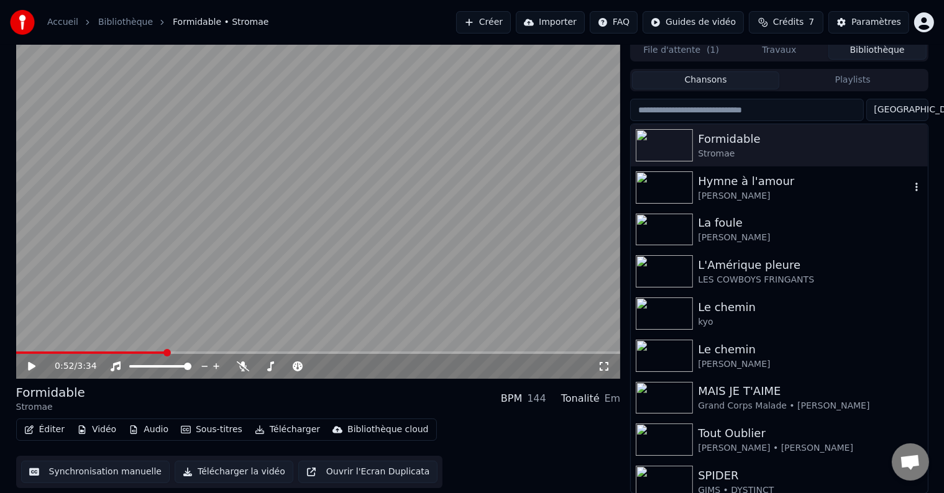
click at [763, 191] on div "[PERSON_NAME]" at bounding box center [804, 196] width 212 height 12
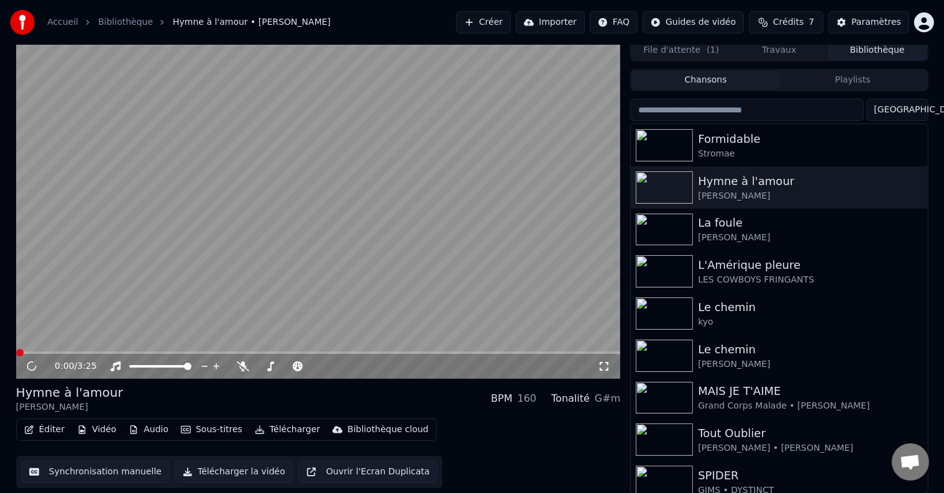
click at [605, 367] on icon at bounding box center [604, 367] width 12 height 10
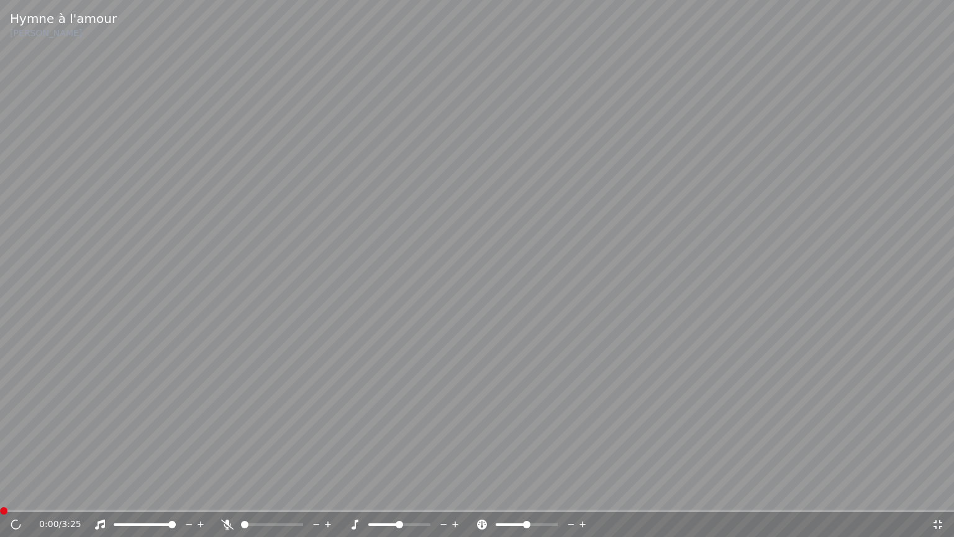
click at [603, 368] on video at bounding box center [477, 268] width 954 height 537
click at [591, 370] on video at bounding box center [477, 268] width 954 height 537
click at [14, 493] on icon at bounding box center [15, 524] width 7 height 9
click at [303, 493] on span at bounding box center [299, 524] width 7 height 7
click at [247, 493] on span at bounding box center [250, 524] width 7 height 7
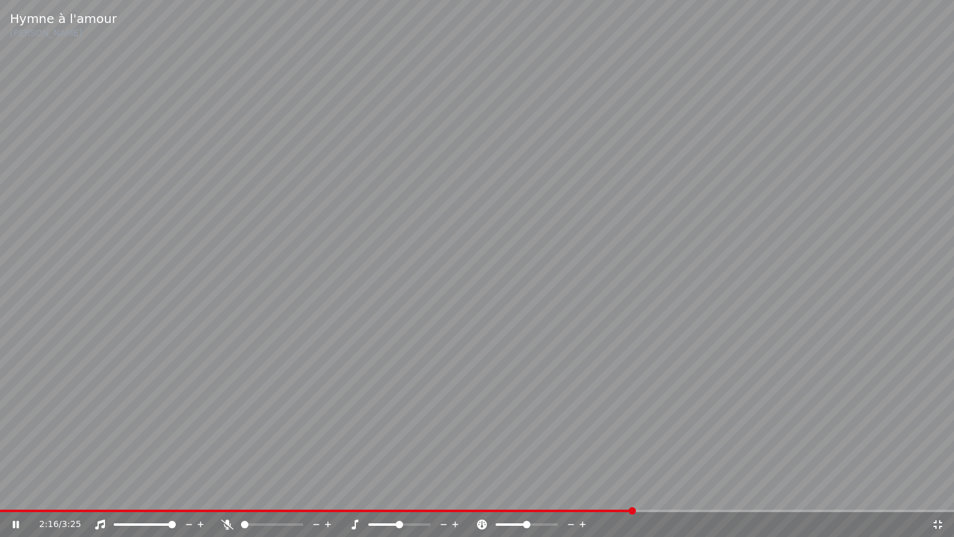
drag, startPoint x: 170, startPoint y: 536, endPoint x: 0, endPoint y: 536, distance: 169.6
click at [303, 493] on span at bounding box center [299, 524] width 7 height 7
click at [241, 493] on span at bounding box center [244, 524] width 7 height 7
click at [624, 493] on span at bounding box center [313, 510] width 626 height 2
click at [644, 493] on div "2:15 / 3:25" at bounding box center [477, 524] width 954 height 25
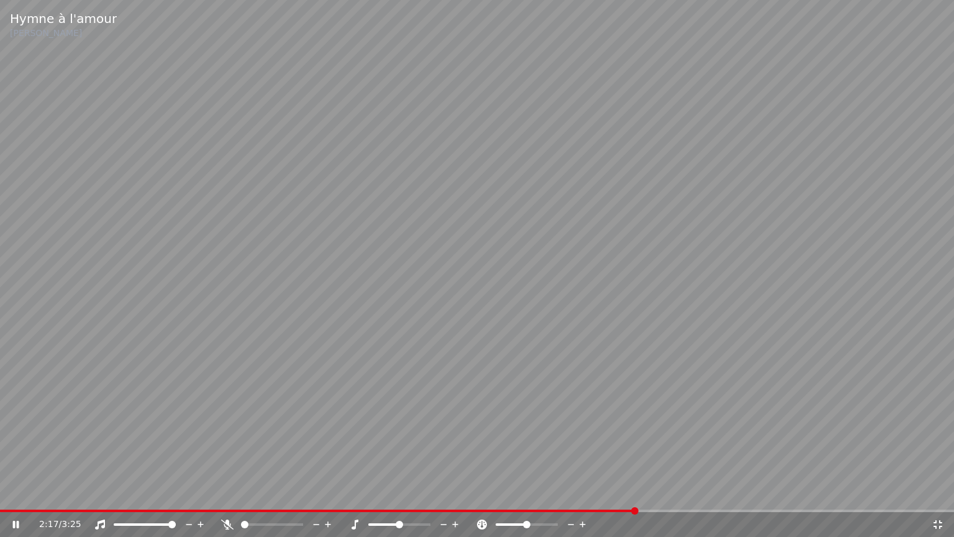
click at [658, 493] on span at bounding box center [477, 510] width 954 height 2
click at [672, 493] on span at bounding box center [477, 510] width 954 height 2
click at [695, 493] on span at bounding box center [477, 510] width 954 height 2
click at [710, 493] on span at bounding box center [477, 510] width 954 height 2
click at [578, 493] on span at bounding box center [290, 510] width 580 height 2
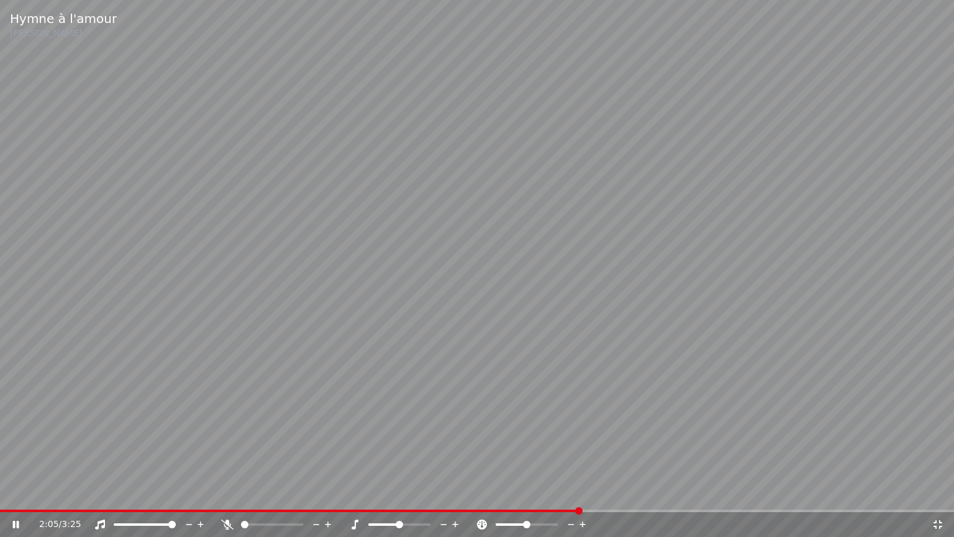
click at [569, 493] on span at bounding box center [290, 510] width 580 height 2
click at [547, 493] on span at bounding box center [285, 510] width 570 height 2
click at [532, 493] on video at bounding box center [477, 268] width 954 height 537
click at [519, 493] on span at bounding box center [259, 510] width 519 height 2
click at [499, 493] on span at bounding box center [259, 510] width 519 height 2
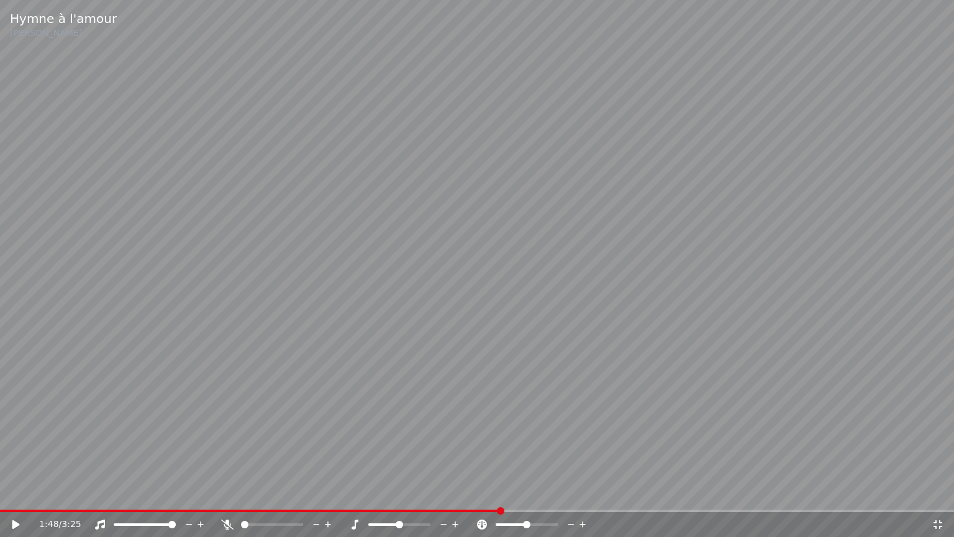
click at [485, 493] on video at bounding box center [477, 268] width 954 height 537
click at [481, 493] on span at bounding box center [241, 510] width 483 height 2
click at [472, 493] on span at bounding box center [241, 510] width 483 height 2
click at [462, 493] on video at bounding box center [477, 268] width 954 height 537
click at [458, 493] on span at bounding box center [229, 510] width 459 height 2
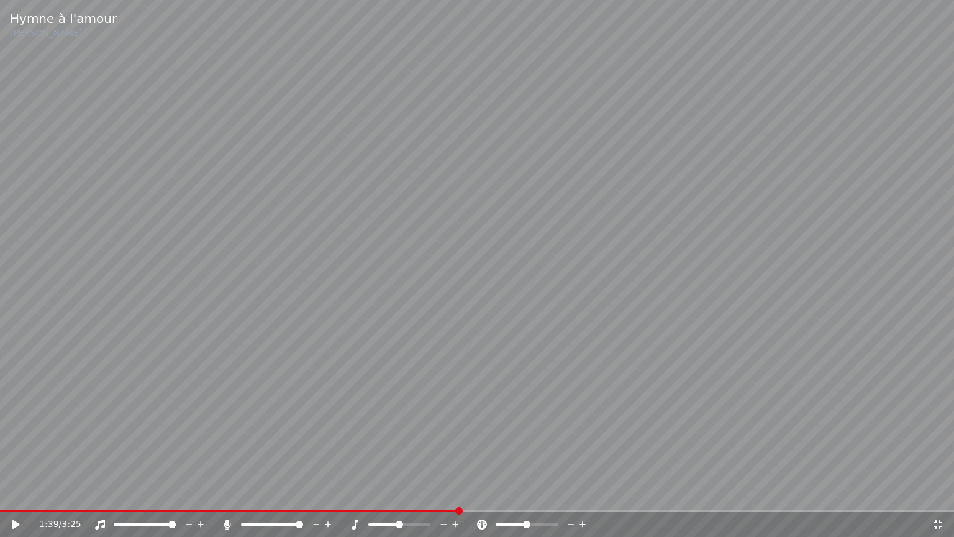
click at [303, 493] on span at bounding box center [299, 524] width 7 height 7
drag, startPoint x: 247, startPoint y: 393, endPoint x: 248, endPoint y: 403, distance: 9.5
click at [250, 404] on video at bounding box center [477, 268] width 954 height 537
drag, startPoint x: 350, startPoint y: 353, endPoint x: 356, endPoint y: 353, distance: 6.2
click at [350, 353] on video at bounding box center [477, 268] width 954 height 537
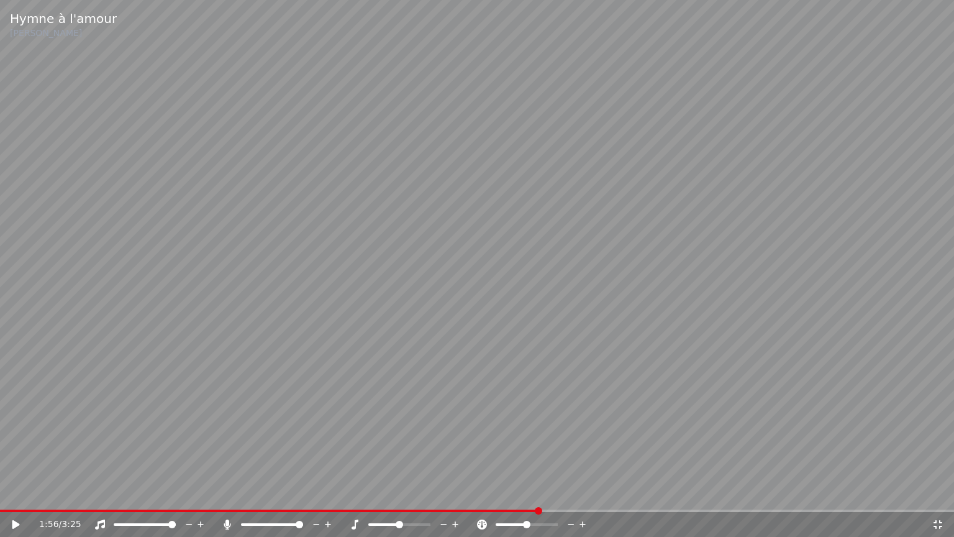
click at [440, 135] on video at bounding box center [477, 268] width 954 height 537
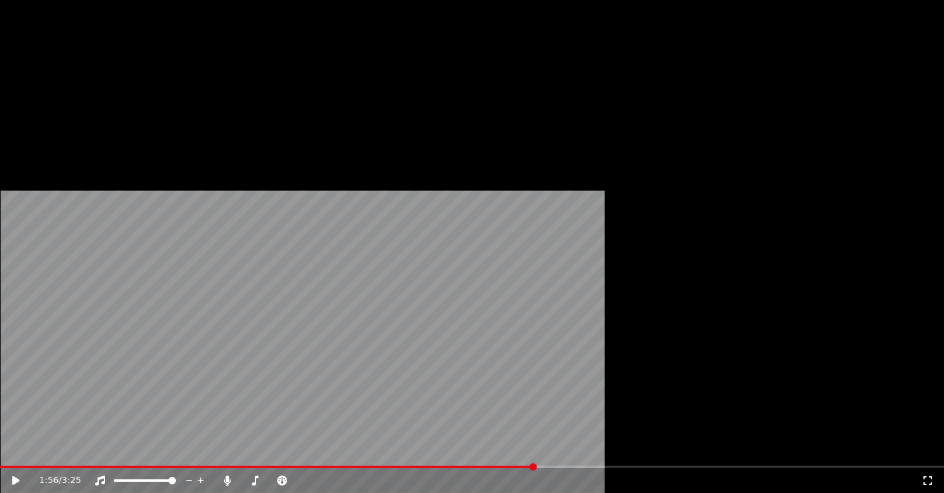
scroll to position [186, 0]
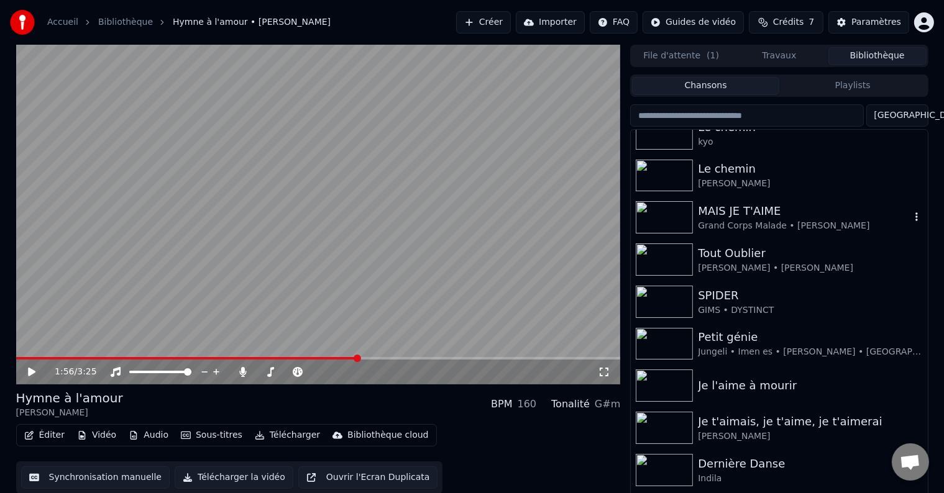
click at [736, 216] on div "MAIS JE T'AIME" at bounding box center [804, 211] width 212 height 17
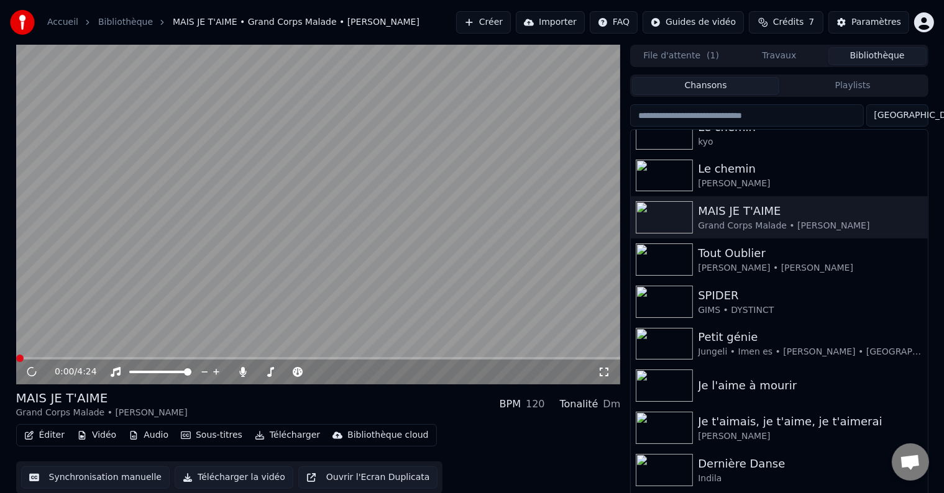
click at [605, 369] on icon at bounding box center [604, 372] width 12 height 10
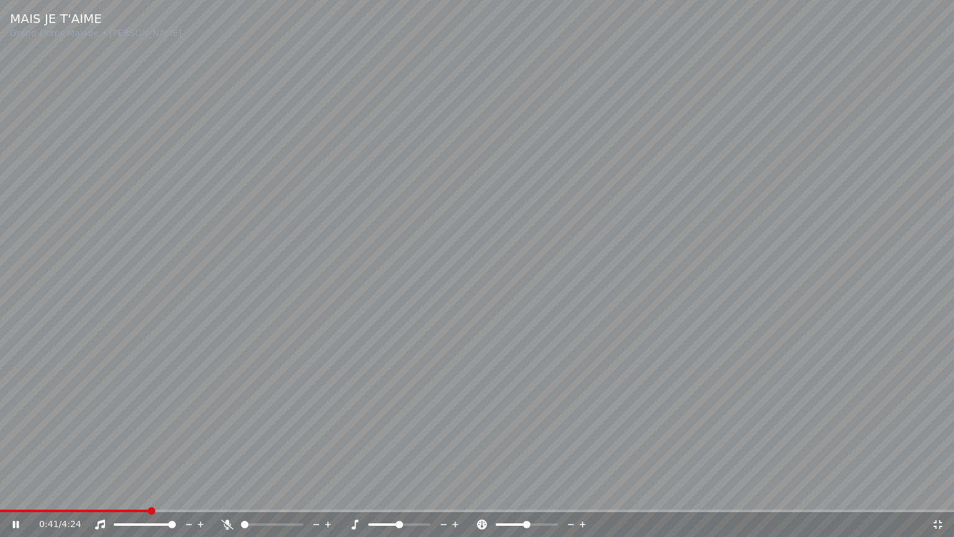
click at [241, 493] on span at bounding box center [244, 524] width 7 height 7
click at [232, 493] on span at bounding box center [263, 510] width 526 height 2
click at [242, 450] on video at bounding box center [477, 268] width 954 height 537
click at [230, 493] on icon at bounding box center [227, 524] width 12 height 10
click at [209, 394] on video at bounding box center [477, 268] width 954 height 537
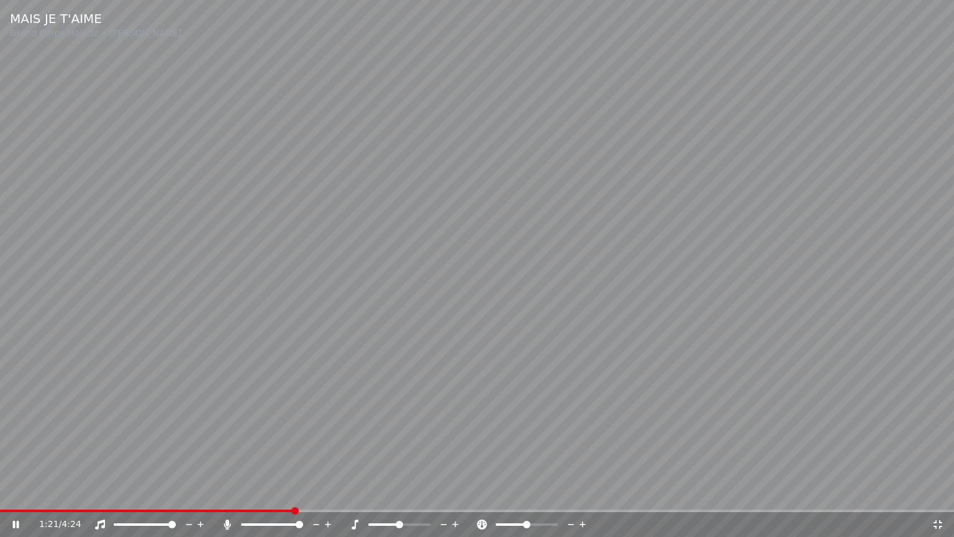
click at [211, 410] on video at bounding box center [477, 268] width 954 height 537
click at [211, 409] on video at bounding box center [477, 268] width 954 height 537
click at [224, 383] on video at bounding box center [477, 268] width 954 height 537
click at [217, 434] on video at bounding box center [477, 268] width 954 height 537
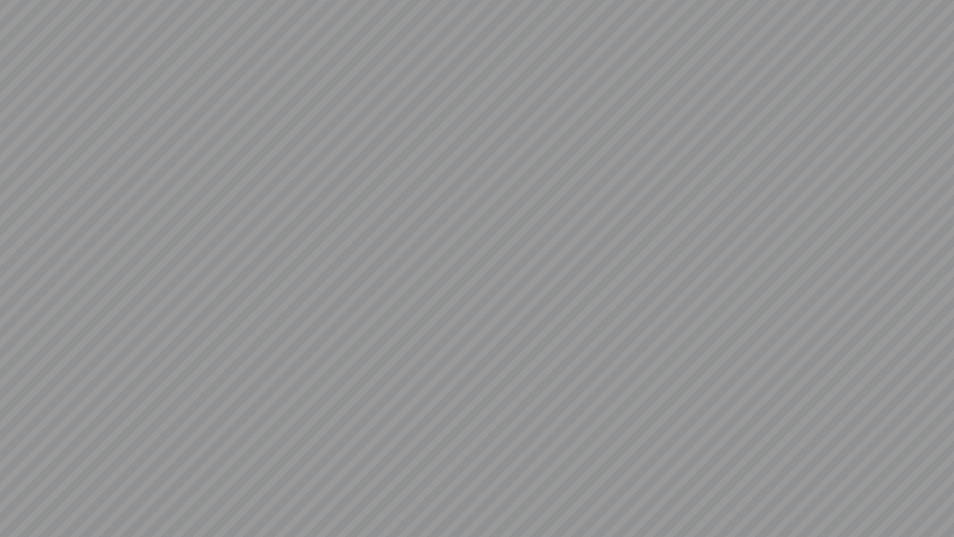
click at [217, 434] on video at bounding box center [477, 268] width 954 height 537
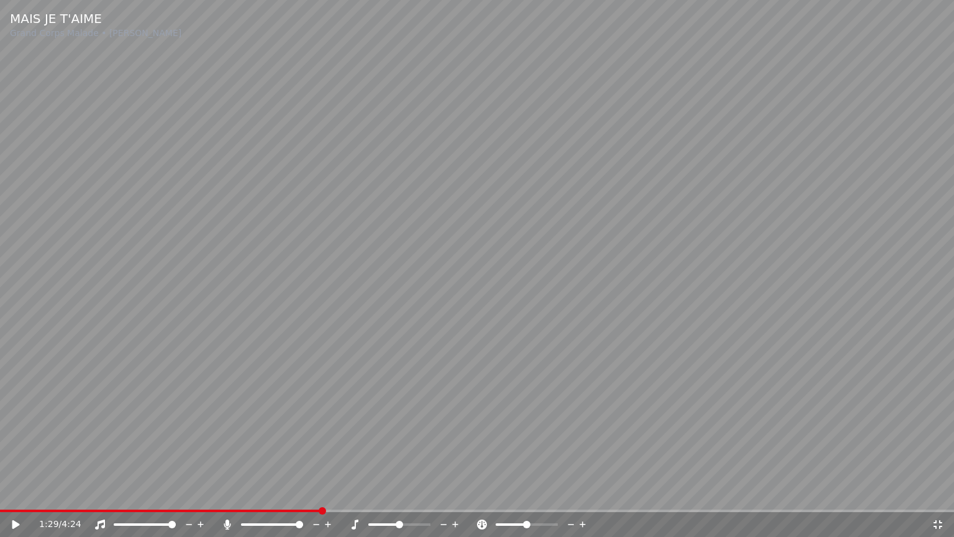
click at [276, 493] on span at bounding box center [160, 510] width 321 height 2
click at [165, 463] on video at bounding box center [477, 268] width 954 height 537
click at [89, 326] on video at bounding box center [477, 268] width 954 height 537
click at [306, 493] on span at bounding box center [160, 510] width 321 height 2
click at [39, 362] on video at bounding box center [477, 268] width 954 height 537
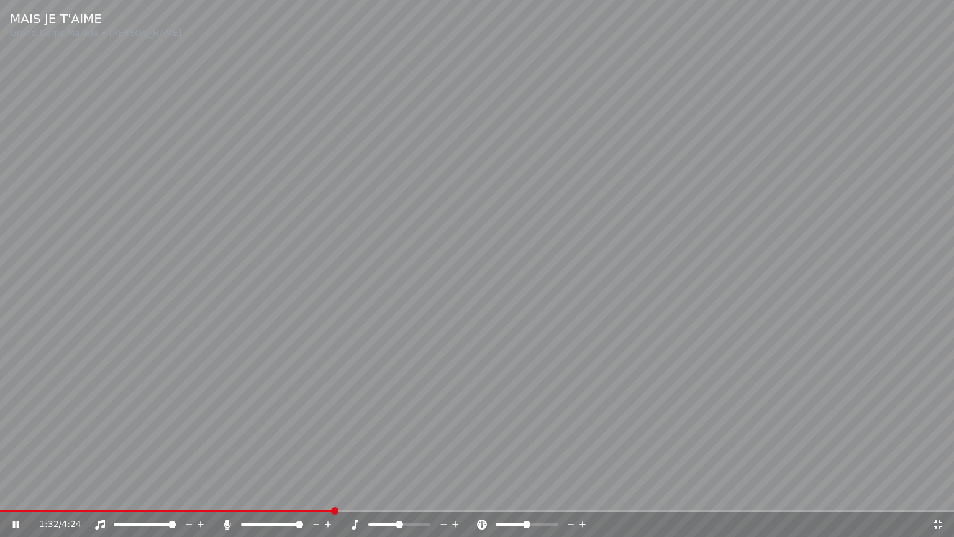
drag, startPoint x: 190, startPoint y: 355, endPoint x: 188, endPoint y: 348, distance: 7.1
click at [189, 350] on video at bounding box center [477, 268] width 954 height 537
click at [219, 396] on video at bounding box center [477, 268] width 954 height 537
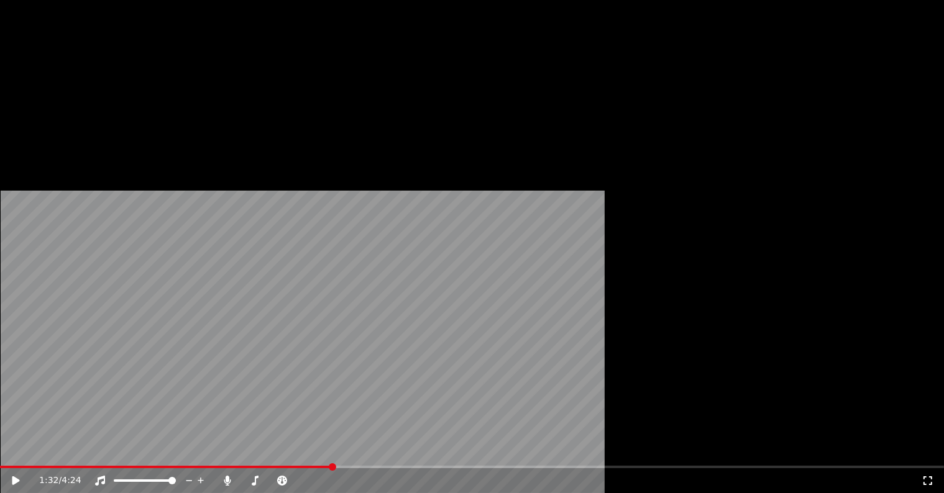
scroll to position [311, 0]
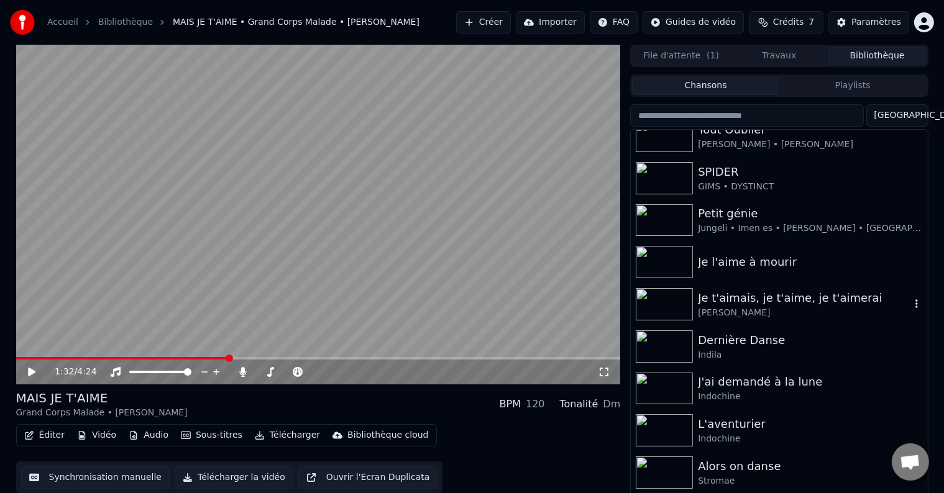
click at [776, 309] on div "[PERSON_NAME]" at bounding box center [804, 313] width 212 height 12
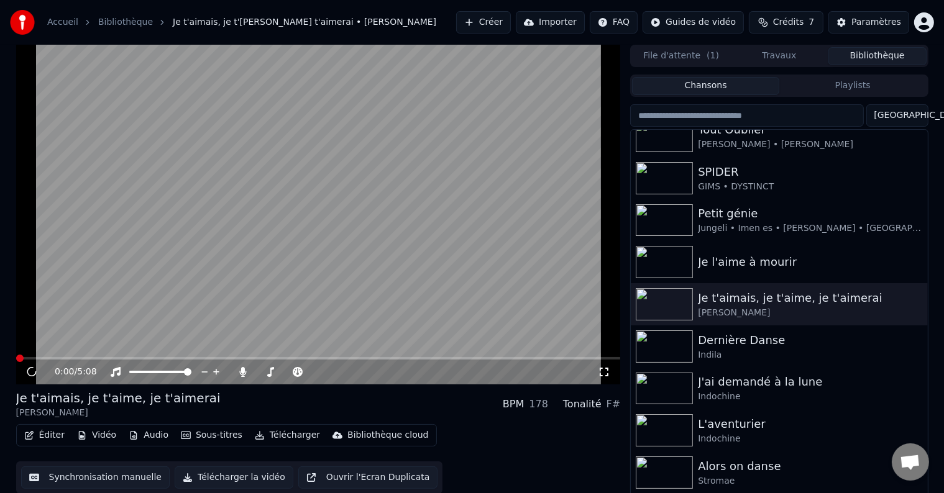
click at [609, 374] on icon at bounding box center [604, 372] width 12 height 10
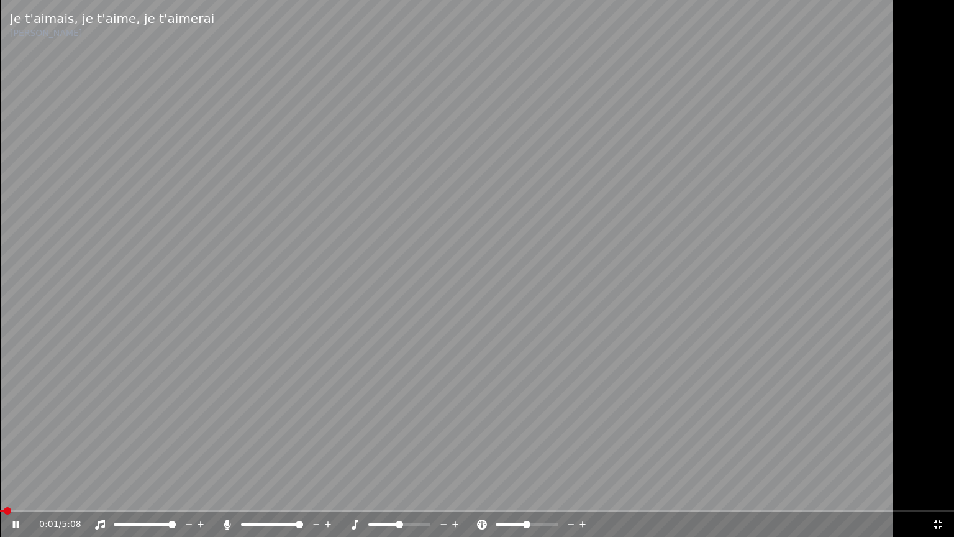
click at [502, 345] on video at bounding box center [477, 268] width 954 height 537
click at [72, 364] on video at bounding box center [477, 268] width 954 height 537
click at [241, 493] on span at bounding box center [244, 524] width 7 height 7
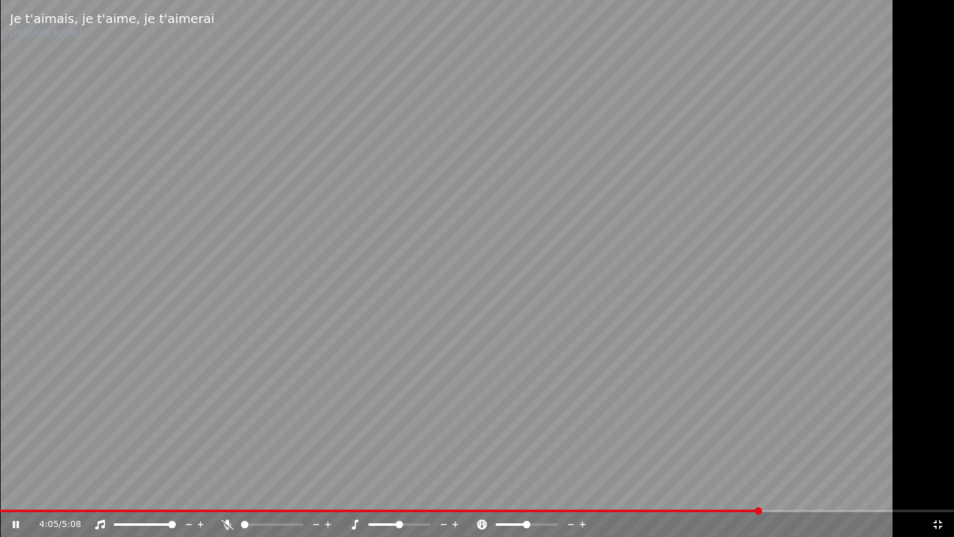
click at [116, 154] on video at bounding box center [477, 268] width 954 height 537
click at [668, 493] on span at bounding box center [380, 510] width 761 height 2
click at [70, 368] on video at bounding box center [477, 268] width 954 height 537
click at [671, 301] on video at bounding box center [477, 268] width 954 height 537
click at [692, 493] on div "4:07 / 5:08" at bounding box center [477, 524] width 954 height 25
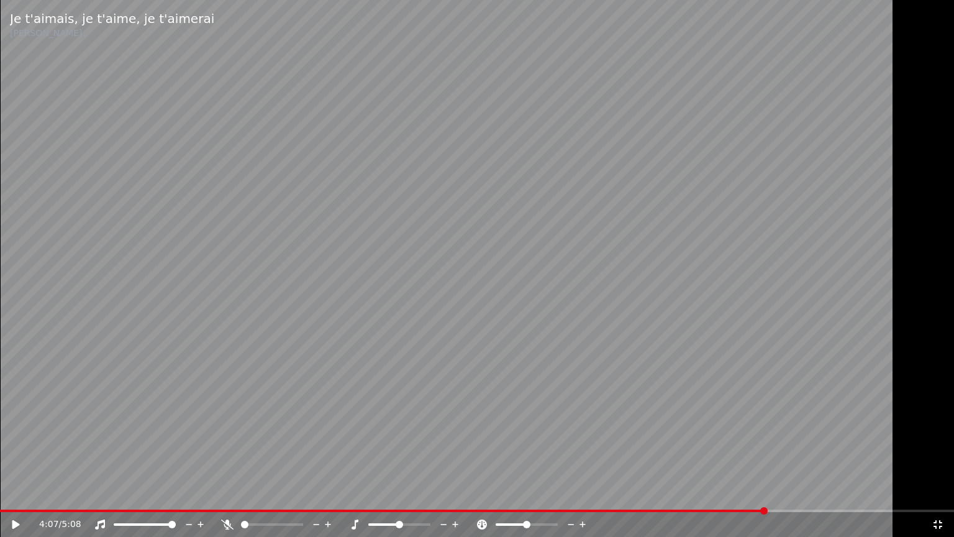
click at [692, 493] on video at bounding box center [477, 268] width 954 height 537
click at [672, 457] on video at bounding box center [477, 268] width 954 height 537
click at [698, 493] on span at bounding box center [350, 510] width 700 height 2
click at [645, 422] on video at bounding box center [477, 268] width 954 height 537
click at [755, 315] on video at bounding box center [477, 268] width 954 height 537
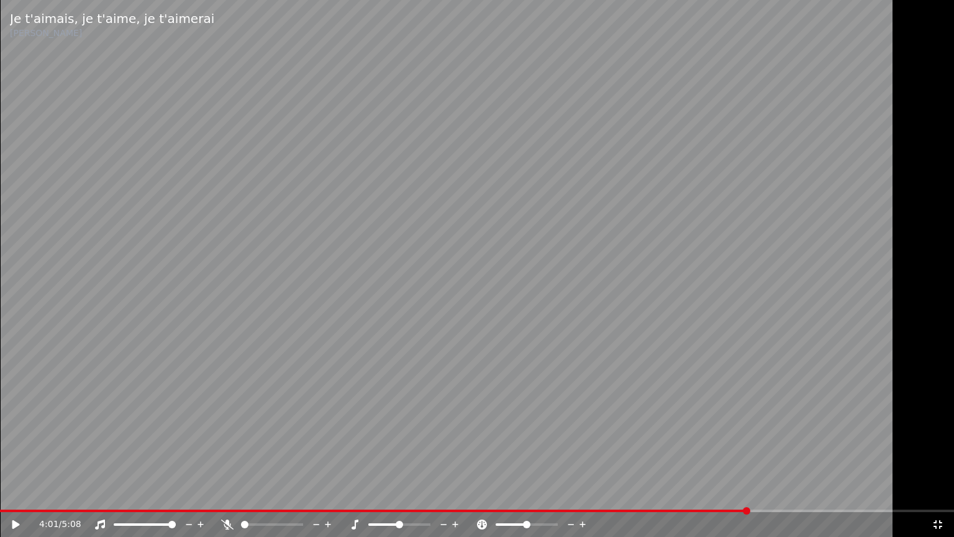
click at [708, 493] on span at bounding box center [374, 510] width 749 height 2
click at [303, 493] on span at bounding box center [299, 524] width 7 height 7
click at [70, 281] on video at bounding box center [477, 268] width 954 height 537
click at [131, 349] on video at bounding box center [477, 268] width 954 height 537
click at [678, 493] on span at bounding box center [339, 510] width 678 height 2
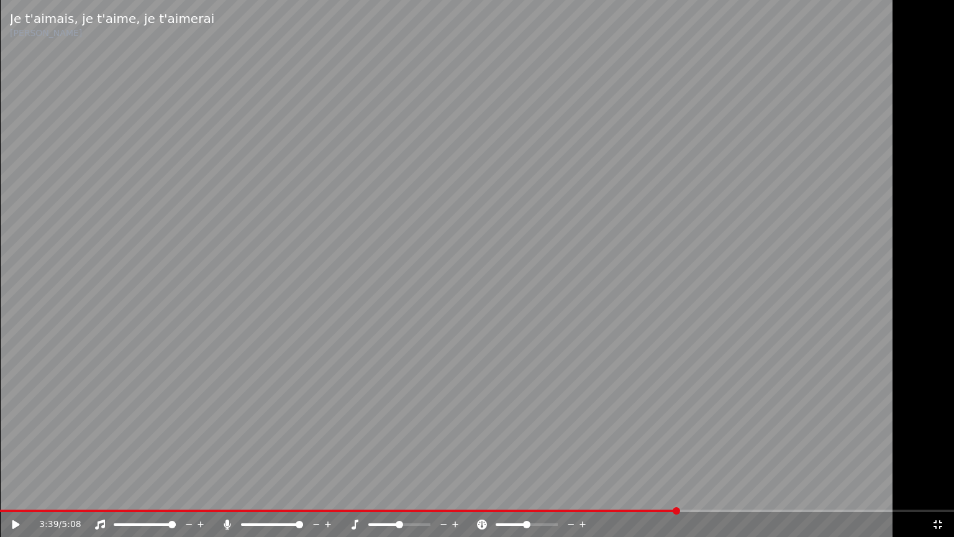
click at [19, 493] on icon at bounding box center [15, 524] width 7 height 9
drag, startPoint x: 257, startPoint y: 237, endPoint x: 241, endPoint y: 221, distance: 22.8
click at [253, 221] on video at bounding box center [477, 268] width 954 height 537
click at [411, 273] on video at bounding box center [477, 268] width 954 height 537
click at [411, 271] on video at bounding box center [477, 268] width 954 height 537
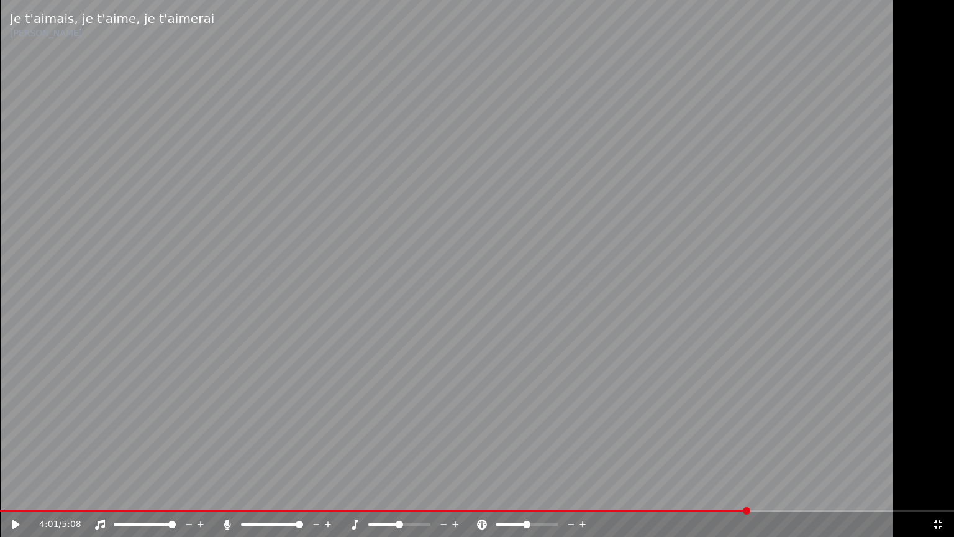
click at [273, 255] on video at bounding box center [477, 268] width 954 height 537
click at [273, 256] on video at bounding box center [477, 268] width 954 height 537
click at [942, 493] on div "4:02 / 5:08" at bounding box center [477, 524] width 954 height 25
click at [942, 493] on icon at bounding box center [938, 524] width 9 height 9
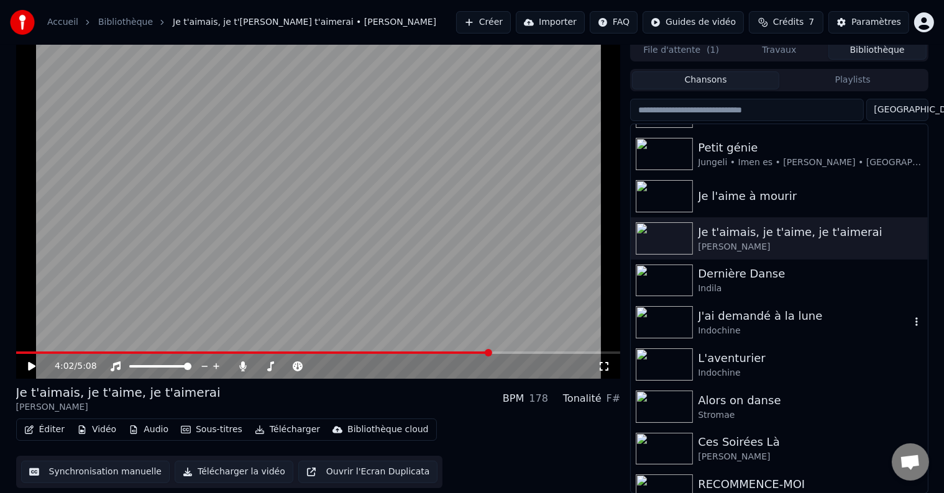
scroll to position [353, 0]
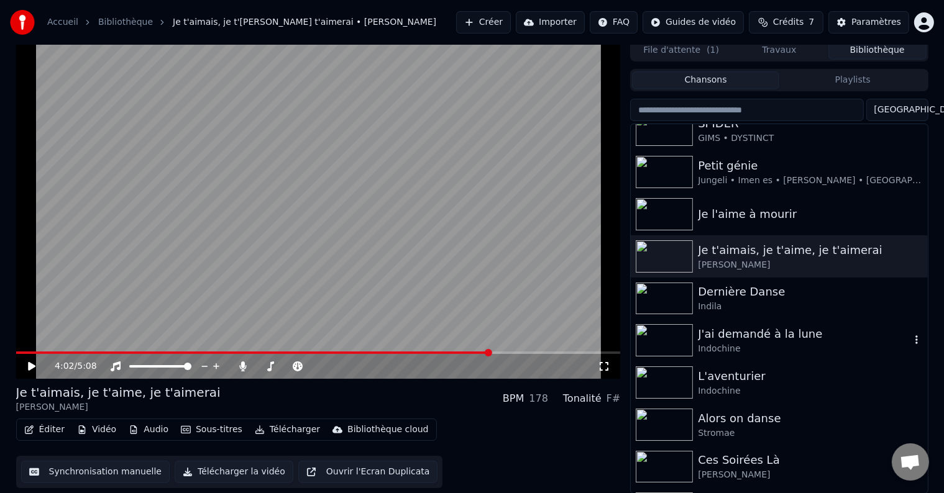
click at [758, 337] on div "J'ai demandé à la lune" at bounding box center [804, 334] width 212 height 17
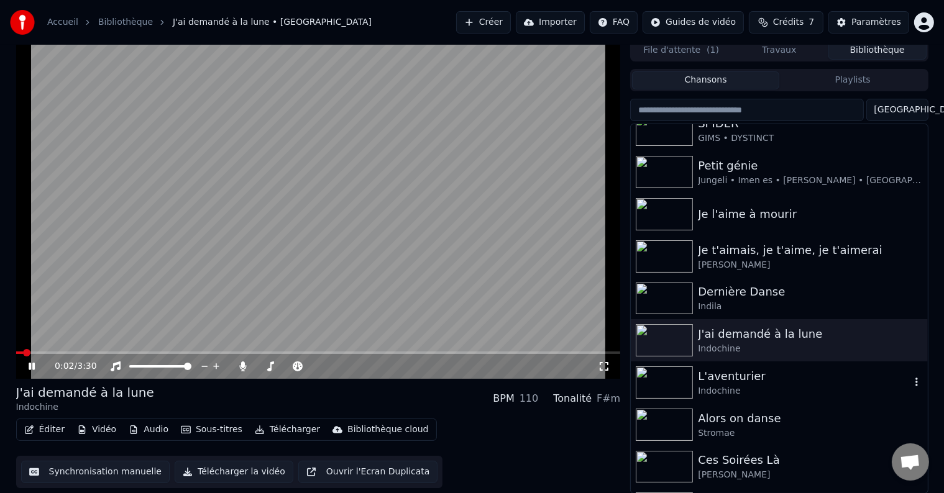
click at [724, 374] on div "L'aventurier" at bounding box center [804, 376] width 212 height 17
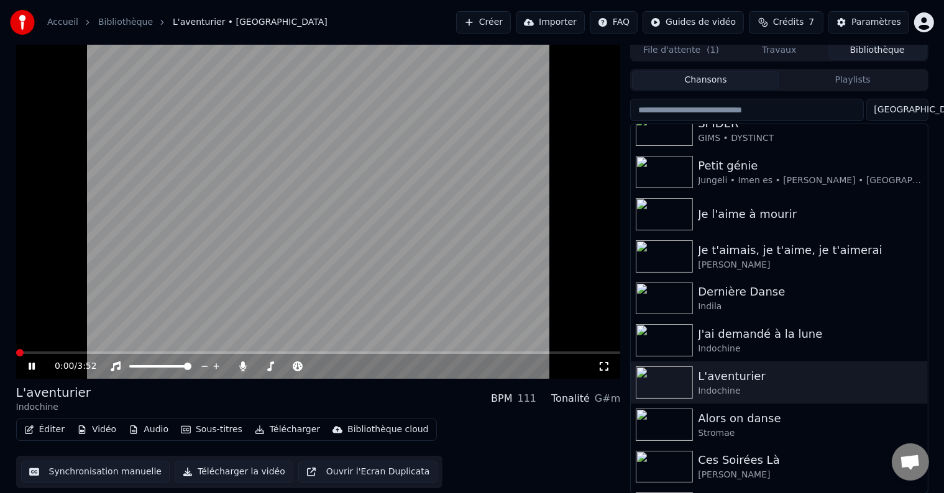
click at [607, 367] on icon at bounding box center [604, 367] width 12 height 10
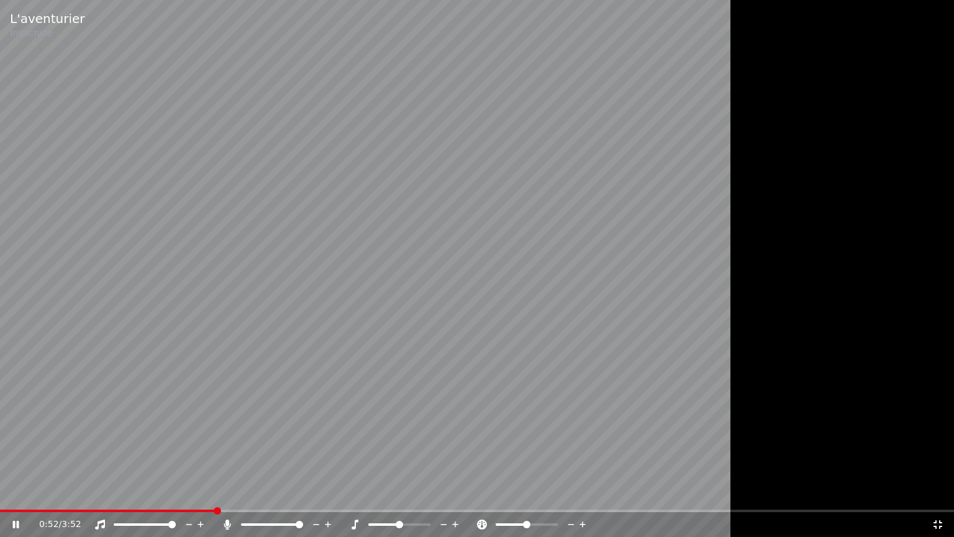
click at [226, 493] on icon at bounding box center [227, 524] width 7 height 10
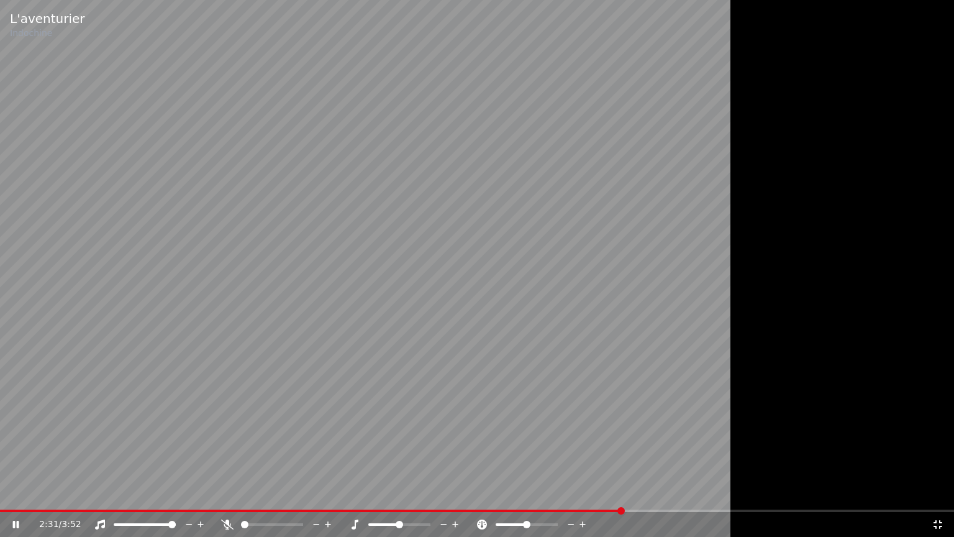
drag, startPoint x: 531, startPoint y: 383, endPoint x: 534, endPoint y: 372, distance: 11.5
click at [531, 378] on video at bounding box center [477, 268] width 954 height 537
click at [397, 195] on video at bounding box center [477, 268] width 954 height 537
click at [396, 195] on video at bounding box center [477, 268] width 954 height 537
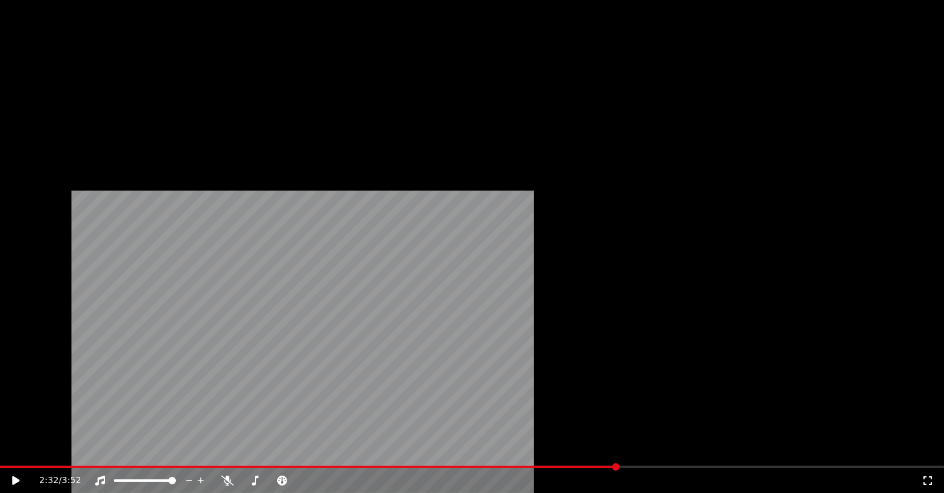
scroll to position [559, 0]
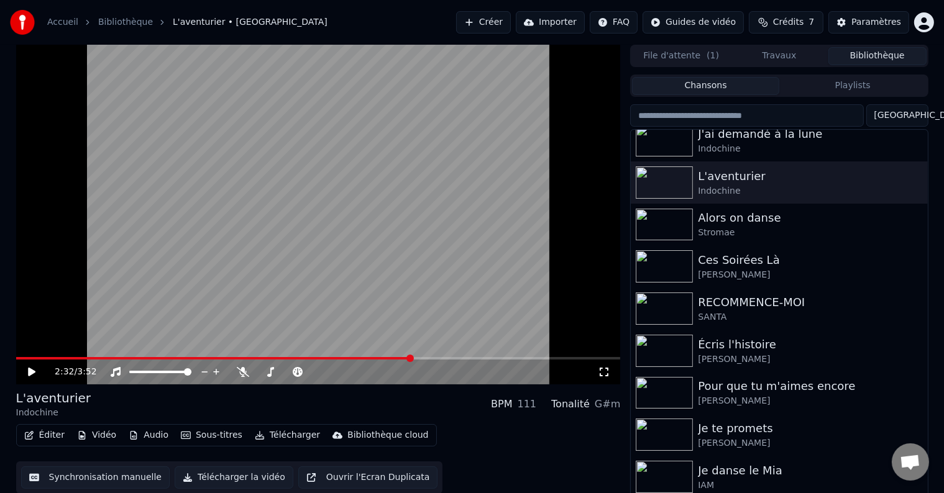
click at [611, 366] on div "2:32 / 3:52" at bounding box center [318, 372] width 595 height 12
click at [606, 368] on icon at bounding box center [604, 372] width 12 height 10
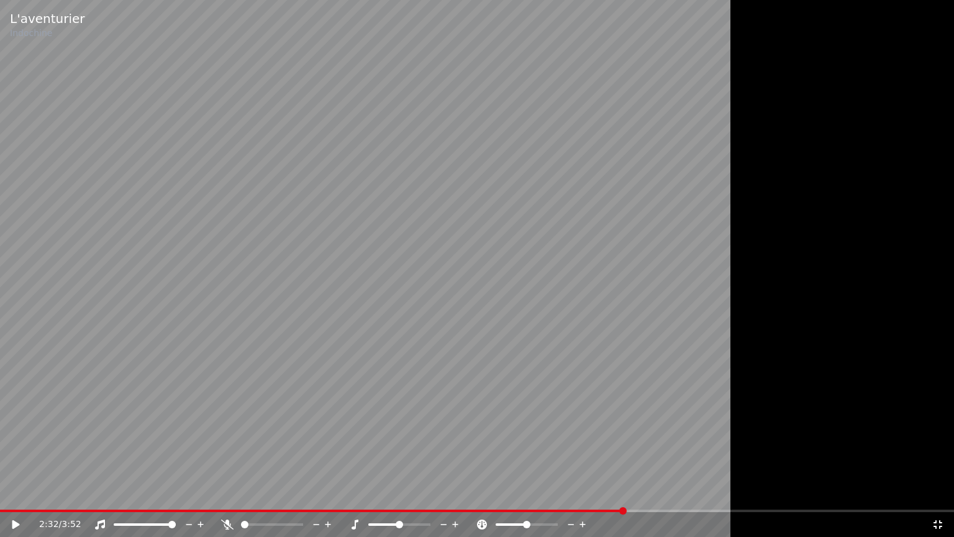
click at [604, 335] on video at bounding box center [477, 268] width 954 height 537
click at [603, 335] on video at bounding box center [477, 268] width 954 height 537
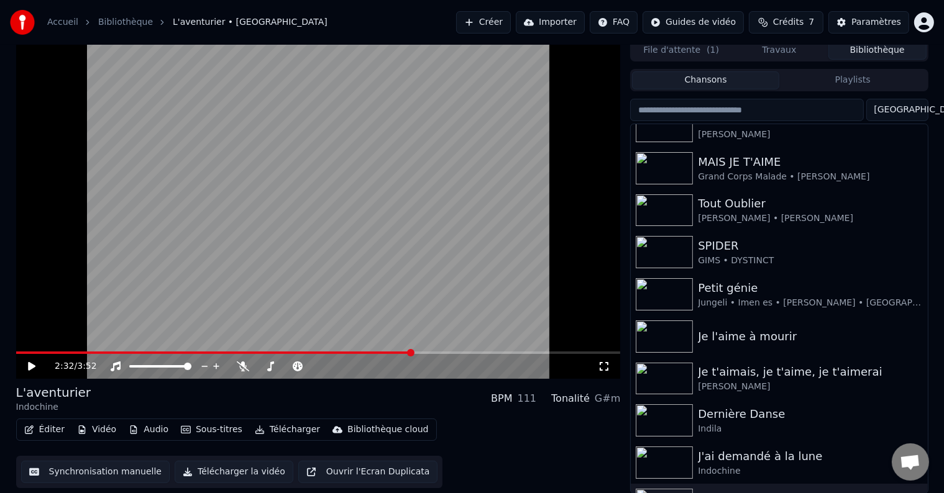
scroll to position [229, 0]
click at [389, 238] on video at bounding box center [318, 209] width 604 height 340
click at [598, 367] on div "2:33 / 3:52" at bounding box center [318, 366] width 595 height 12
click at [605, 359] on div "2:34 / 3:52" at bounding box center [318, 366] width 604 height 25
click at [606, 365] on icon at bounding box center [604, 367] width 12 height 10
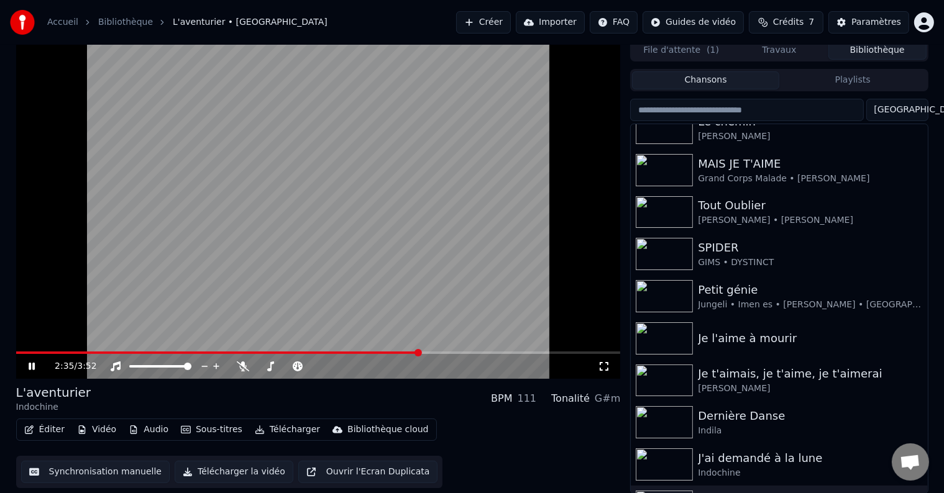
scroll to position [0, 0]
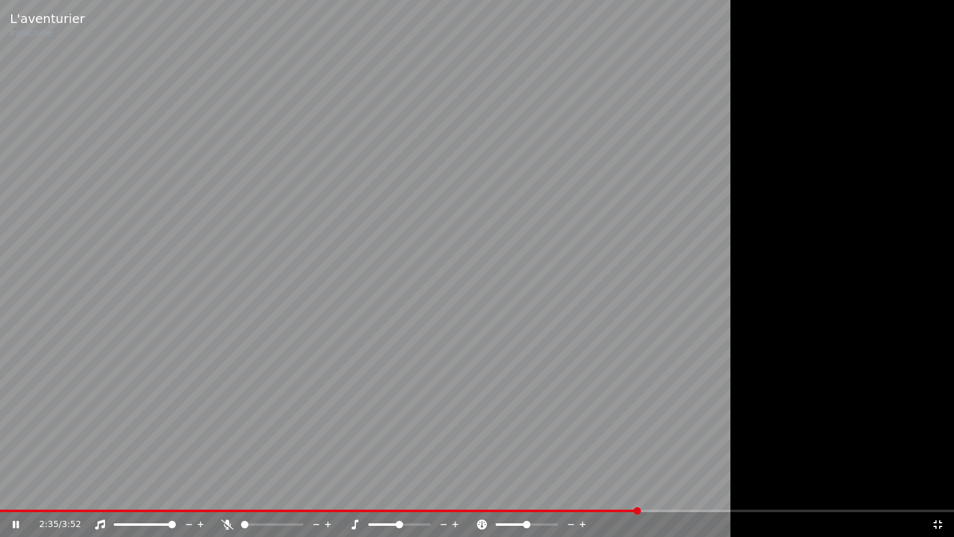
click at [578, 317] on video at bounding box center [477, 268] width 954 height 537
click at [269, 219] on video at bounding box center [477, 268] width 954 height 537
click at [268, 219] on video at bounding box center [477, 268] width 954 height 537
click at [788, 303] on div at bounding box center [477, 268] width 954 height 537
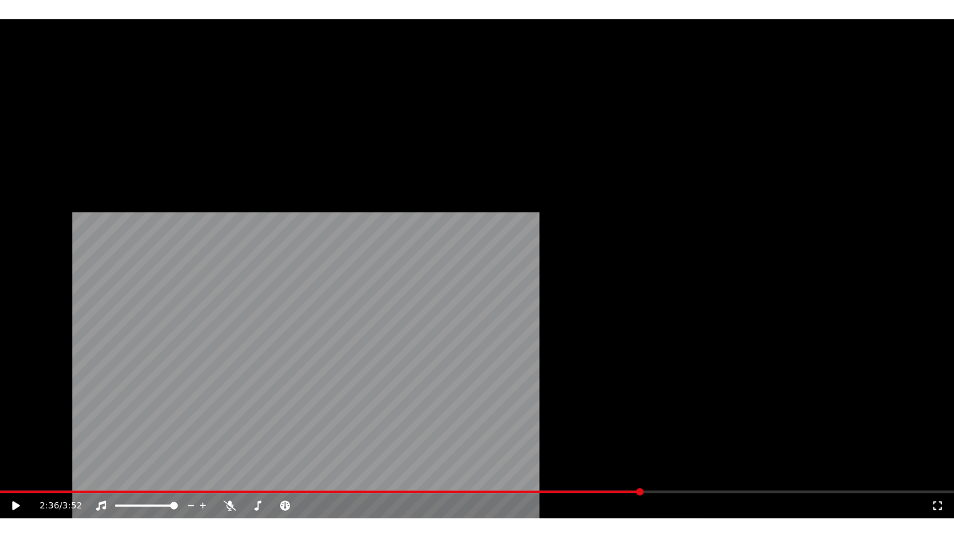
scroll to position [601, 0]
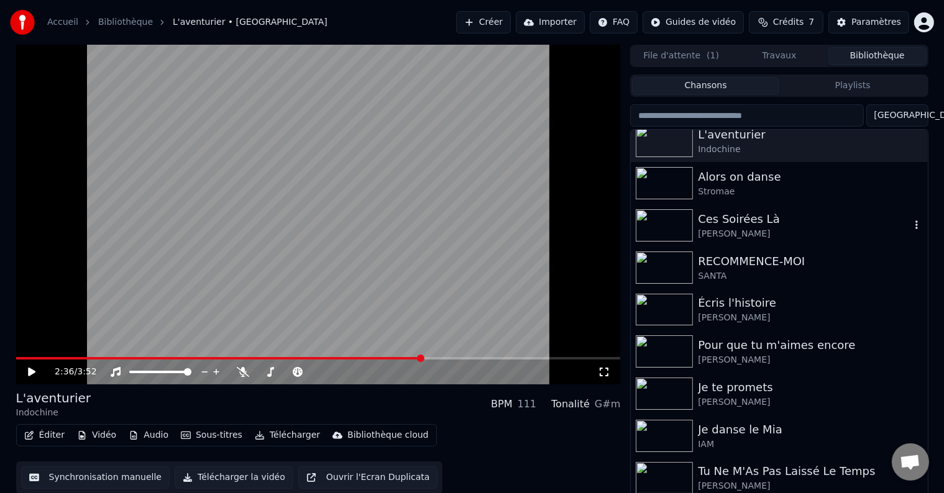
click at [736, 220] on div "Ces Soirées Là" at bounding box center [804, 219] width 212 height 17
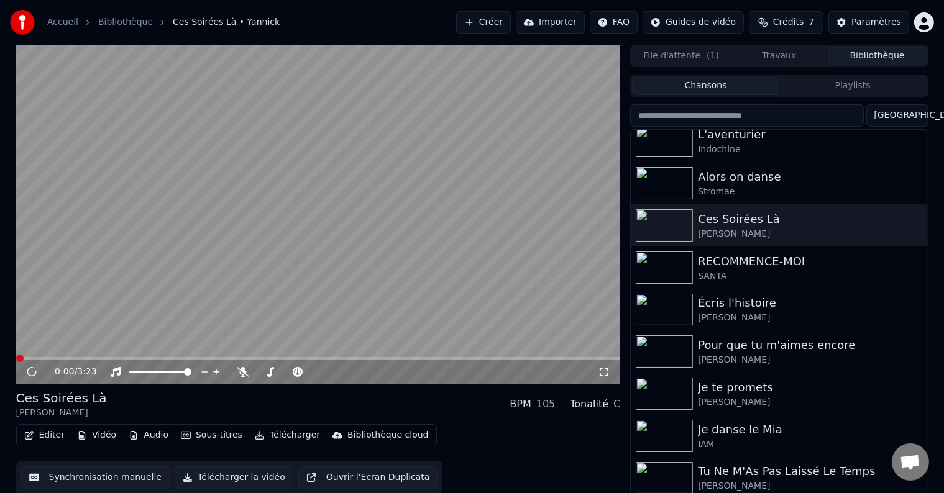
click at [609, 365] on div "0:00 / 3:23" at bounding box center [318, 372] width 604 height 25
drag, startPoint x: 605, startPoint y: 370, endPoint x: 604, endPoint y: 386, distance: 15.5
click at [604, 372] on icon at bounding box center [604, 372] width 12 height 10
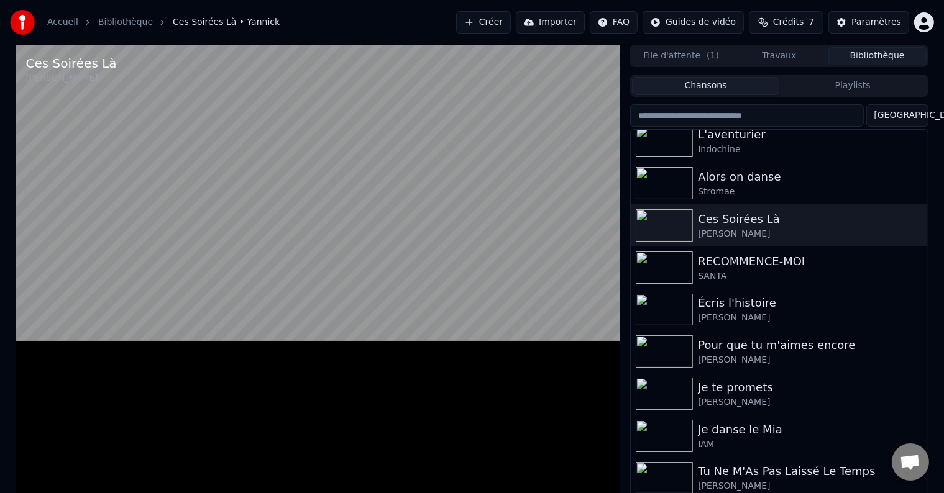
scroll to position [568, 0]
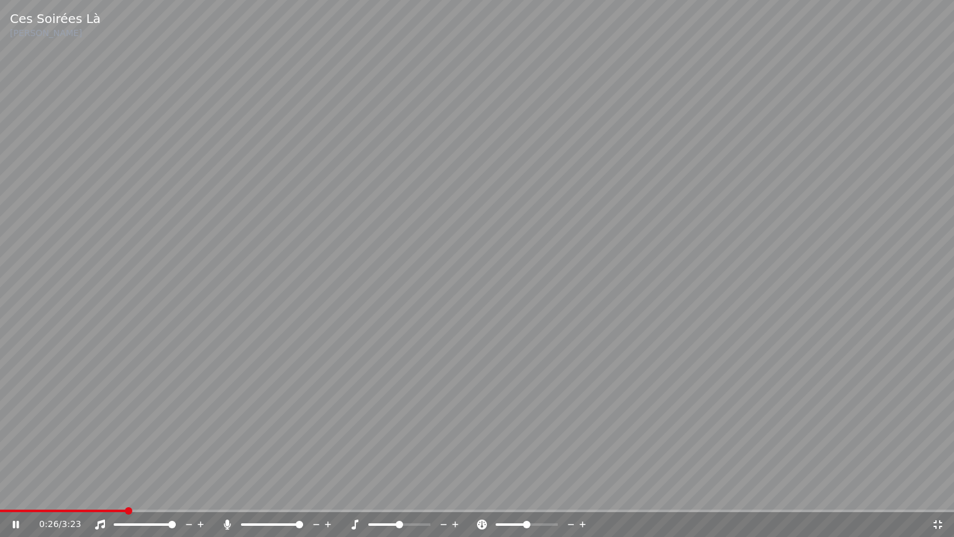
click at [303, 493] on span at bounding box center [299, 524] width 7 height 7
click at [241, 493] on span at bounding box center [244, 524] width 7 height 7
click at [191, 426] on video at bounding box center [477, 268] width 954 height 537
click at [0, 493] on span at bounding box center [3, 510] width 7 height 7
click at [19, 493] on icon at bounding box center [24, 524] width 29 height 10
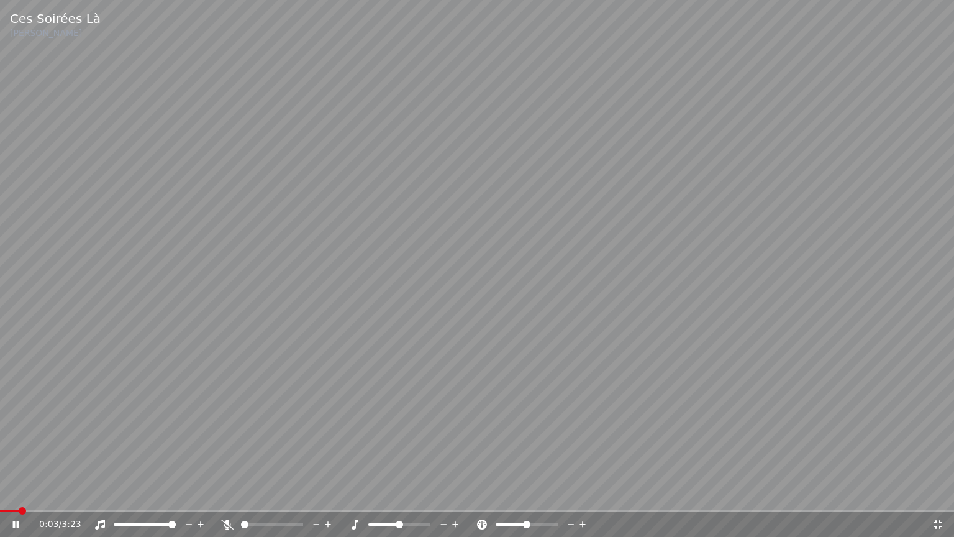
drag, startPoint x: 230, startPoint y: 522, endPoint x: 206, endPoint y: 518, distance: 24.6
click at [230, 493] on icon at bounding box center [227, 524] width 12 height 10
click at [76, 493] on span at bounding box center [477, 510] width 954 height 2
click at [261, 427] on video at bounding box center [477, 268] width 954 height 537
click at [261, 424] on video at bounding box center [477, 268] width 954 height 537
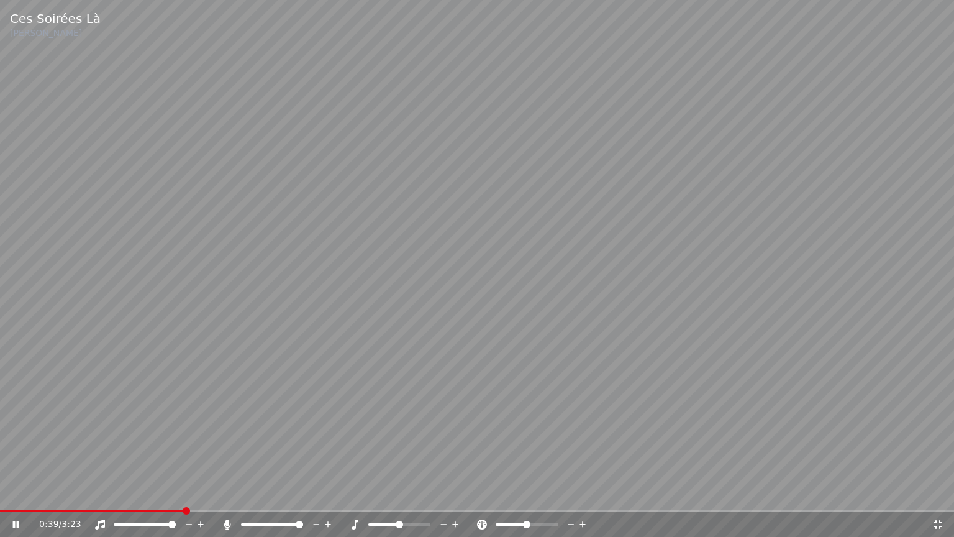
click at [260, 422] on video at bounding box center [477, 268] width 954 height 537
click at [171, 493] on span at bounding box center [87, 510] width 174 height 2
click at [25, 266] on video at bounding box center [477, 268] width 954 height 537
click at [237, 352] on video at bounding box center [477, 268] width 954 height 537
click at [230, 345] on video at bounding box center [477, 268] width 954 height 537
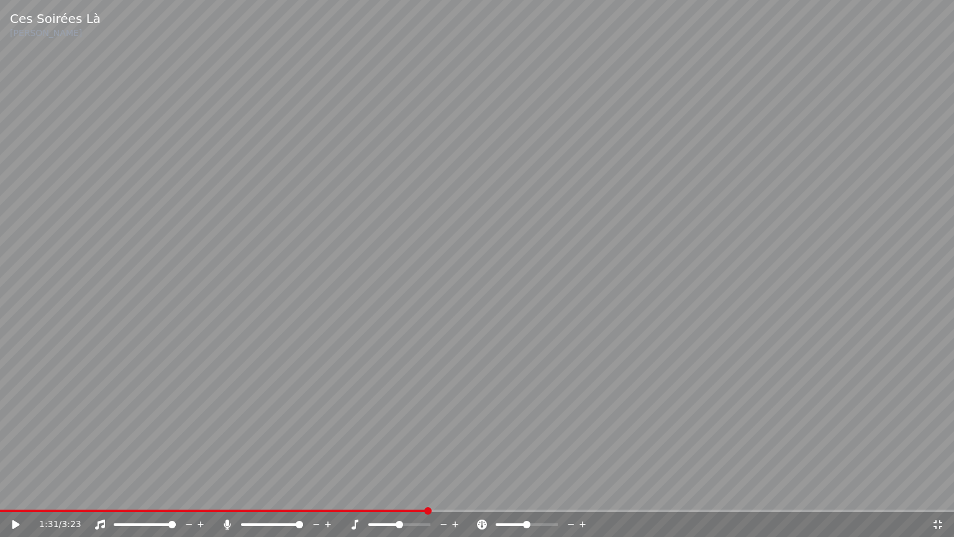
drag, startPoint x: 229, startPoint y: 342, endPoint x: 226, endPoint y: 336, distance: 6.9
click at [227, 340] on video at bounding box center [477, 268] width 954 height 537
click at [226, 336] on video at bounding box center [477, 268] width 954 height 537
click at [16, 493] on icon at bounding box center [24, 524] width 29 height 10
click at [385, 433] on video at bounding box center [477, 268] width 954 height 537
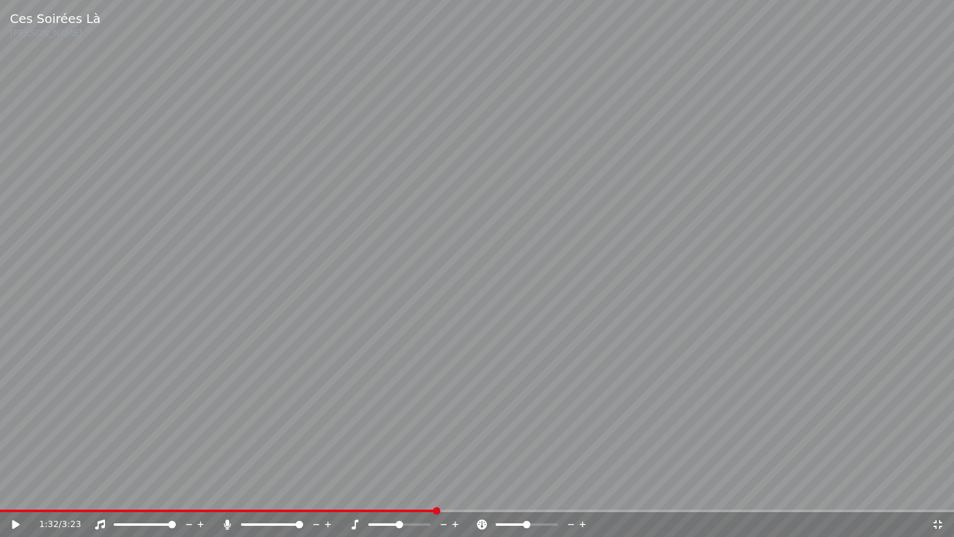
click at [385, 430] on video at bounding box center [477, 268] width 954 height 537
click at [733, 268] on video at bounding box center [477, 268] width 954 height 537
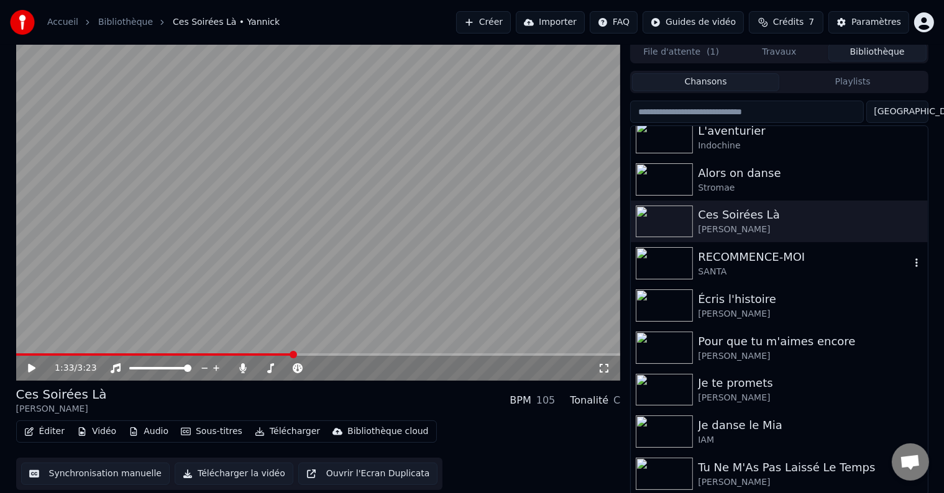
scroll to position [6, 0]
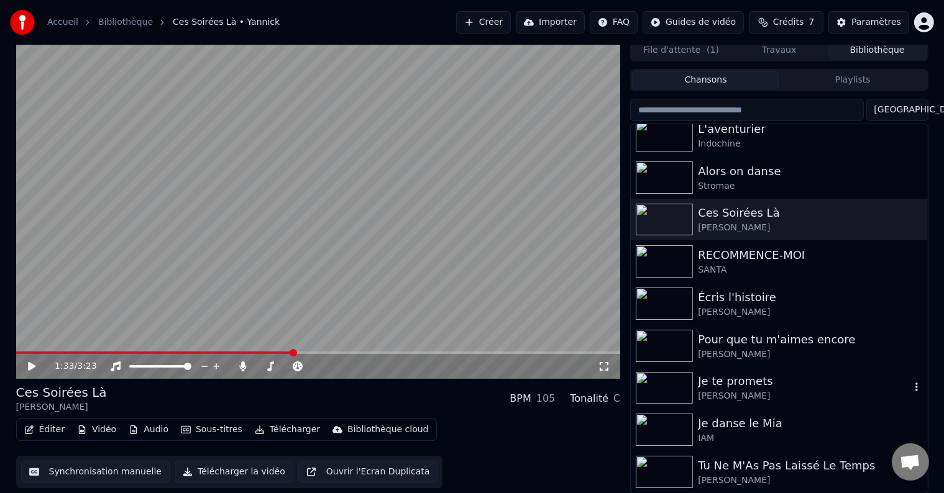
click at [762, 393] on div "[PERSON_NAME]" at bounding box center [804, 396] width 212 height 12
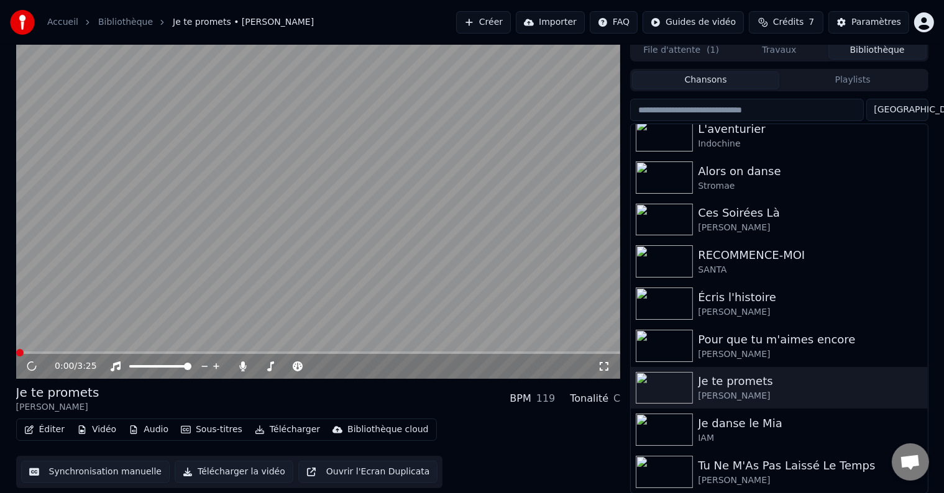
click at [602, 365] on icon at bounding box center [604, 367] width 12 height 10
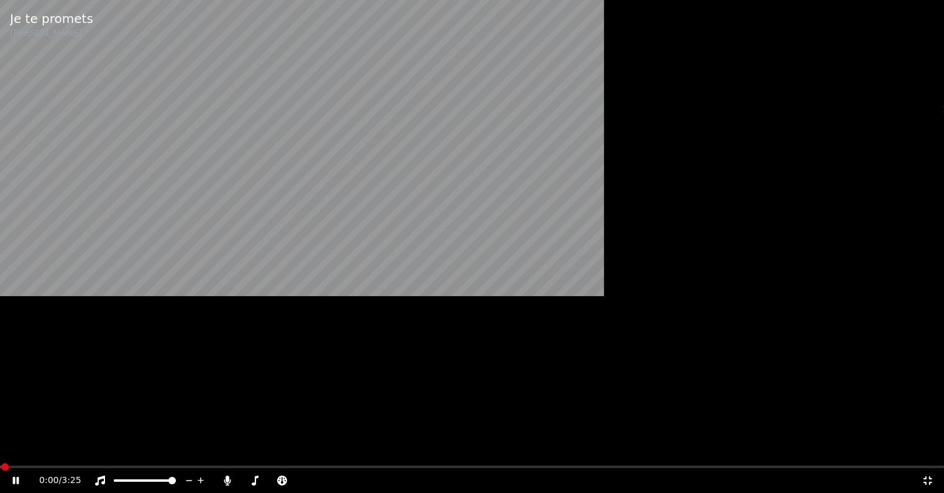
scroll to position [568, 0]
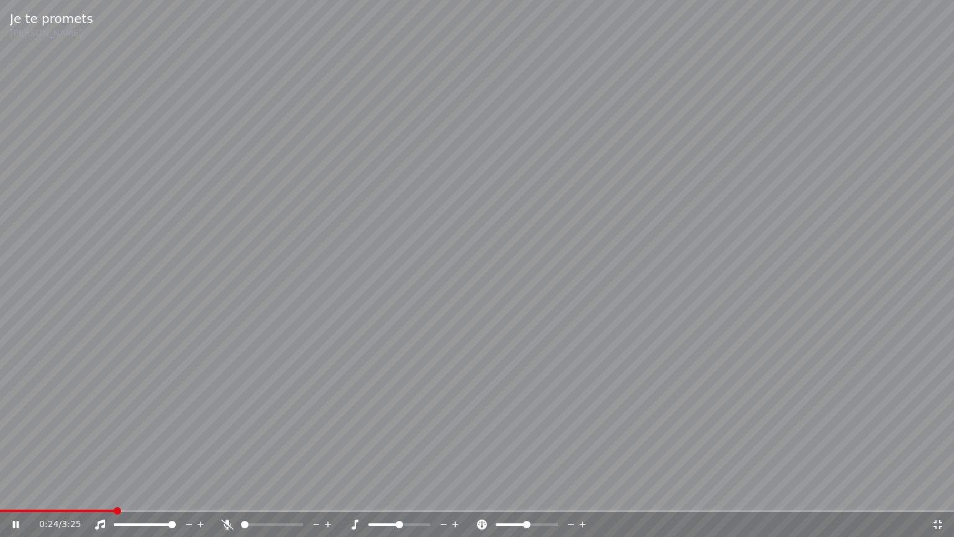
click at [241, 493] on span at bounding box center [244, 524] width 7 height 7
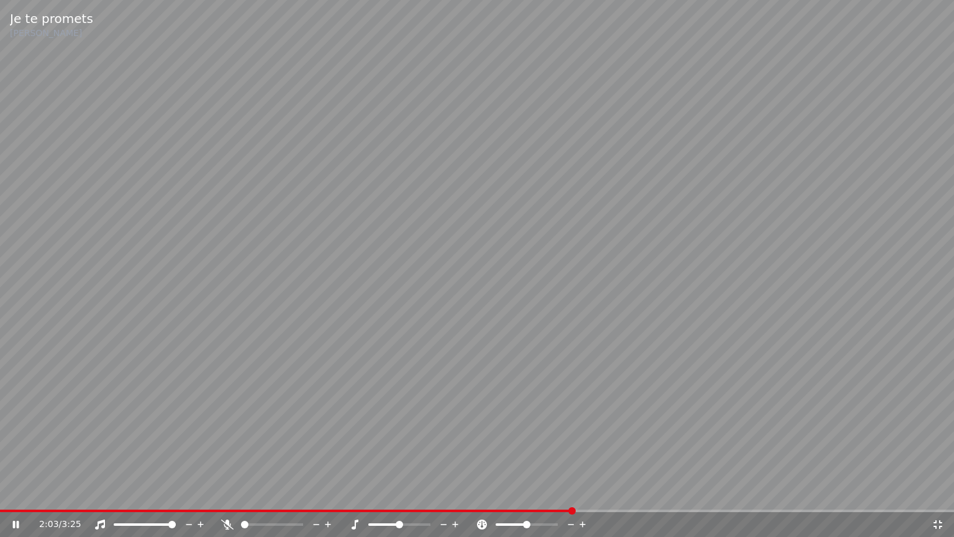
click at [185, 305] on video at bounding box center [477, 268] width 954 height 537
click at [427, 493] on video at bounding box center [477, 268] width 954 height 537
click at [427, 493] on div "2:04 / 3:25" at bounding box center [477, 524] width 954 height 25
click at [427, 493] on span at bounding box center [213, 510] width 427 height 2
click at [374, 355] on video at bounding box center [477, 268] width 954 height 537
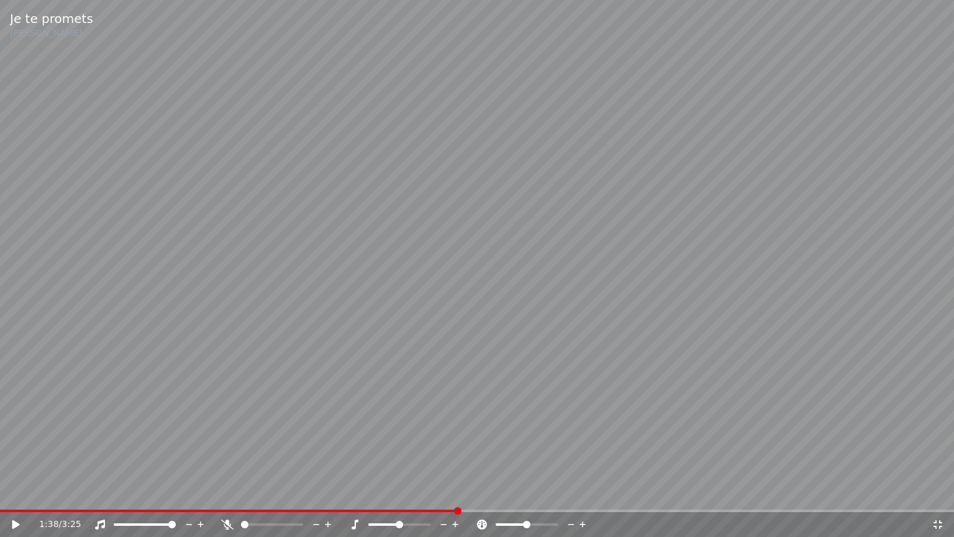
click at [432, 493] on video at bounding box center [477, 268] width 954 height 537
click at [427, 493] on span at bounding box center [213, 510] width 427 height 2
click at [343, 466] on video at bounding box center [477, 268] width 954 height 537
click at [253, 375] on video at bounding box center [477, 268] width 954 height 537
click at [715, 329] on video at bounding box center [477, 268] width 954 height 537
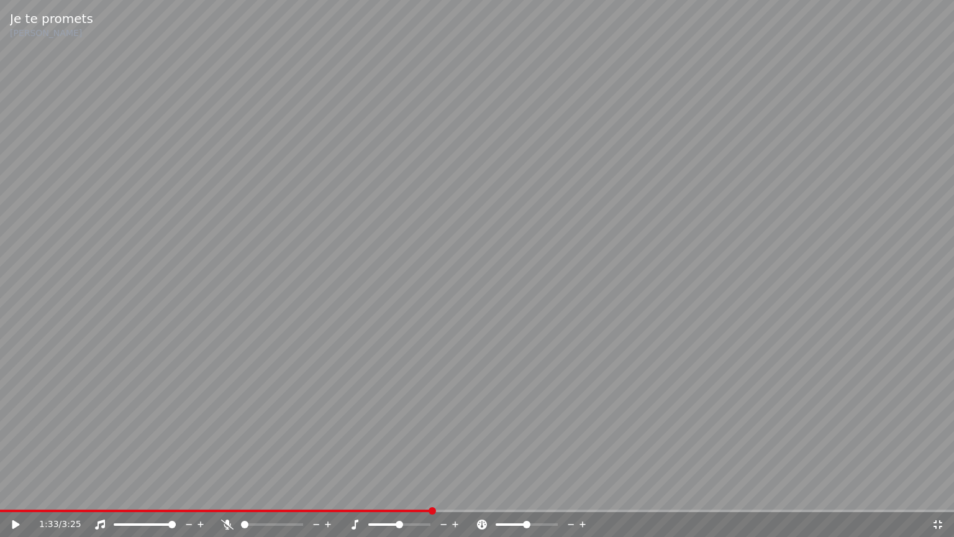
click at [432, 493] on span at bounding box center [216, 510] width 432 height 2
click at [224, 493] on icon at bounding box center [227, 524] width 12 height 10
click at [21, 378] on video at bounding box center [477, 268] width 954 height 537
click at [48, 314] on video at bounding box center [477, 268] width 954 height 537
click at [937, 493] on icon at bounding box center [938, 524] width 12 height 10
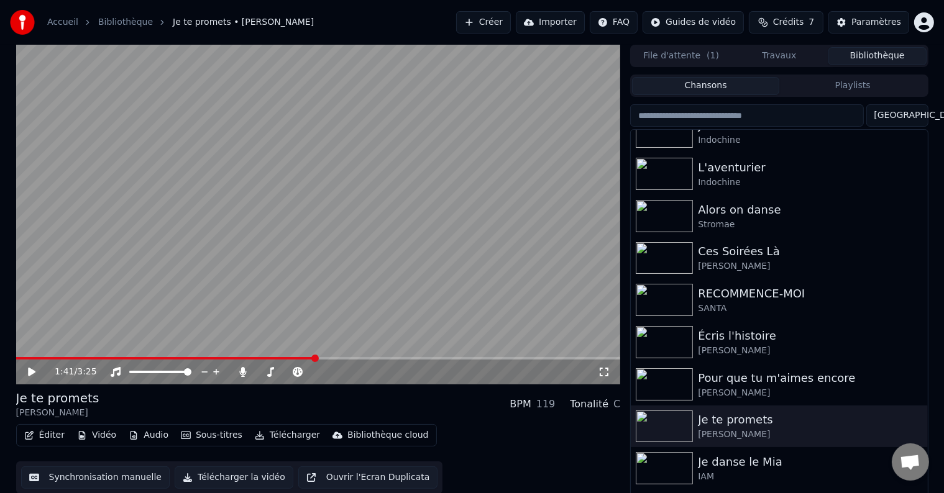
click at [597, 370] on div "1:41 / 3:25" at bounding box center [326, 372] width 543 height 12
click at [600, 370] on icon at bounding box center [604, 372] width 9 height 9
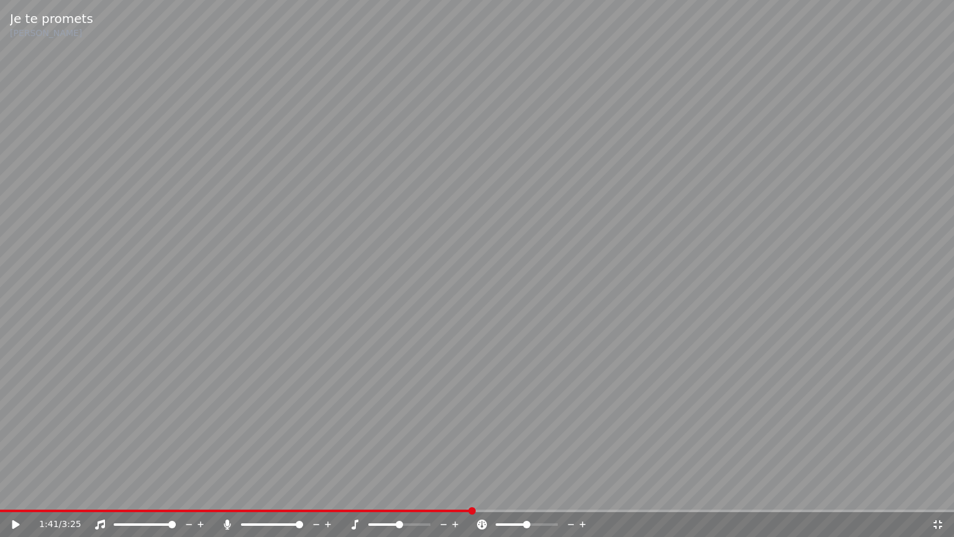
click at [60, 293] on video at bounding box center [477, 268] width 954 height 537
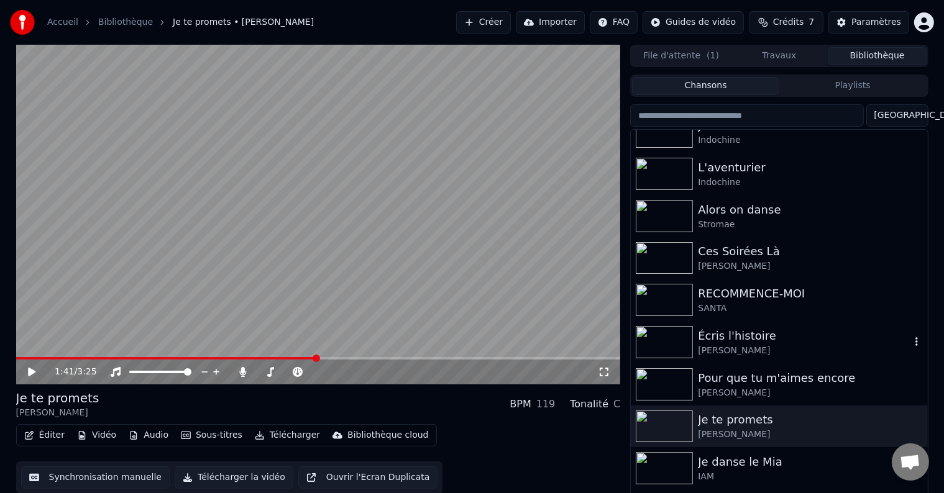
click at [703, 339] on div "Écris l'histoire" at bounding box center [804, 335] width 212 height 17
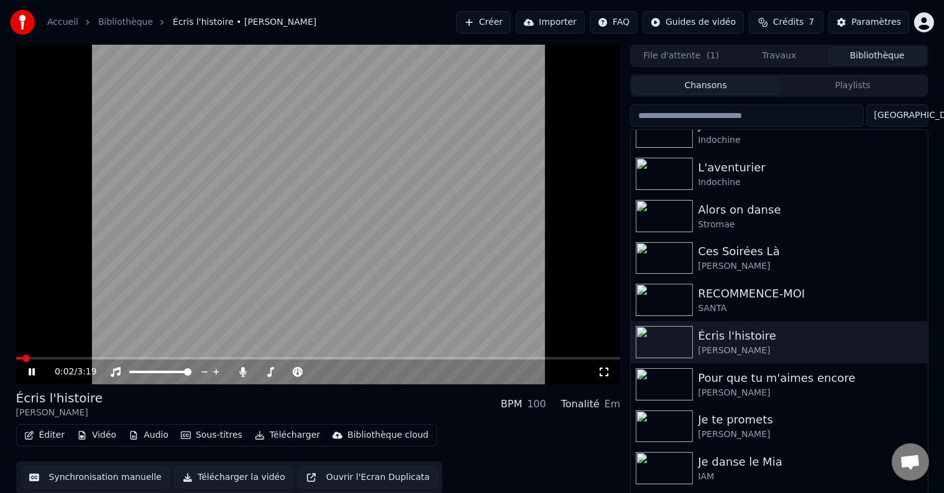
click at [604, 368] on icon at bounding box center [604, 372] width 12 height 10
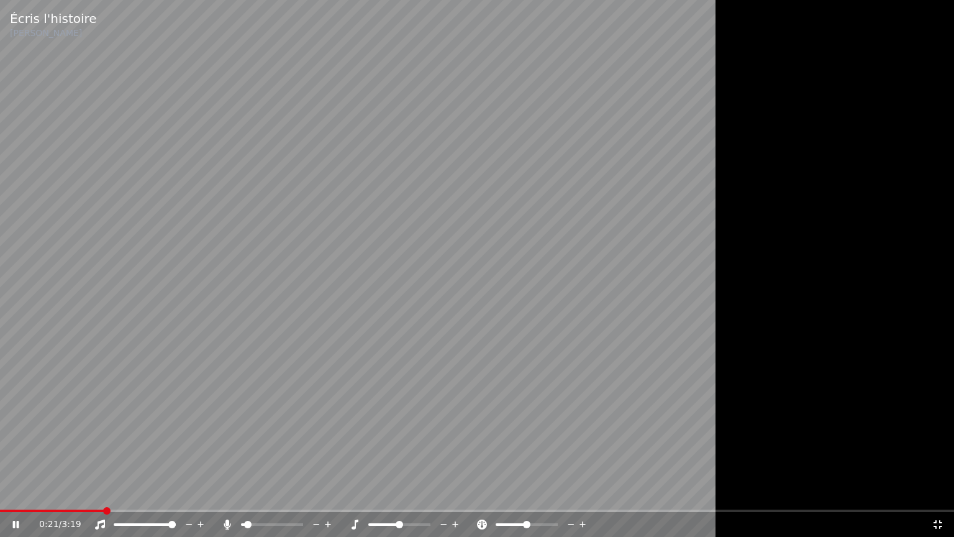
click at [244, 493] on span at bounding box center [247, 524] width 7 height 7
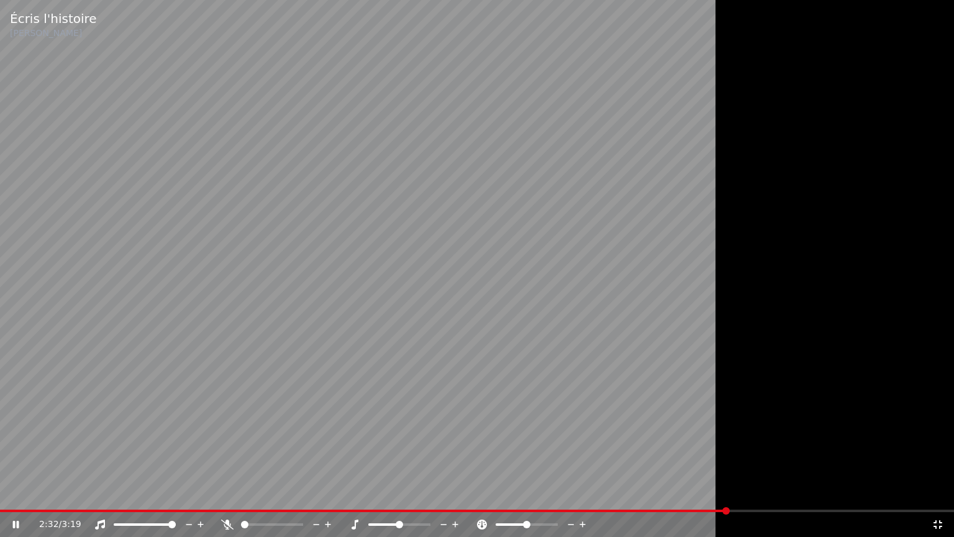
click at [560, 410] on video at bounding box center [477, 268] width 954 height 537
click at [496, 493] on span at bounding box center [248, 510] width 497 height 2
click at [463, 493] on span at bounding box center [231, 510] width 463 height 2
click at [222, 493] on icon at bounding box center [227, 524] width 12 height 10
click at [450, 493] on div "1:37 / 3:19" at bounding box center [477, 524] width 954 height 25
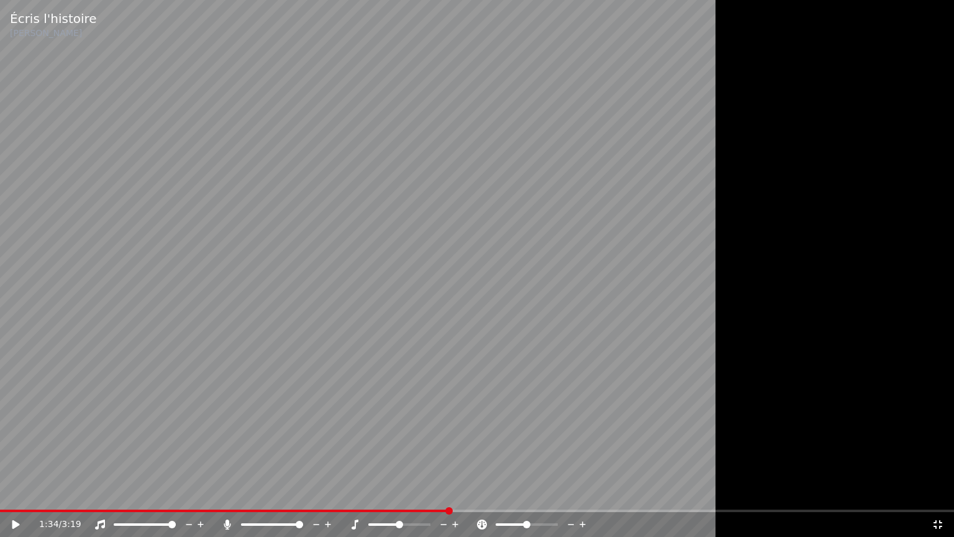
click at [449, 493] on span at bounding box center [224, 510] width 449 height 2
click at [331, 422] on video at bounding box center [477, 268] width 954 height 537
click at [680, 364] on video at bounding box center [477, 268] width 954 height 537
click at [468, 493] on span at bounding box center [234, 510] width 468 height 2
click at [9, 493] on div "1:38 / 3:19" at bounding box center [477, 524] width 944 height 12
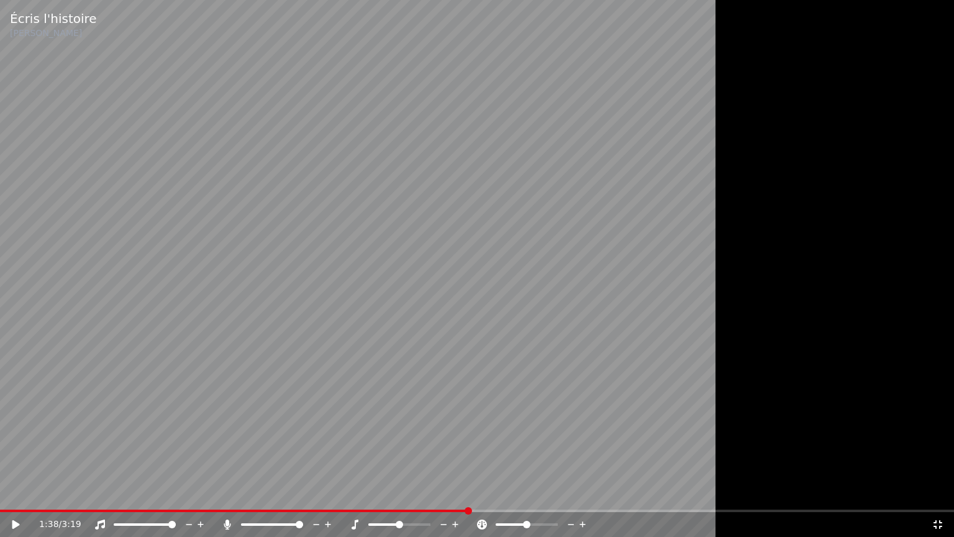
click at [13, 493] on icon at bounding box center [15, 524] width 7 height 9
click at [50, 423] on video at bounding box center [477, 268] width 954 height 537
click at [512, 493] on span at bounding box center [477, 510] width 954 height 2
click at [346, 411] on video at bounding box center [477, 268] width 954 height 537
click at [191, 320] on video at bounding box center [477, 268] width 954 height 537
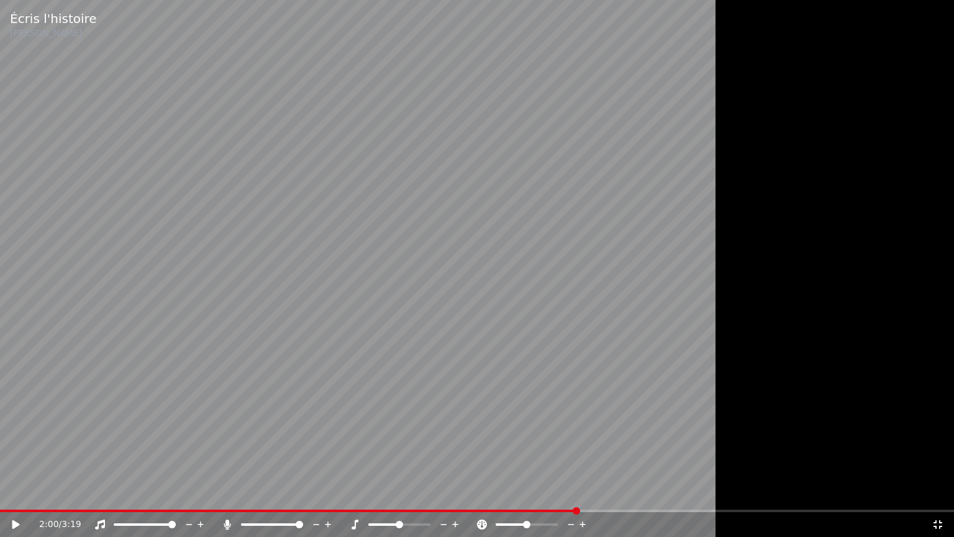
click at [486, 493] on span at bounding box center [289, 510] width 578 height 2
click at [458, 493] on span at bounding box center [229, 510] width 458 height 2
click at [411, 401] on video at bounding box center [477, 268] width 954 height 537
click at [289, 328] on video at bounding box center [477, 268] width 954 height 537
click at [521, 493] on span at bounding box center [477, 510] width 954 height 2
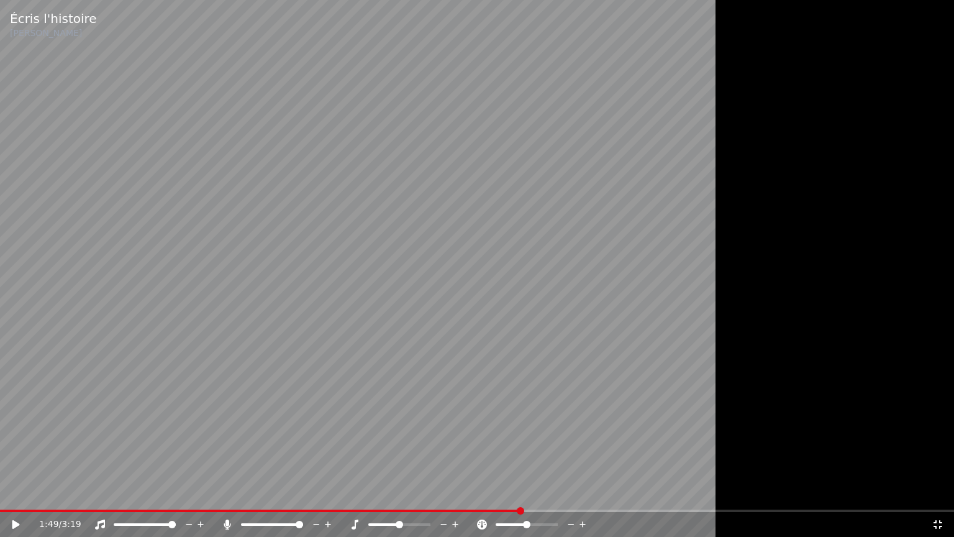
click at [463, 440] on video at bounding box center [477, 268] width 954 height 537
click at [453, 420] on video at bounding box center [477, 268] width 954 height 537
click at [479, 493] on span at bounding box center [270, 510] width 540 height 2
click at [452, 467] on video at bounding box center [477, 268] width 954 height 537
click at [413, 334] on video at bounding box center [477, 268] width 954 height 537
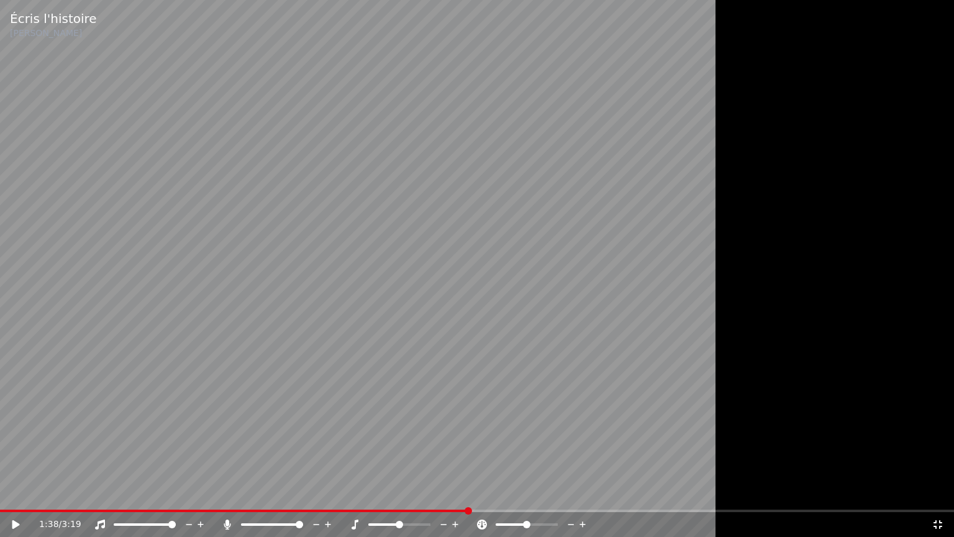
click at [468, 493] on span at bounding box center [234, 510] width 468 height 2
click at [52, 374] on video at bounding box center [477, 268] width 954 height 537
click at [517, 260] on video at bounding box center [477, 268] width 954 height 537
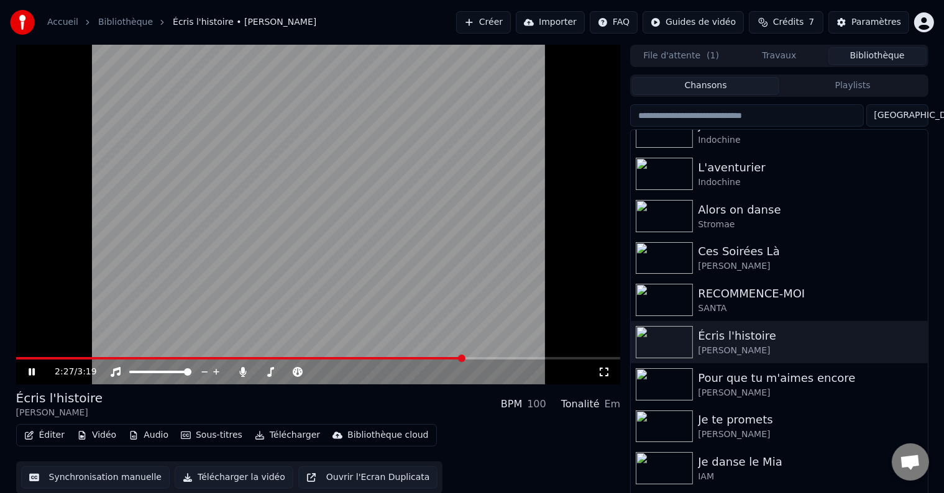
click at [493, 271] on video at bounding box center [318, 215] width 604 height 340
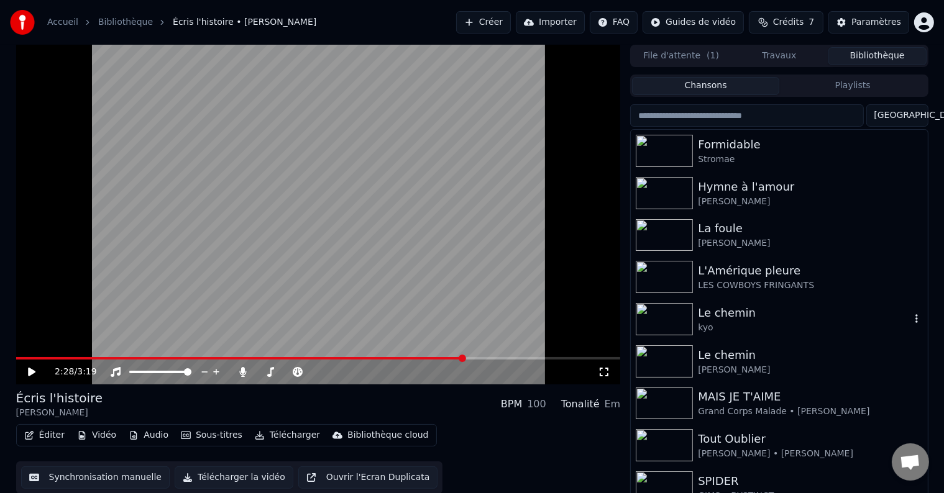
click at [713, 318] on div "Le chemin" at bounding box center [804, 312] width 212 height 17
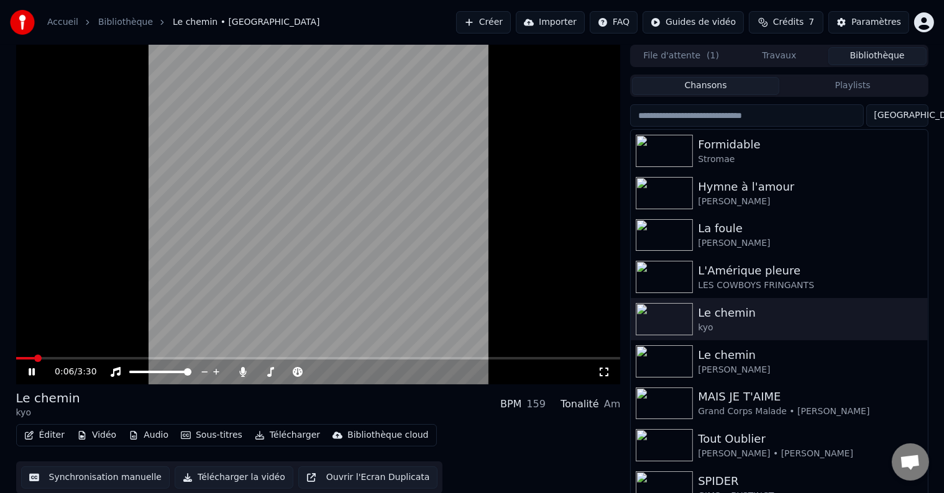
click at [604, 369] on icon at bounding box center [604, 372] width 12 height 10
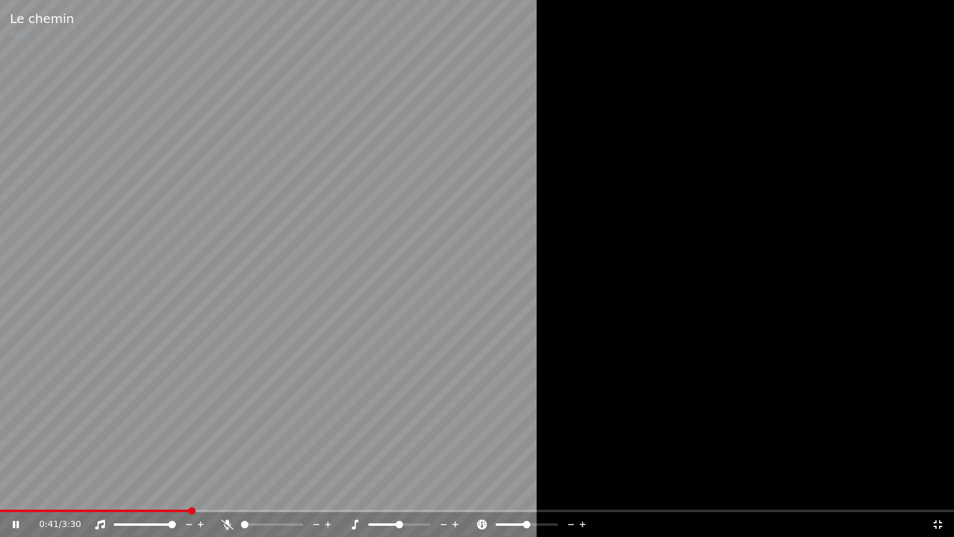
click at [241, 493] on span at bounding box center [244, 524] width 7 height 7
click at [252, 268] on video at bounding box center [477, 268] width 954 height 537
click at [320, 493] on video at bounding box center [477, 268] width 954 height 537
click at [321, 493] on span at bounding box center [182, 510] width 365 height 2
click at [289, 493] on span at bounding box center [145, 510] width 290 height 2
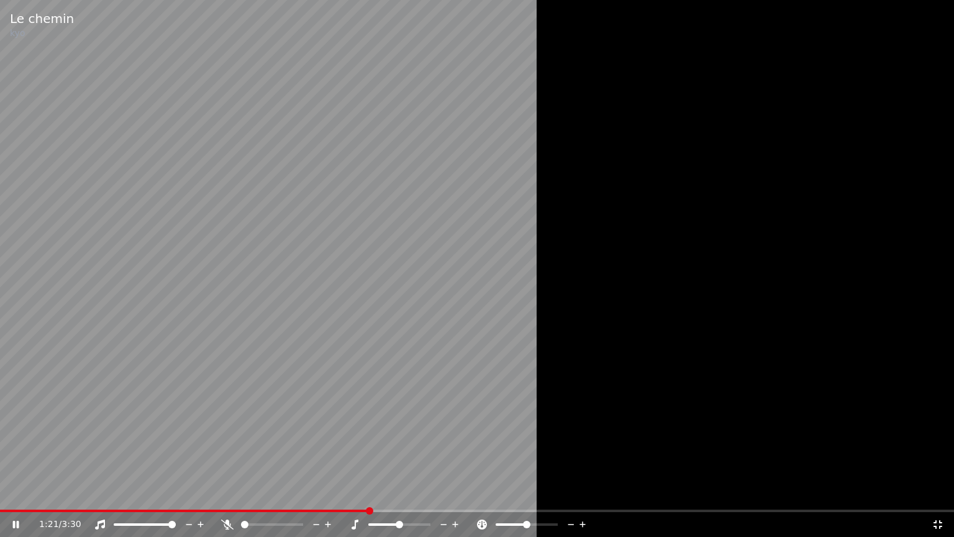
click at [268, 437] on video at bounding box center [477, 268] width 954 height 537
click at [352, 493] on span at bounding box center [185, 510] width 370 height 2
click at [317, 493] on span at bounding box center [158, 510] width 317 height 2
click at [305, 430] on video at bounding box center [477, 268] width 954 height 537
click at [312, 493] on span at bounding box center [313, 510] width 7 height 7
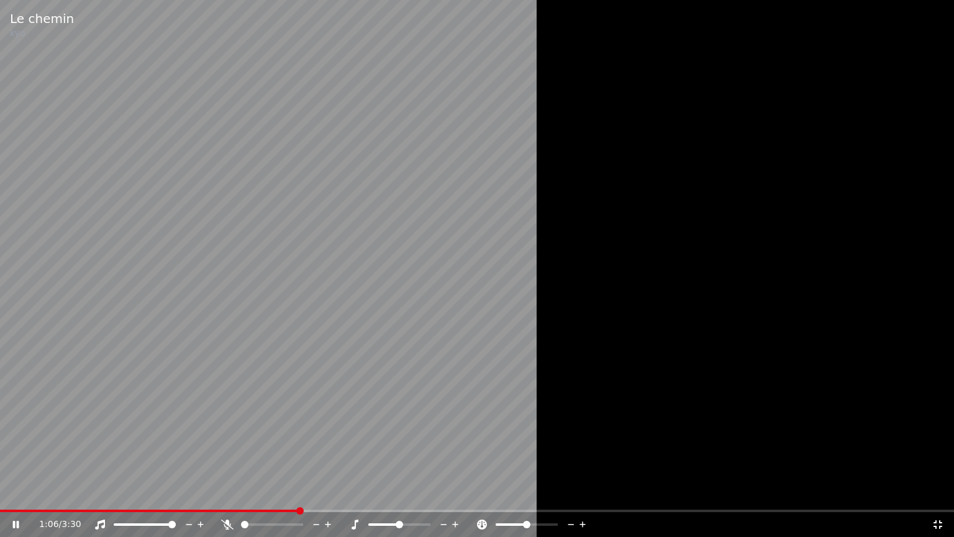
click at [299, 493] on span at bounding box center [149, 510] width 299 height 2
click at [283, 446] on video at bounding box center [477, 268] width 954 height 537
click at [309, 493] on span at bounding box center [170, 510] width 340 height 2
click at [229, 493] on icon at bounding box center [227, 524] width 12 height 10
click at [148, 371] on video at bounding box center [477, 268] width 954 height 537
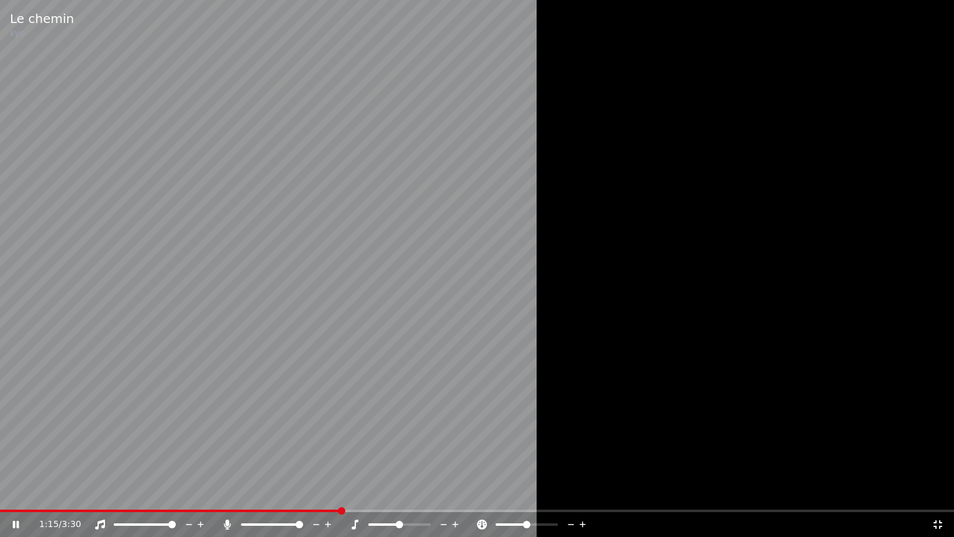
click at [198, 318] on video at bounding box center [477, 268] width 954 height 537
click at [204, 289] on video at bounding box center [477, 268] width 954 height 537
click at [204, 288] on video at bounding box center [477, 268] width 954 height 537
click at [292, 287] on video at bounding box center [477, 268] width 954 height 537
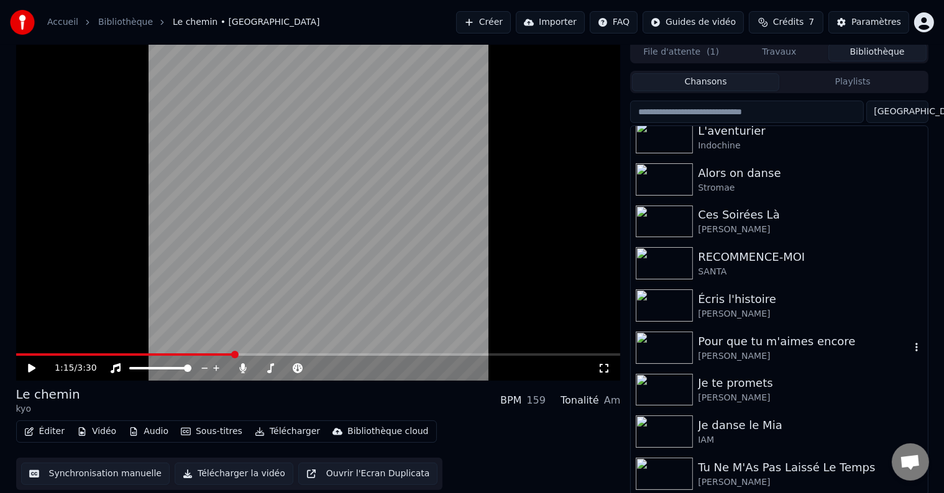
scroll to position [6, 0]
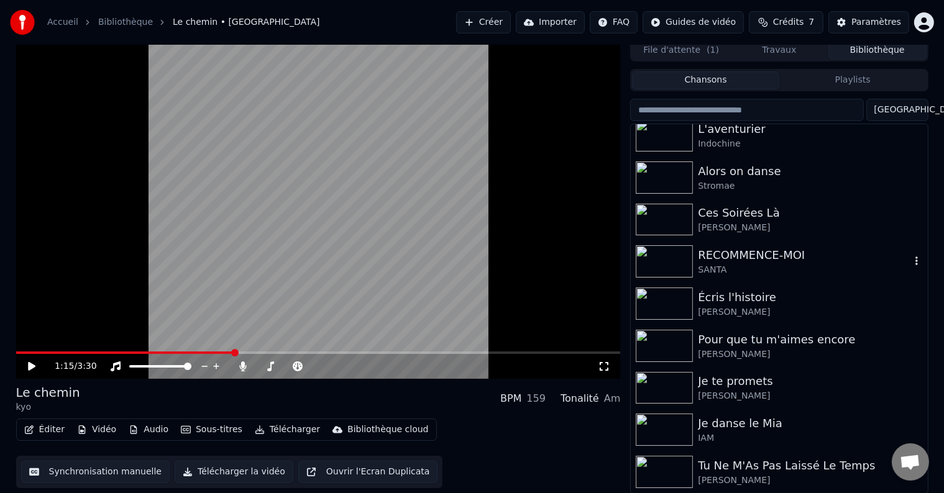
click at [739, 256] on div "RECOMMENCE-MOI" at bounding box center [804, 255] width 212 height 17
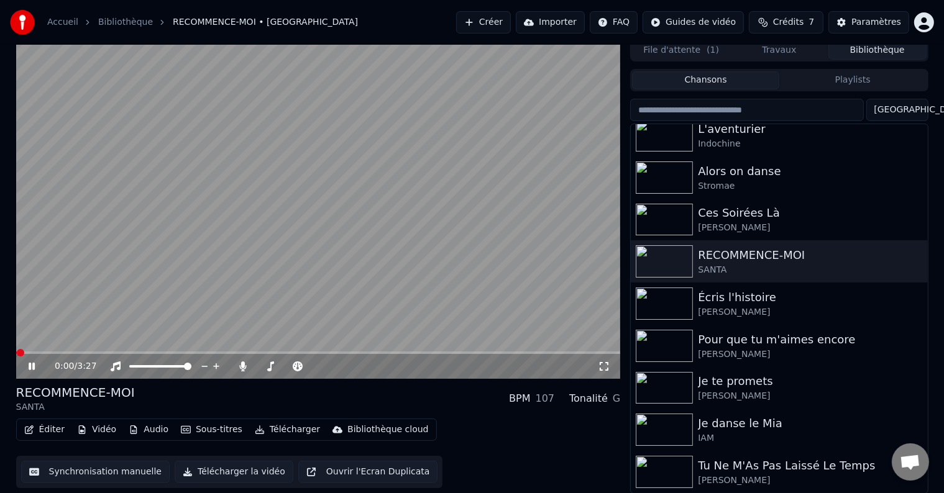
click at [604, 363] on icon at bounding box center [604, 367] width 12 height 10
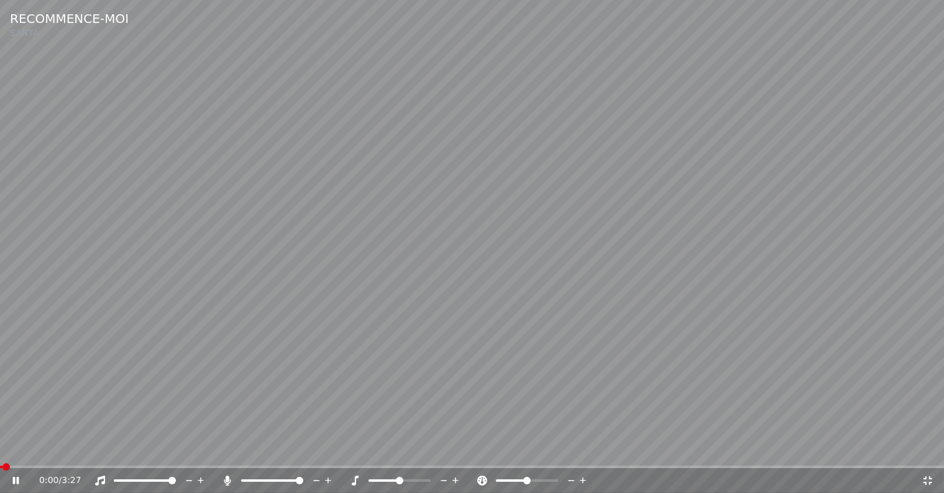
scroll to position [568, 0]
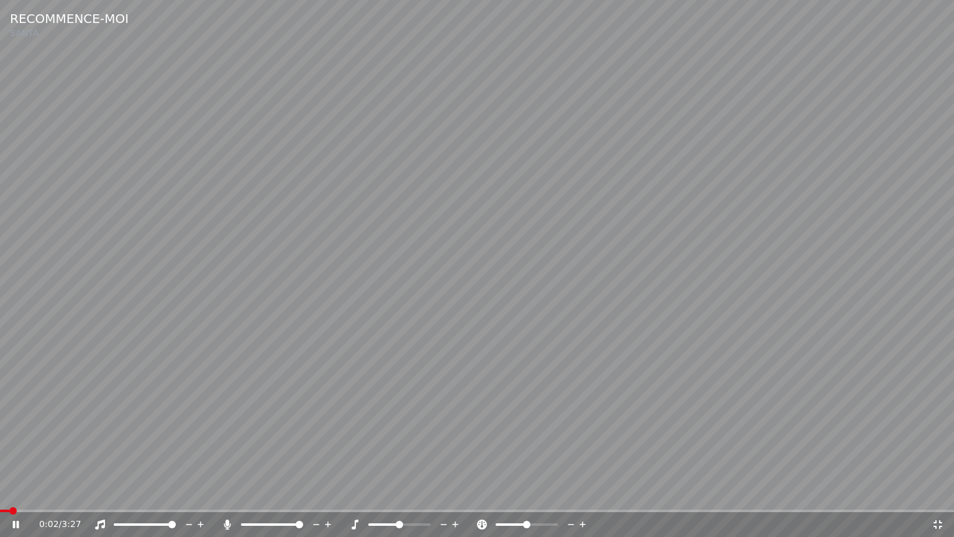
click at [706, 338] on video at bounding box center [477, 268] width 954 height 537
click at [738, 318] on video at bounding box center [477, 268] width 954 height 537
click at [241, 493] on span at bounding box center [244, 524] width 7 height 7
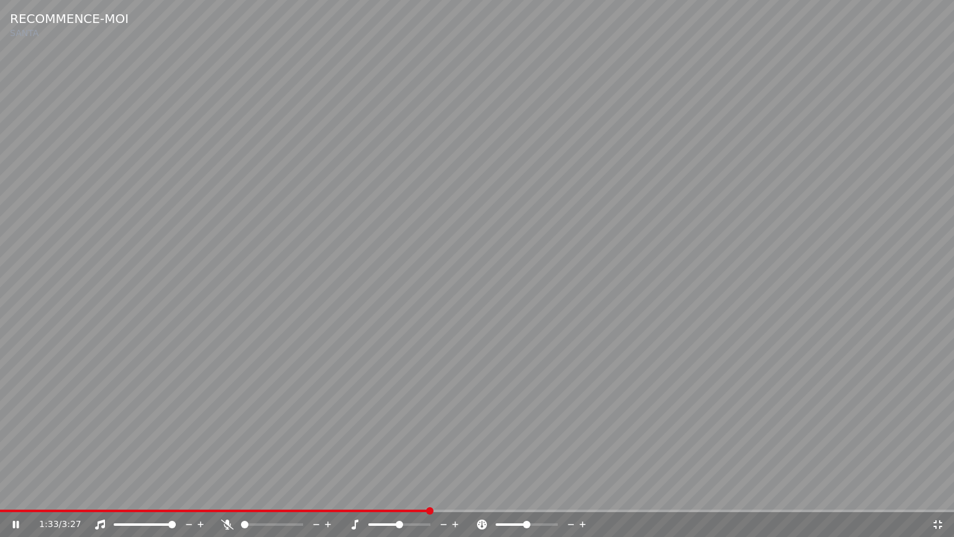
click at [858, 239] on video at bounding box center [477, 268] width 954 height 537
click at [410, 493] on span at bounding box center [215, 510] width 430 height 2
click at [395, 493] on span at bounding box center [205, 510] width 410 height 2
click at [228, 493] on icon at bounding box center [227, 524] width 12 height 10
click at [139, 385] on video at bounding box center [477, 268] width 954 height 537
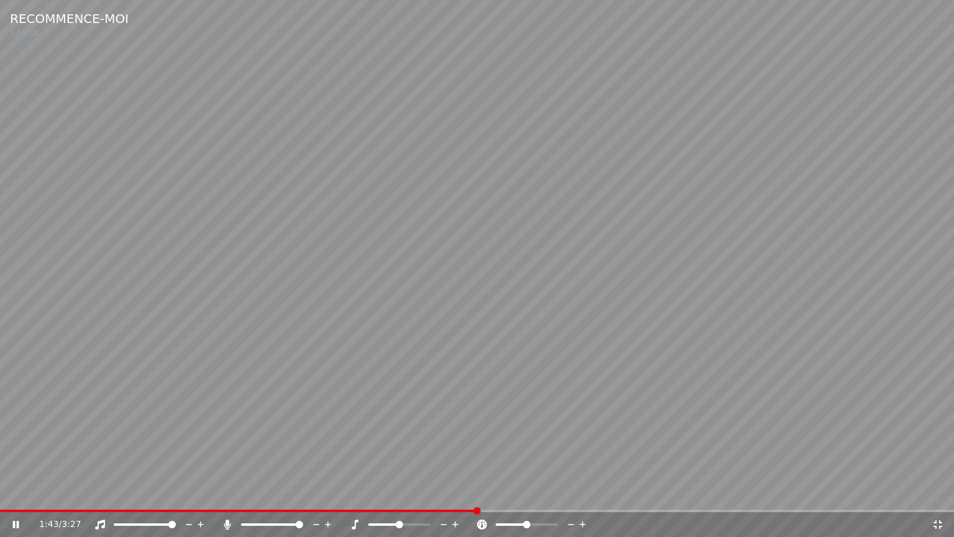
click at [539, 237] on video at bounding box center [477, 268] width 954 height 537
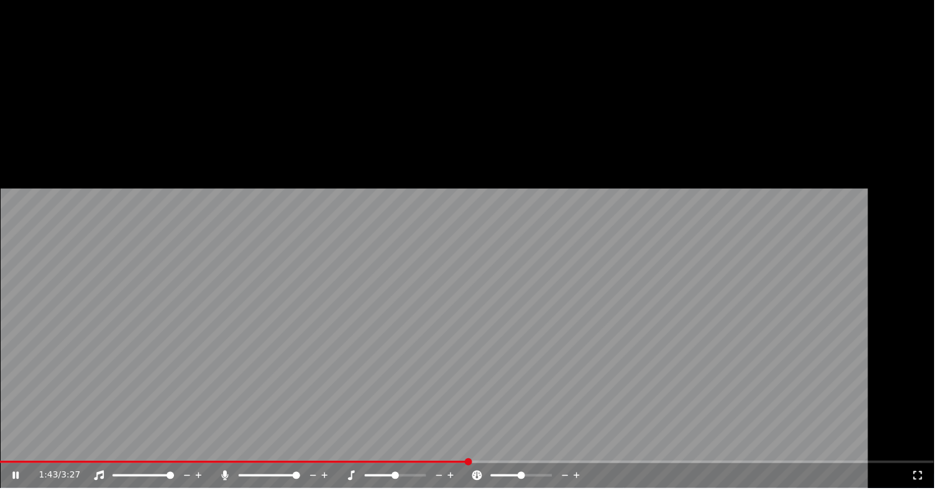
scroll to position [601, 0]
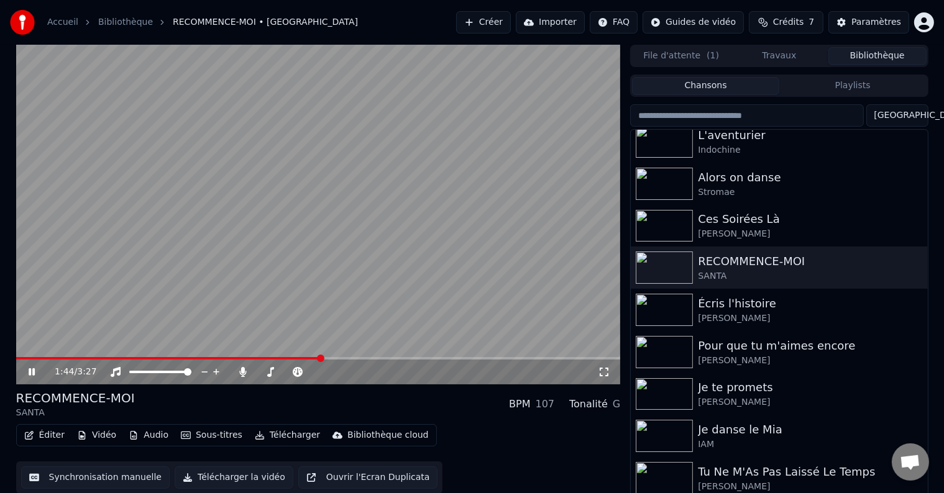
click at [445, 256] on video at bounding box center [318, 215] width 604 height 340
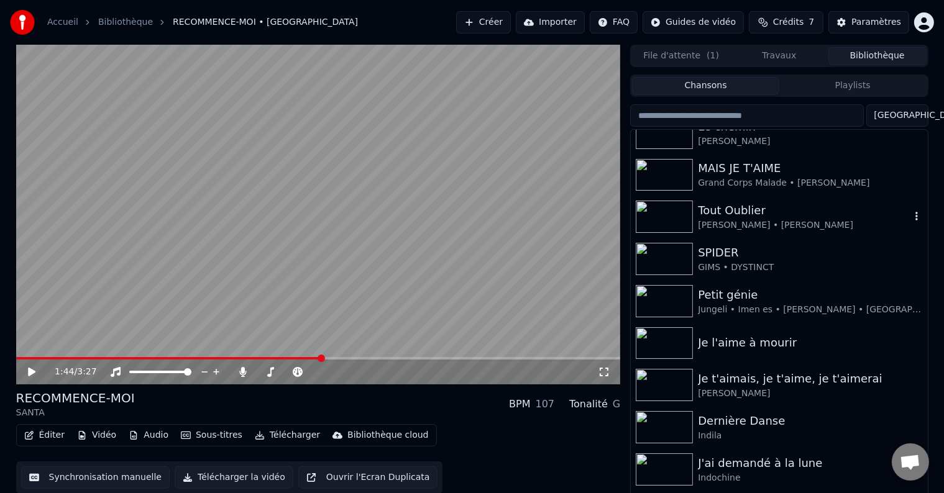
scroll to position [228, 0]
click at [738, 257] on div "SPIDER" at bounding box center [804, 253] width 212 height 17
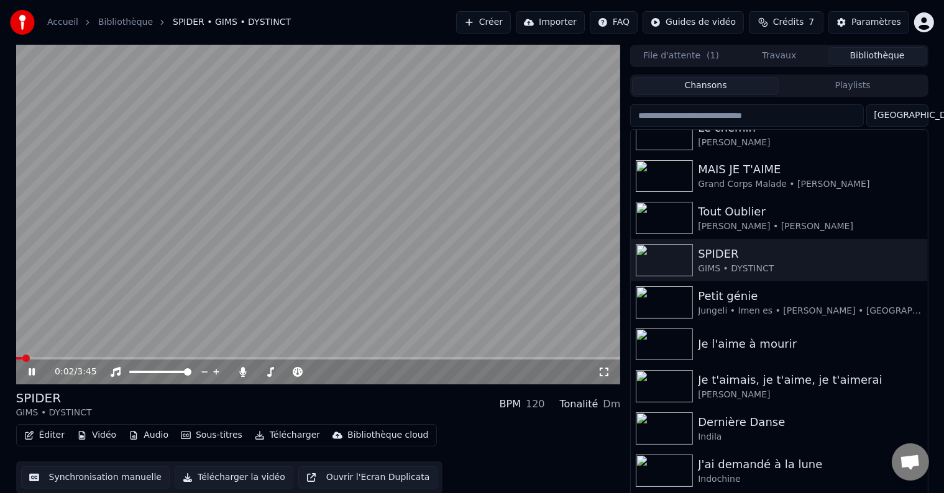
click at [602, 370] on icon at bounding box center [604, 372] width 12 height 10
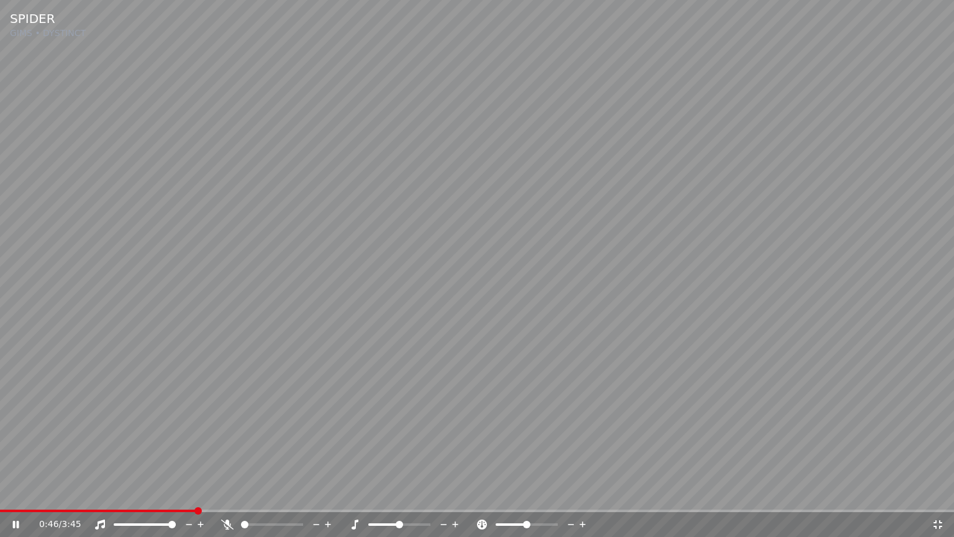
click at [241, 493] on span at bounding box center [244, 524] width 7 height 7
click at [111, 98] on video at bounding box center [477, 268] width 954 height 537
click at [261, 493] on span at bounding box center [131, 510] width 263 height 2
click at [251, 422] on video at bounding box center [477, 268] width 954 height 537
drag, startPoint x: 385, startPoint y: 473, endPoint x: 388, endPoint y: 467, distance: 6.4
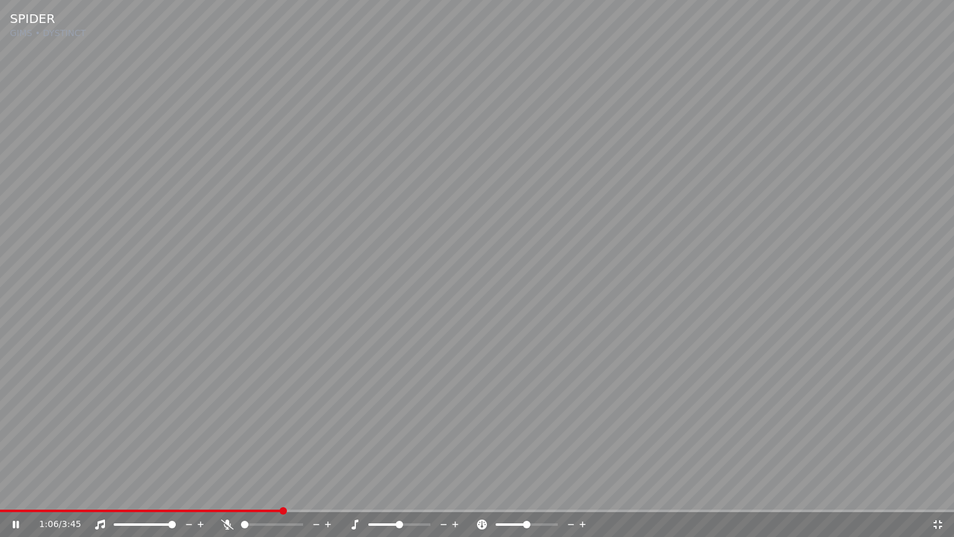
click at [385, 472] on video at bounding box center [477, 268] width 954 height 537
click at [240, 493] on span at bounding box center [121, 510] width 242 height 2
click at [231, 493] on icon at bounding box center [227, 524] width 12 height 10
click at [221, 394] on video at bounding box center [477, 268] width 954 height 537
click at [246, 398] on video at bounding box center [477, 268] width 954 height 537
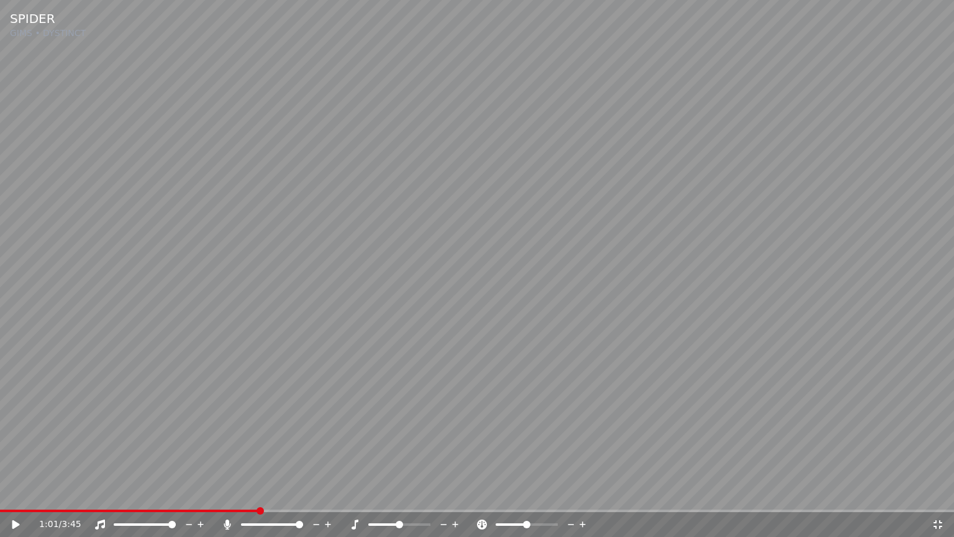
click at [258, 493] on span at bounding box center [129, 510] width 258 height 2
click at [285, 440] on video at bounding box center [477, 268] width 954 height 537
click at [262, 386] on video at bounding box center [477, 268] width 954 height 537
click at [244, 493] on span at bounding box center [133, 510] width 267 height 2
click at [188, 401] on video at bounding box center [477, 268] width 954 height 537
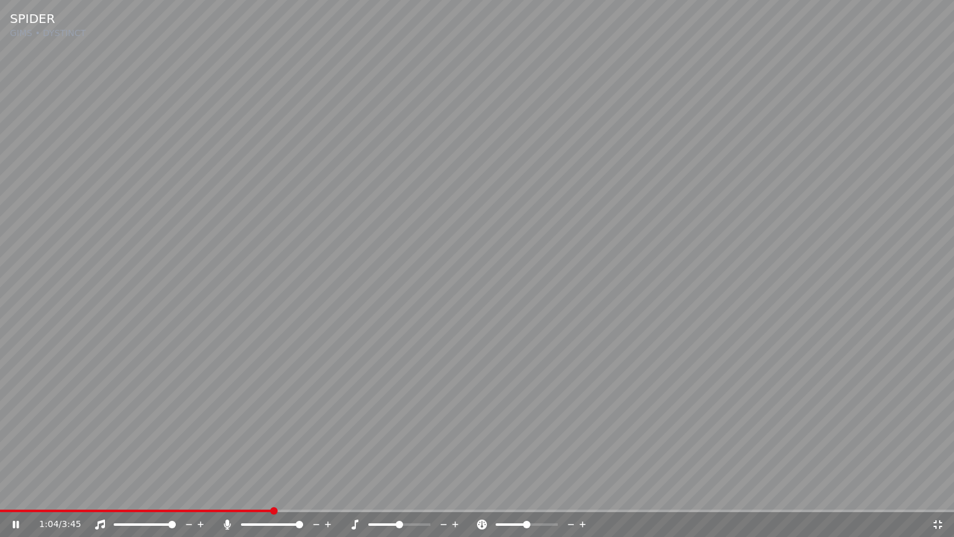
click at [486, 419] on video at bounding box center [477, 268] width 954 height 537
click at [116, 404] on video at bounding box center [477, 268] width 954 height 537
click at [117, 404] on video at bounding box center [477, 268] width 954 height 537
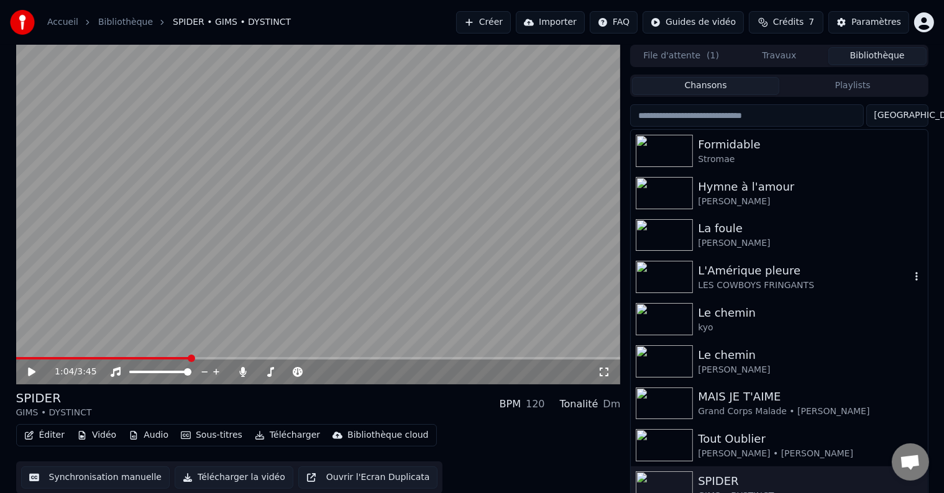
click at [764, 268] on div "L'Amérique pleure" at bounding box center [804, 270] width 212 height 17
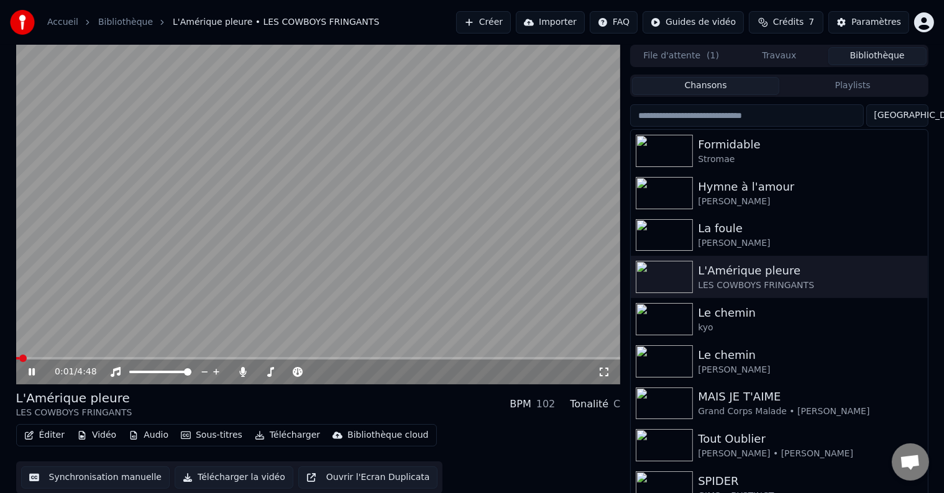
click at [213, 242] on video at bounding box center [318, 215] width 604 height 340
click at [605, 375] on icon at bounding box center [604, 372] width 12 height 10
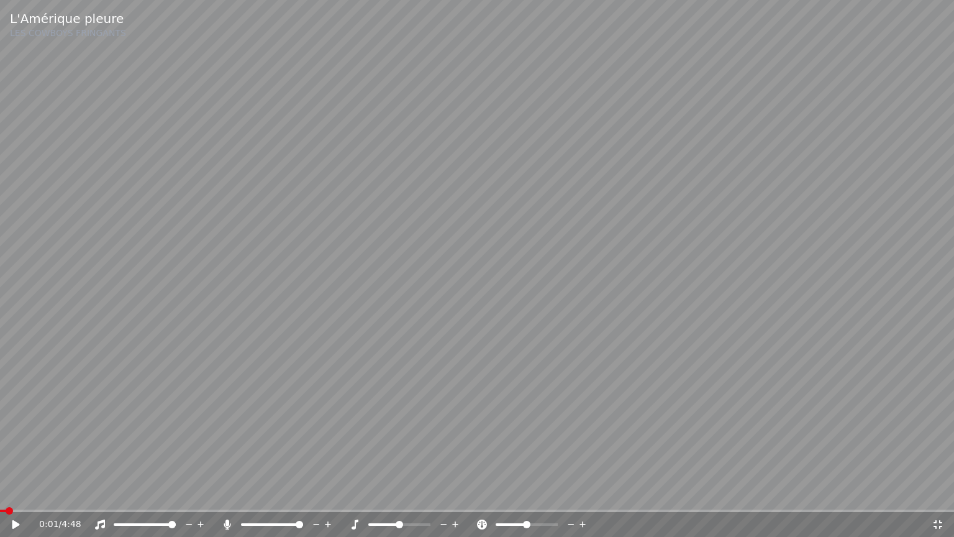
click at [491, 316] on video at bounding box center [477, 268] width 954 height 537
click at [241, 493] on span at bounding box center [244, 524] width 7 height 7
click at [231, 493] on icon at bounding box center [227, 524] width 12 height 10
click at [695, 372] on video at bounding box center [477, 268] width 954 height 537
click at [695, 371] on video at bounding box center [477, 268] width 954 height 537
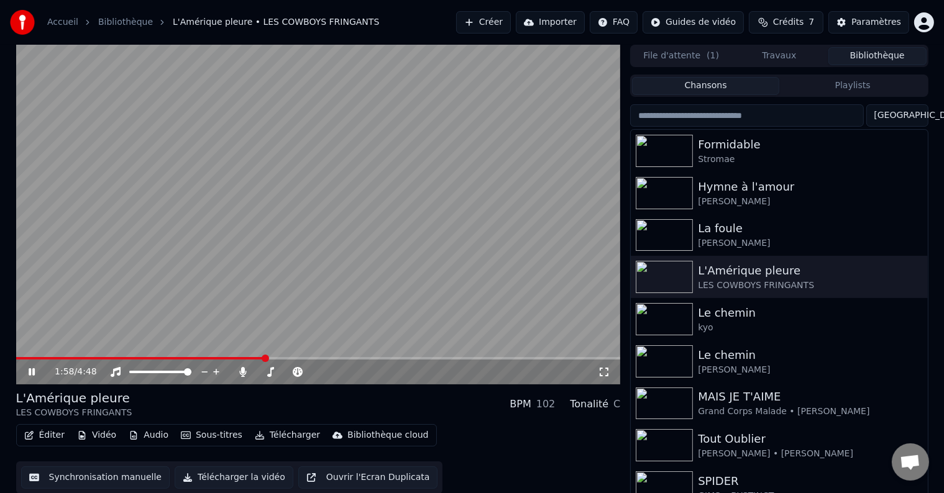
click at [496, 270] on video at bounding box center [318, 215] width 604 height 340
